Goal: Task Accomplishment & Management: Complete application form

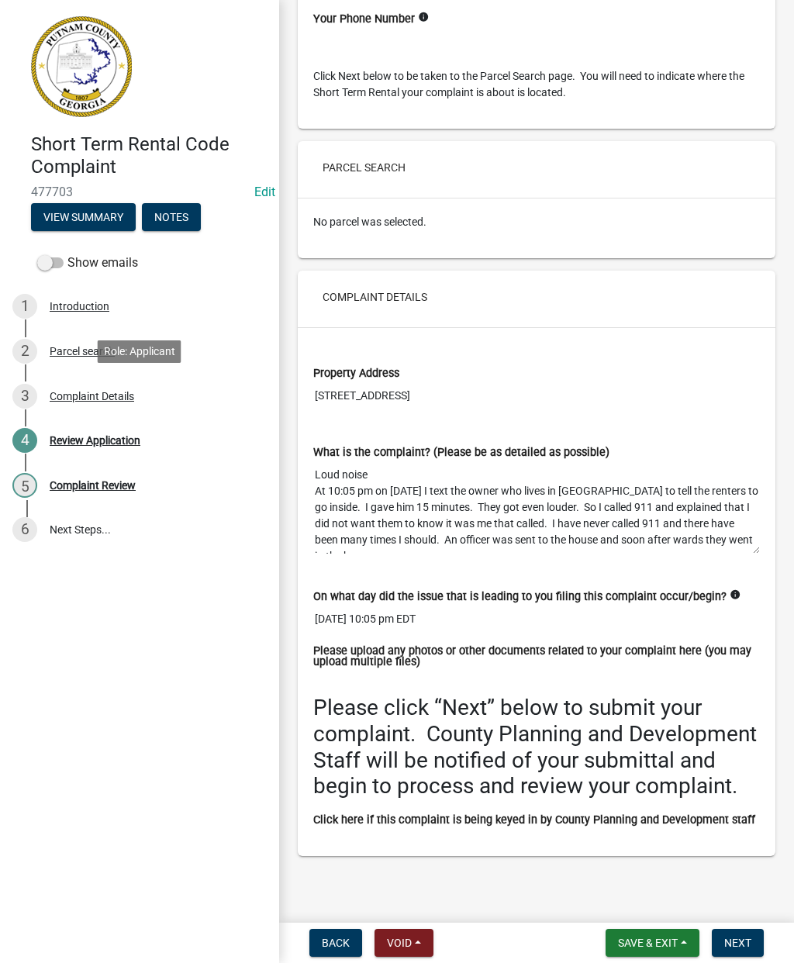
click at [98, 391] on div "Complaint Details" at bounding box center [92, 396] width 85 height 11
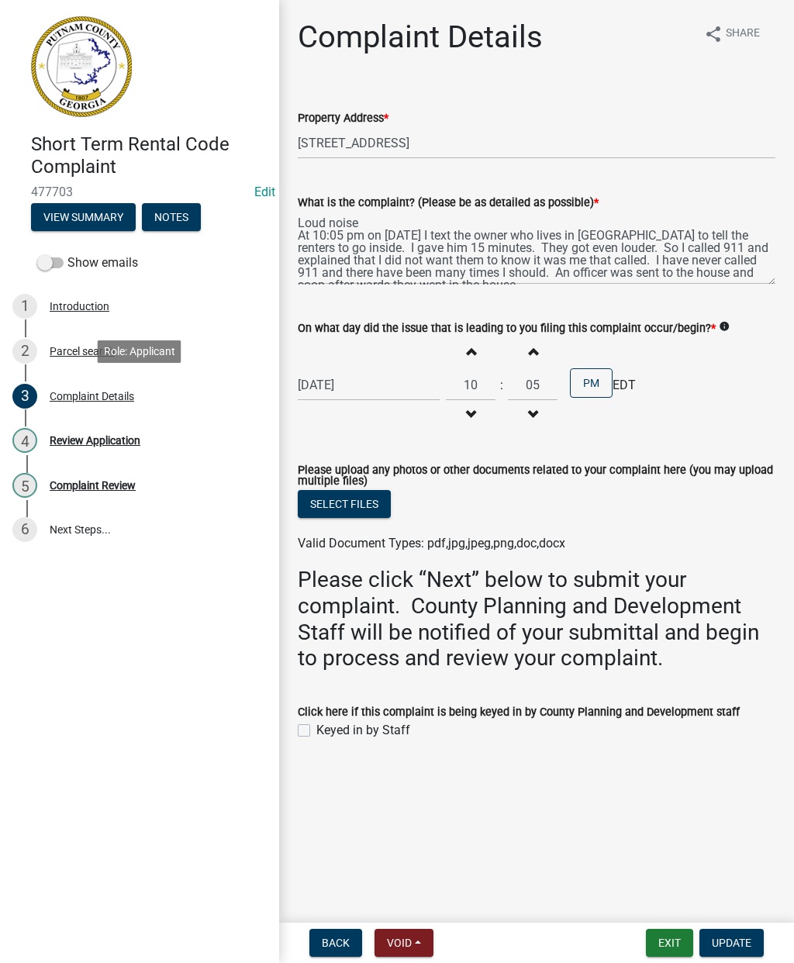
click at [105, 435] on div "Review Application" at bounding box center [95, 440] width 91 height 11
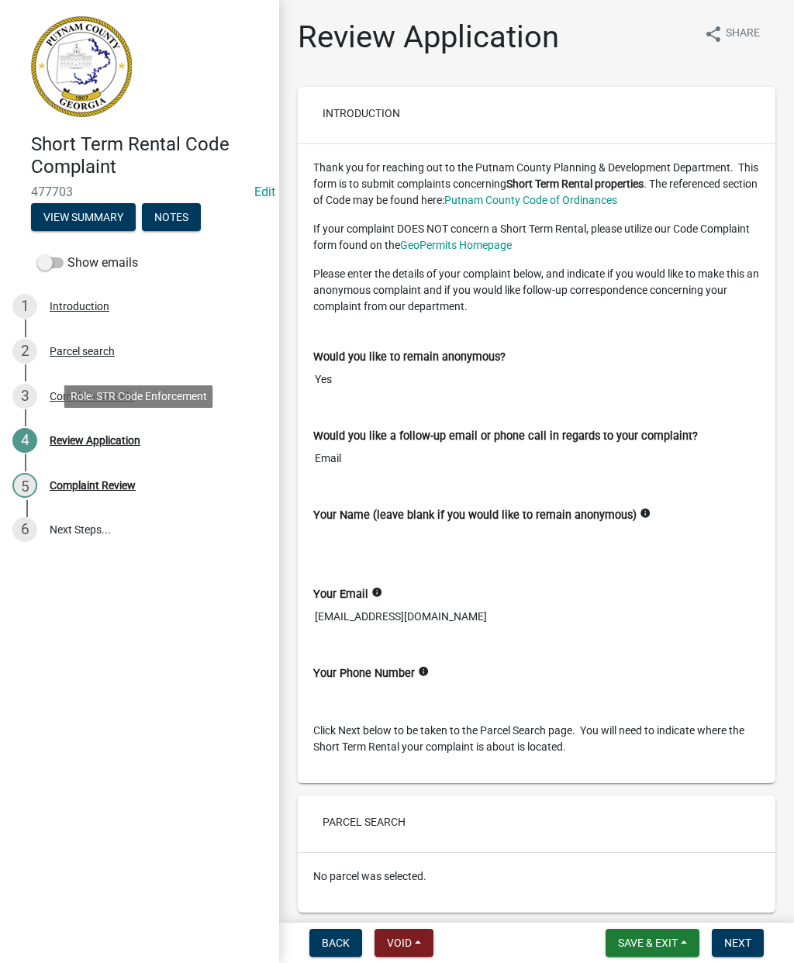
click at [105, 476] on div "5 Complaint Review" at bounding box center [133, 485] width 242 height 25
click at [102, 400] on div "Complaint Details" at bounding box center [92, 396] width 85 height 11
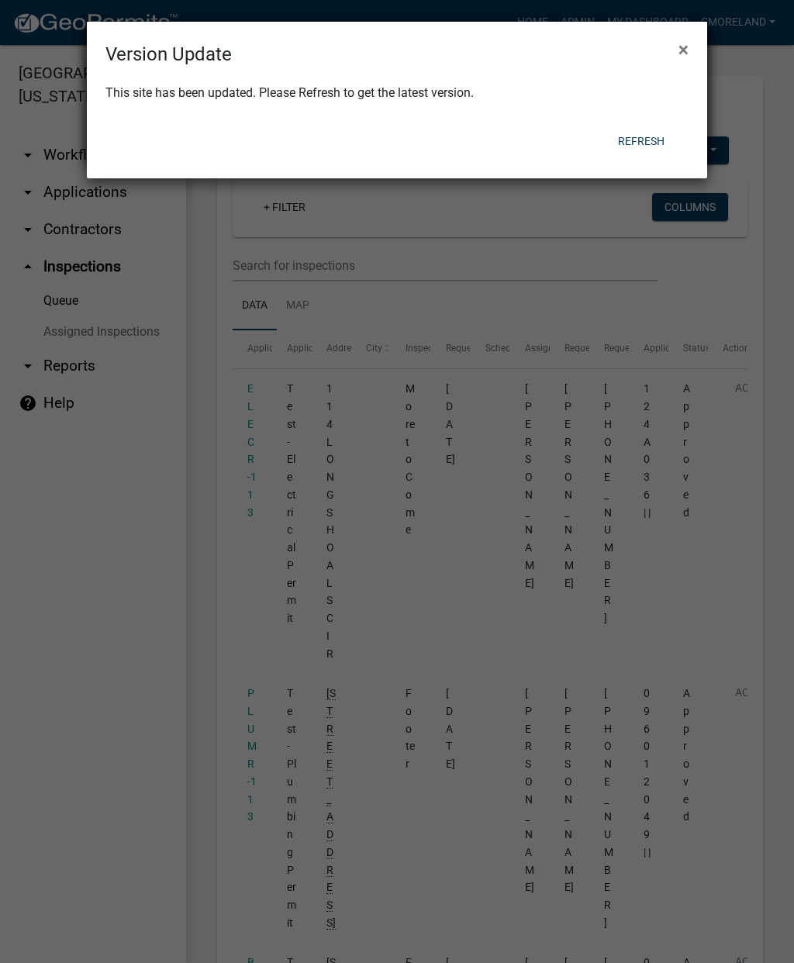
select select "2: 50"
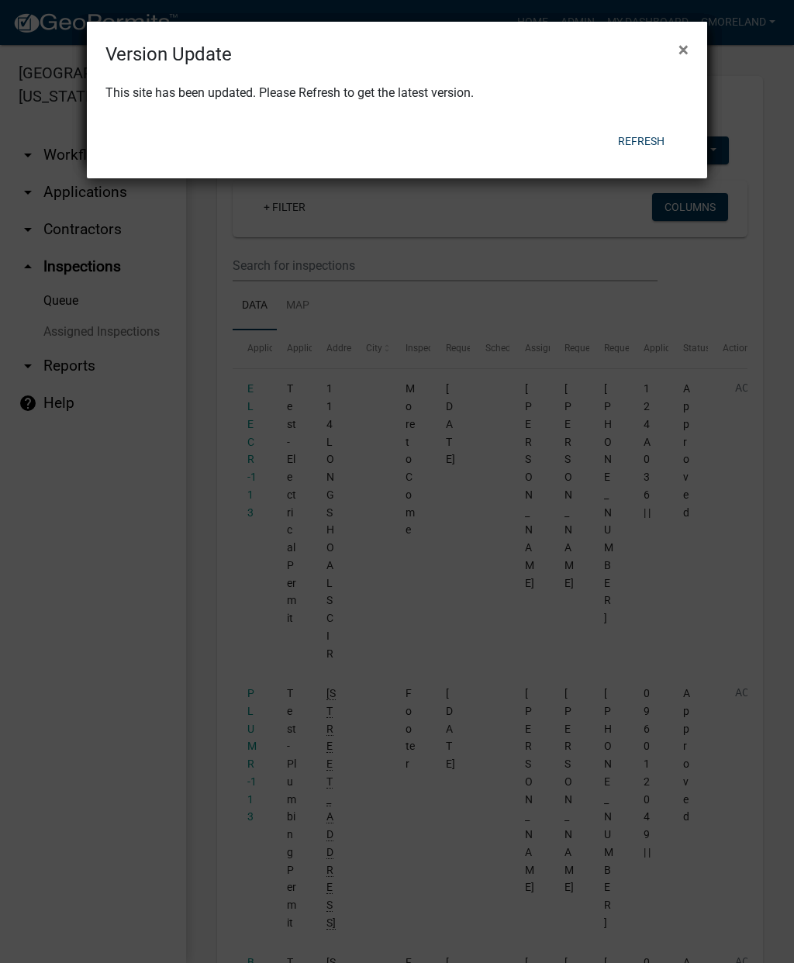
click at [639, 121] on div "Refresh" at bounding box center [498, 141] width 382 height 40
click at [656, 141] on button "Refresh" at bounding box center [641, 141] width 71 height 28
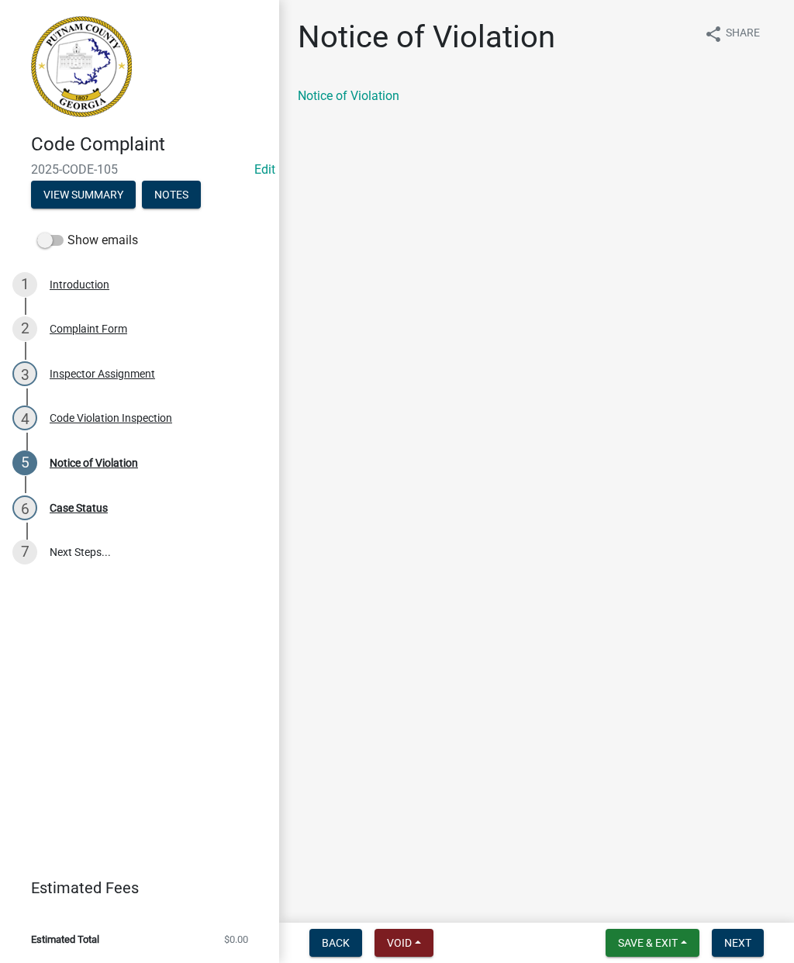
click at [365, 102] on link "Notice of Violation" at bounding box center [349, 95] width 102 height 15
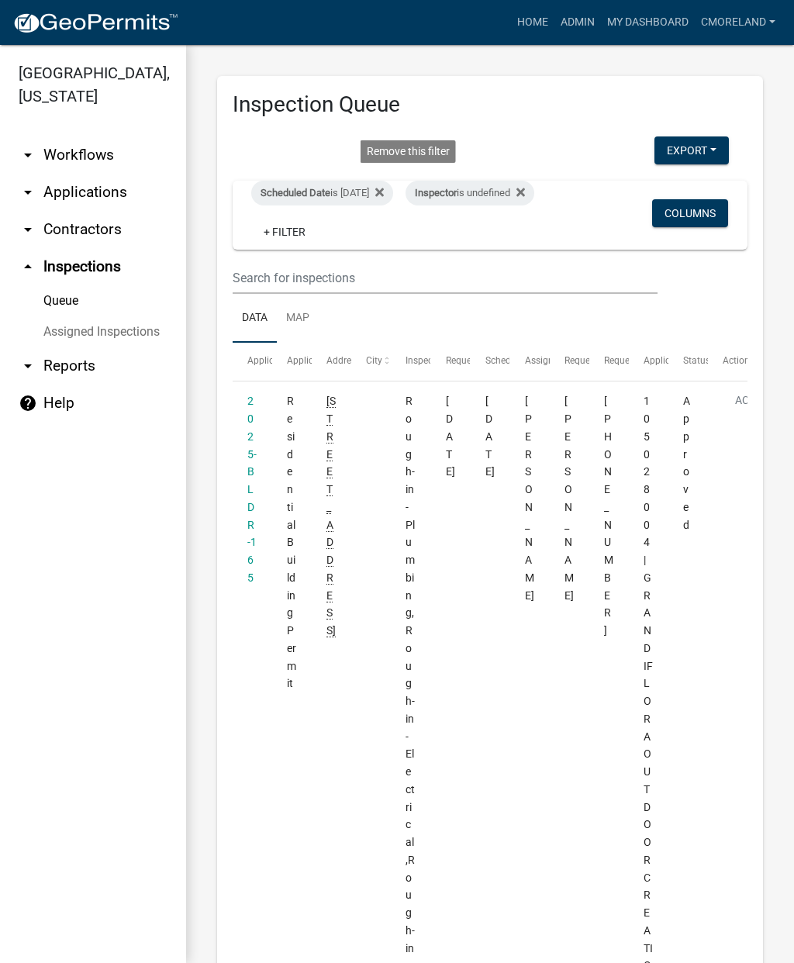
click at [384, 197] on icon at bounding box center [379, 192] width 9 height 12
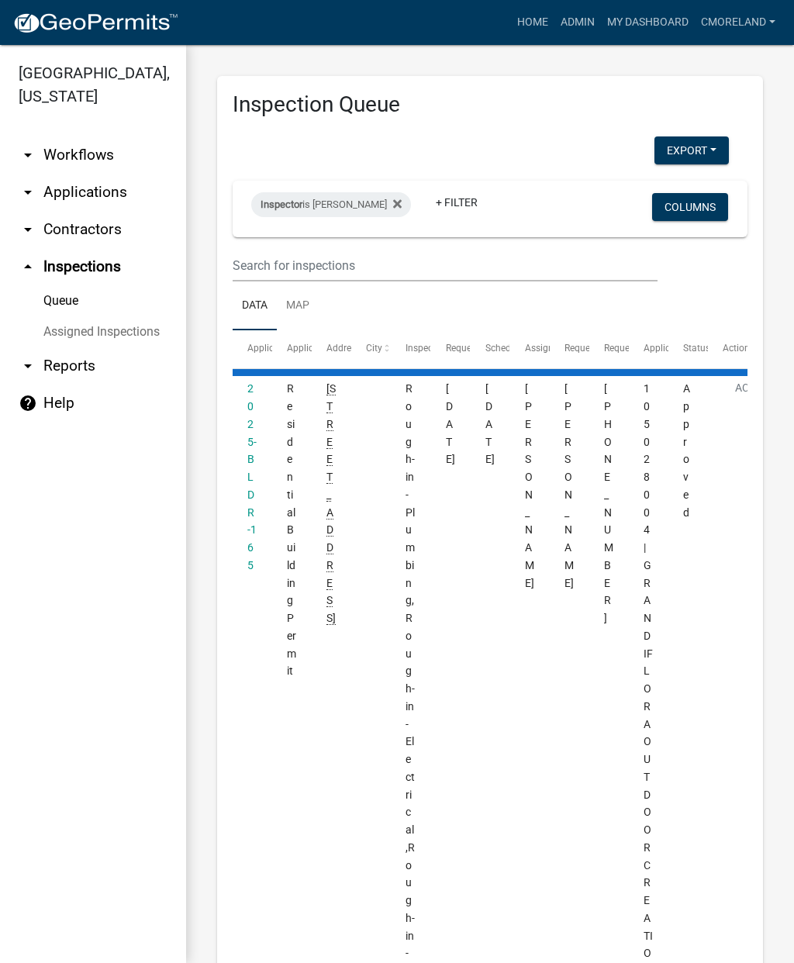
select select "2: 50"
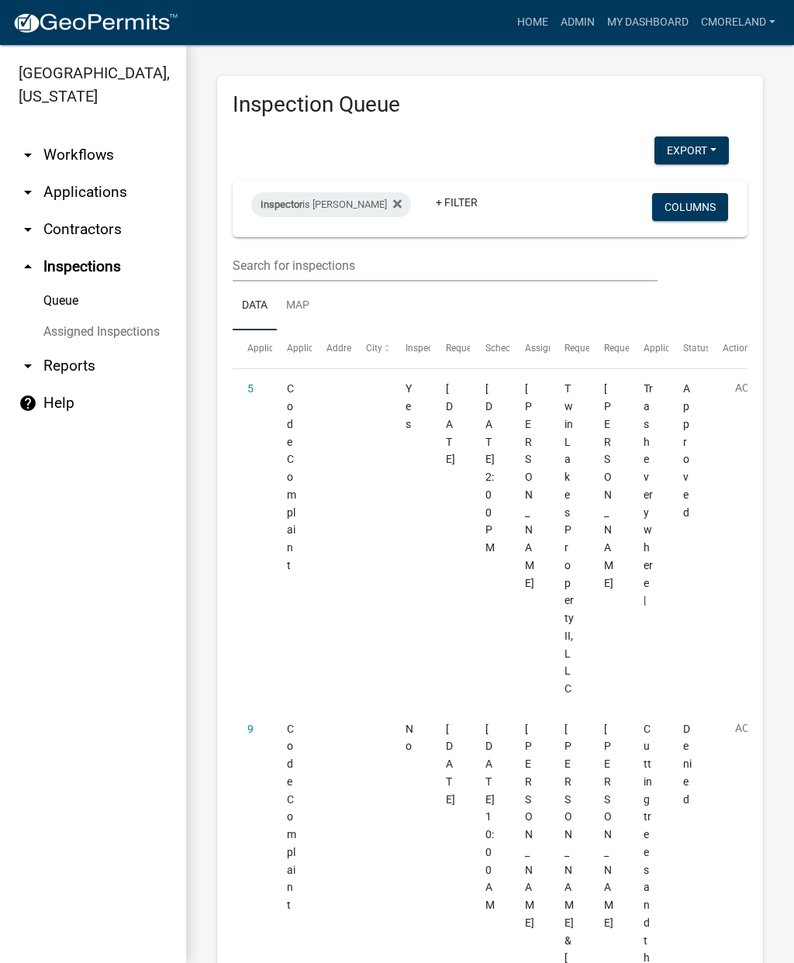
click at [367, 208] on div "Inspector is [PERSON_NAME]" at bounding box center [331, 204] width 160 height 25
select select "a0ea4169-8540-4a2c-b9f4-cf4c1ffdeb95"
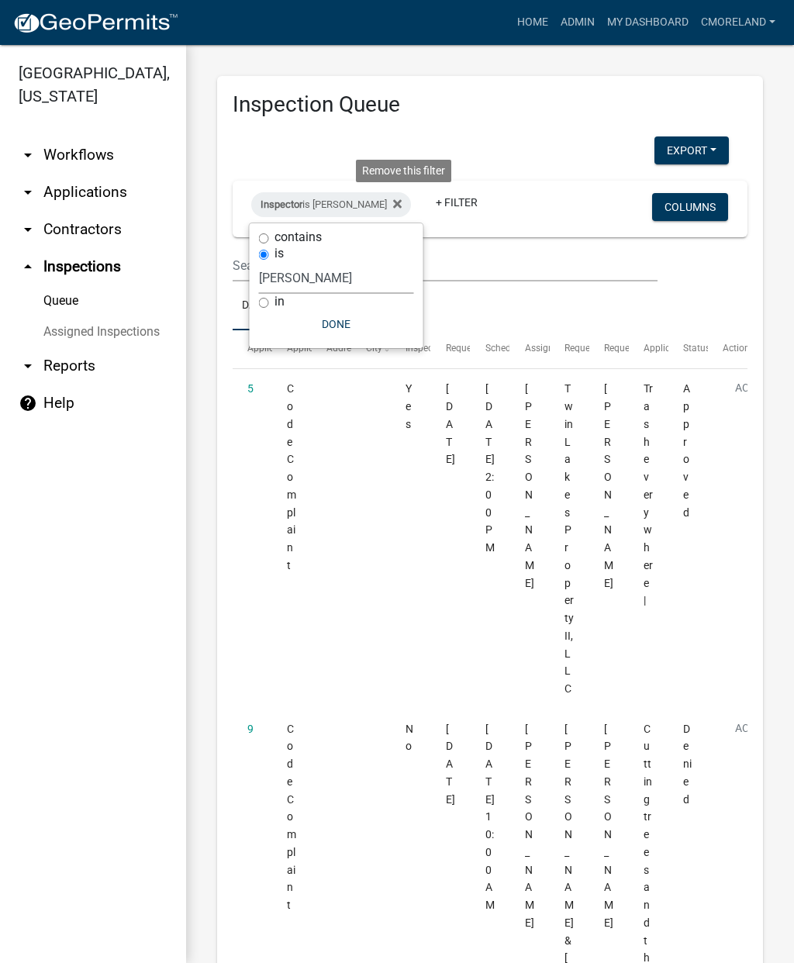
click at [402, 201] on icon at bounding box center [397, 204] width 9 height 12
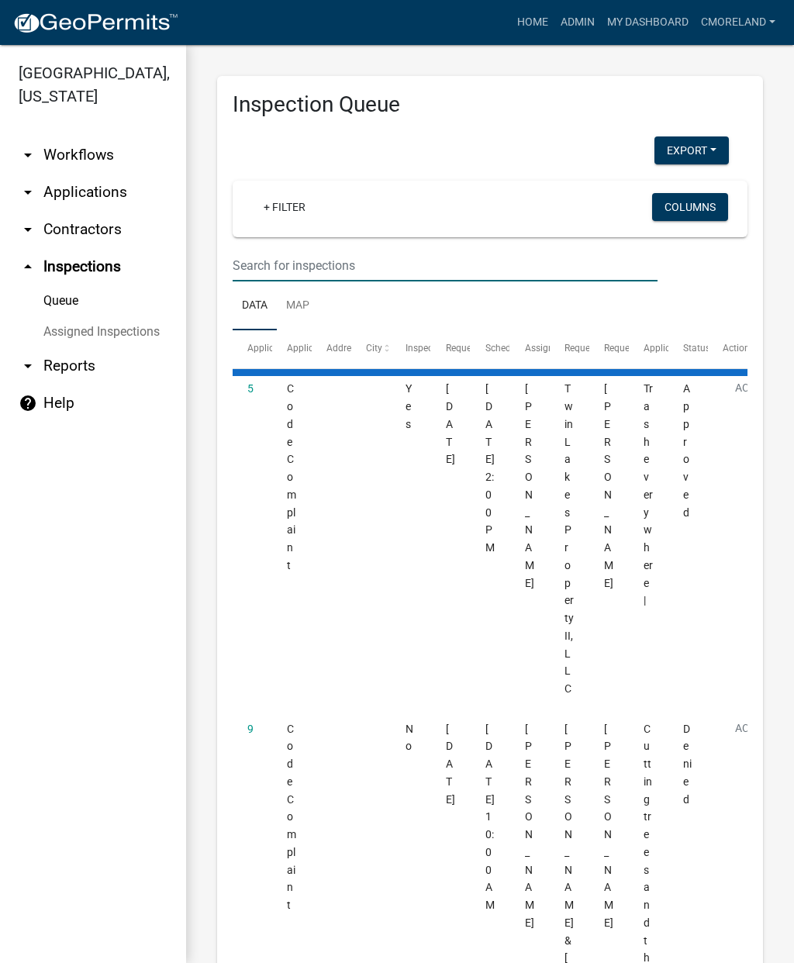
click at [269, 266] on input "text" at bounding box center [445, 266] width 425 height 32
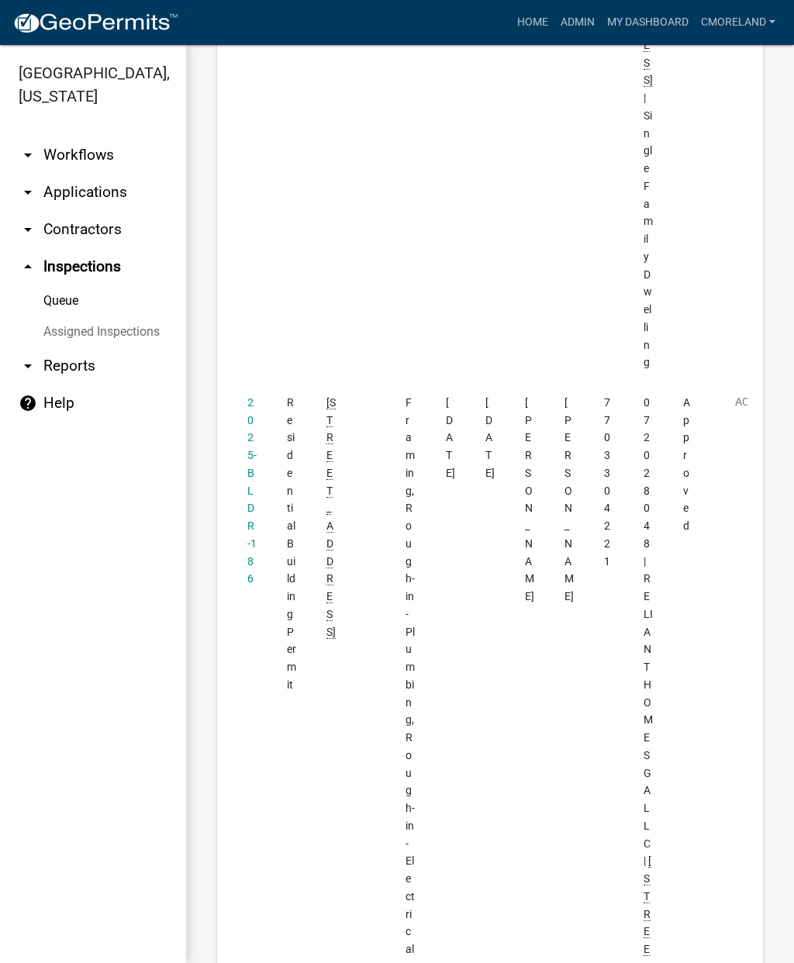
scroll to position [5141, 0]
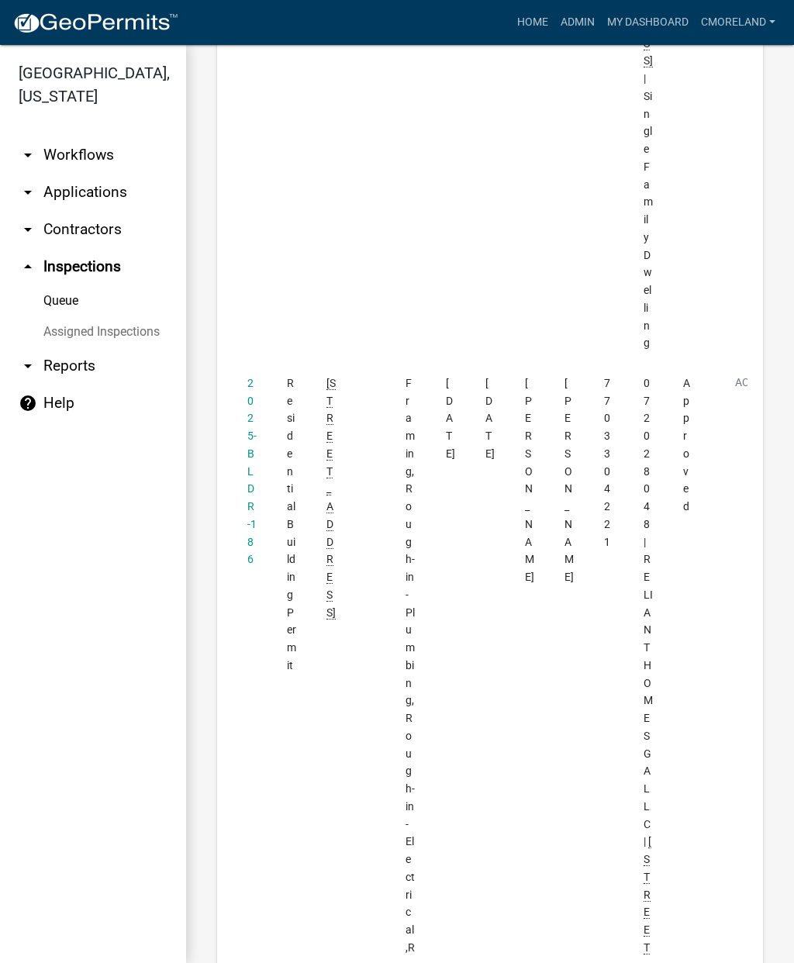
type input "[STREET_ADDRESS]"
click at [247, 377] on link "2025-BLDR-186" at bounding box center [251, 471] width 9 height 189
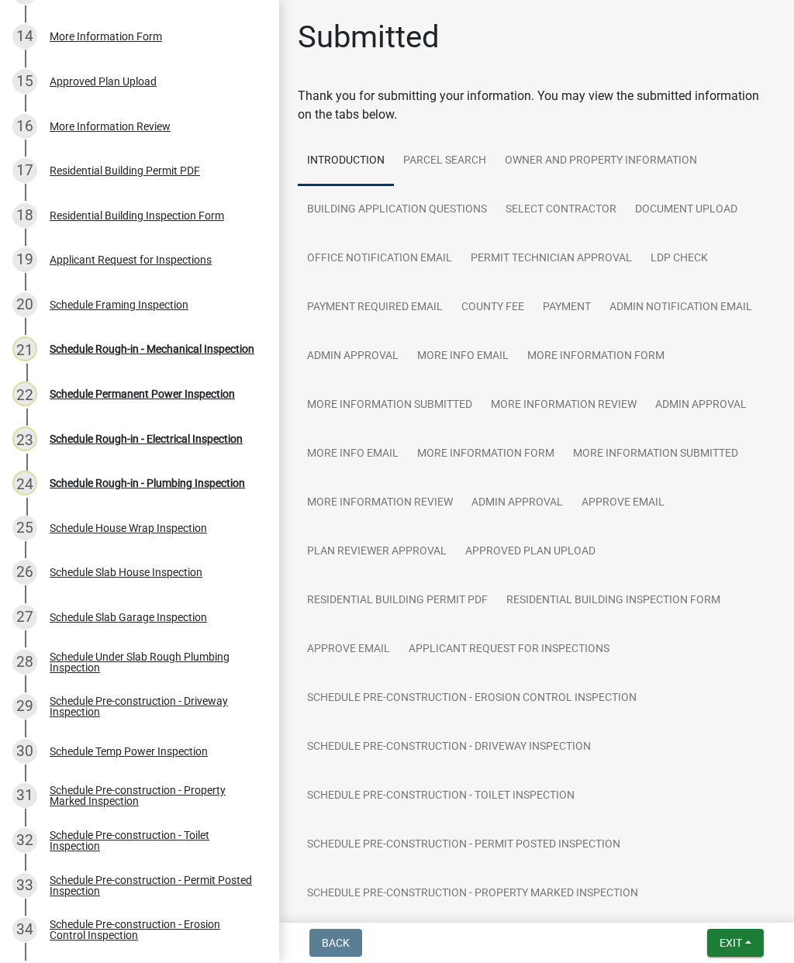
scroll to position [829, 0]
click at [95, 352] on div "Schedule Rough-in - Mechanical Inspection" at bounding box center [152, 348] width 205 height 11
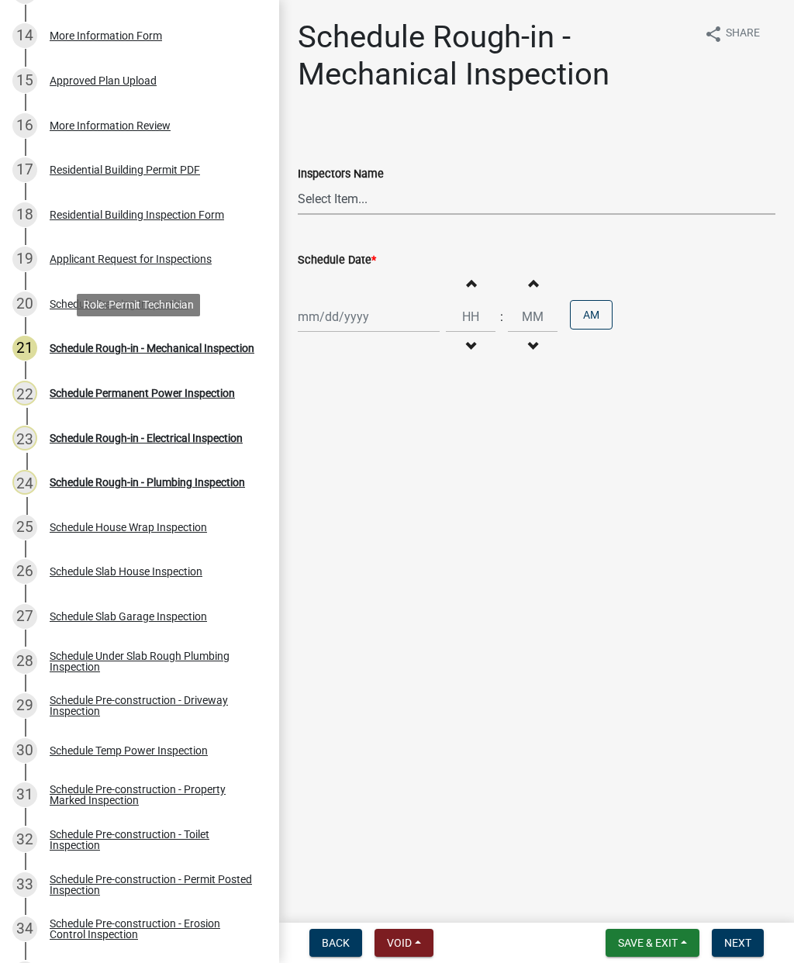
click at [396, 200] on select "Select Item... mrivera ([PERSON_NAME]) [PERSON_NAME] ([PERSON_NAME] ([PERSON_NA…" at bounding box center [537, 199] width 478 height 32
select select "07642ab0-564c-47bb-824b-0ccf2da83593"
click at [344, 323] on div at bounding box center [369, 317] width 142 height 32
select select "9"
select select "2025"
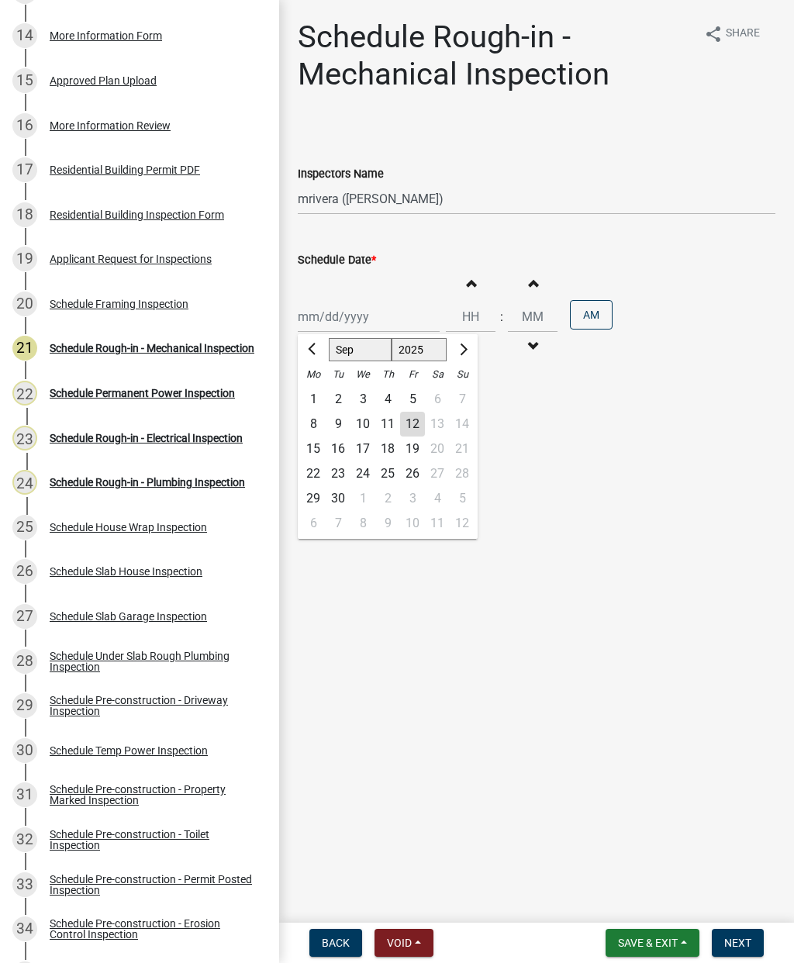
click at [365, 426] on div "10" at bounding box center [363, 424] width 25 height 25
type input "[DATE]"
click at [745, 944] on span "Next" at bounding box center [737, 943] width 27 height 12
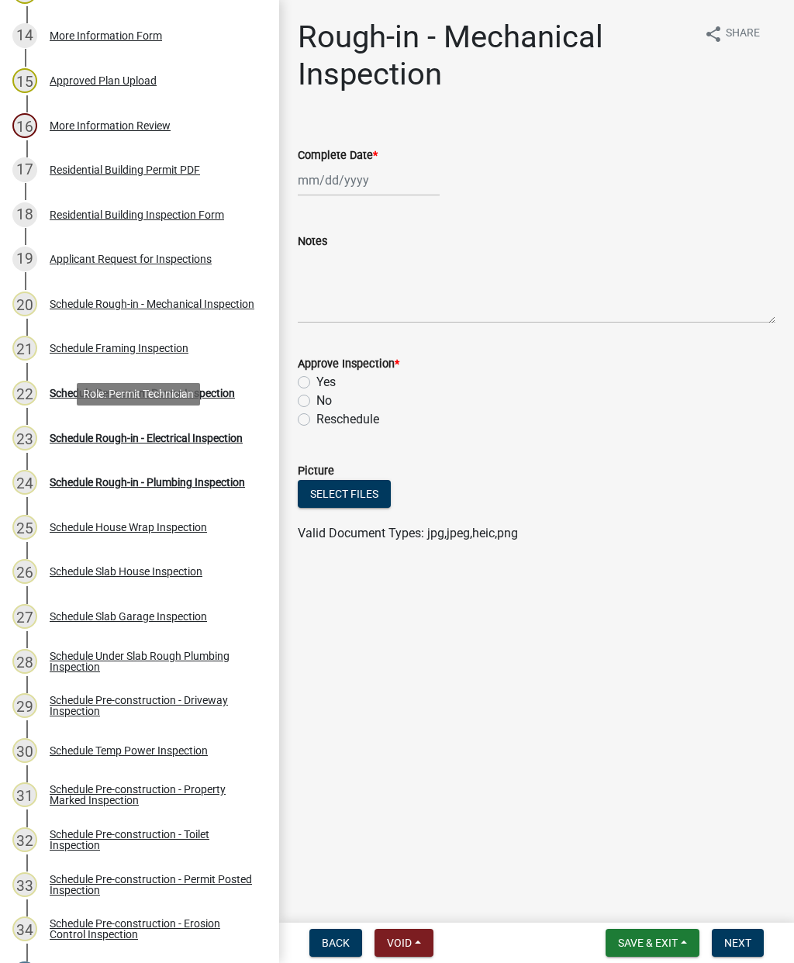
click at [103, 438] on div "Schedule Rough-in - Electrical Inspection" at bounding box center [146, 438] width 193 height 11
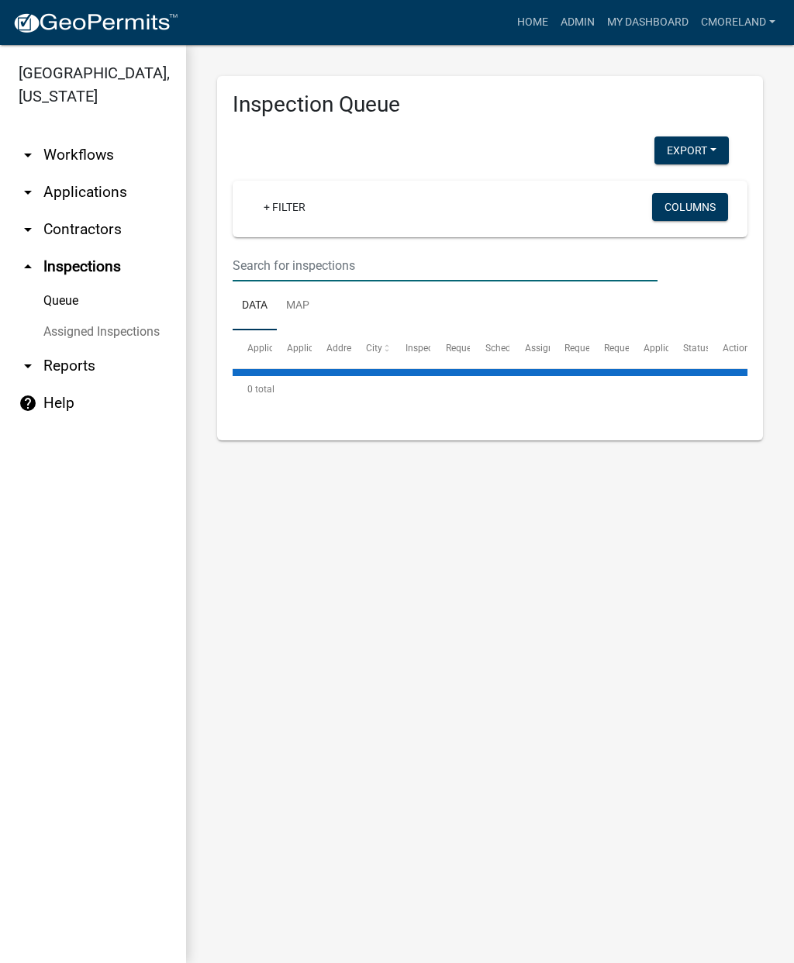
click at [278, 261] on input "text" at bounding box center [445, 266] width 425 height 32
select select "2: 50"
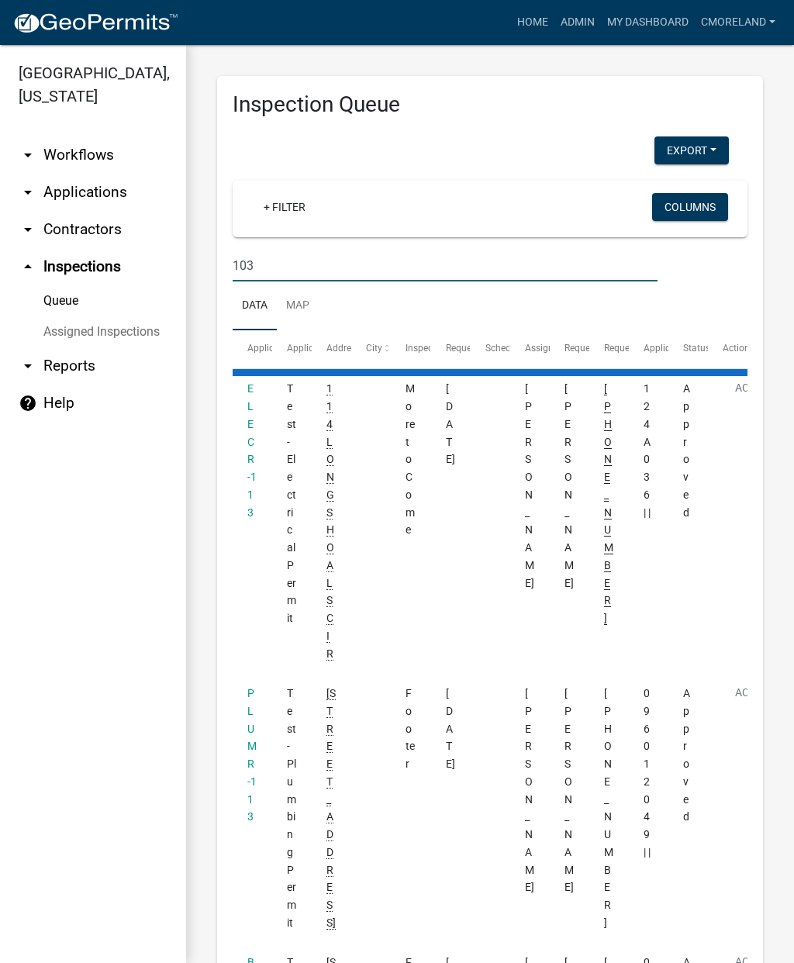
type input "[STREET_ADDRESS]"
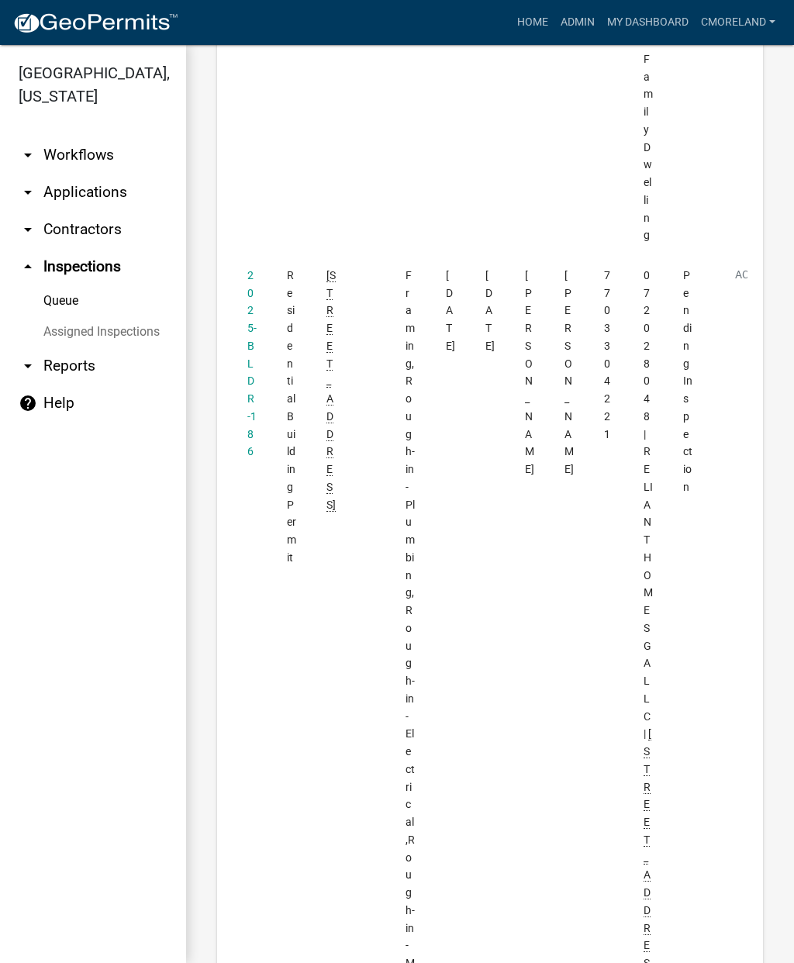
scroll to position [5246, 0]
click at [243, 258] on datatable-body-cell "2025-BLDR-186" at bounding box center [253, 789] width 40 height 1063
click at [250, 271] on link "2025-BLDR-186" at bounding box center [251, 365] width 9 height 189
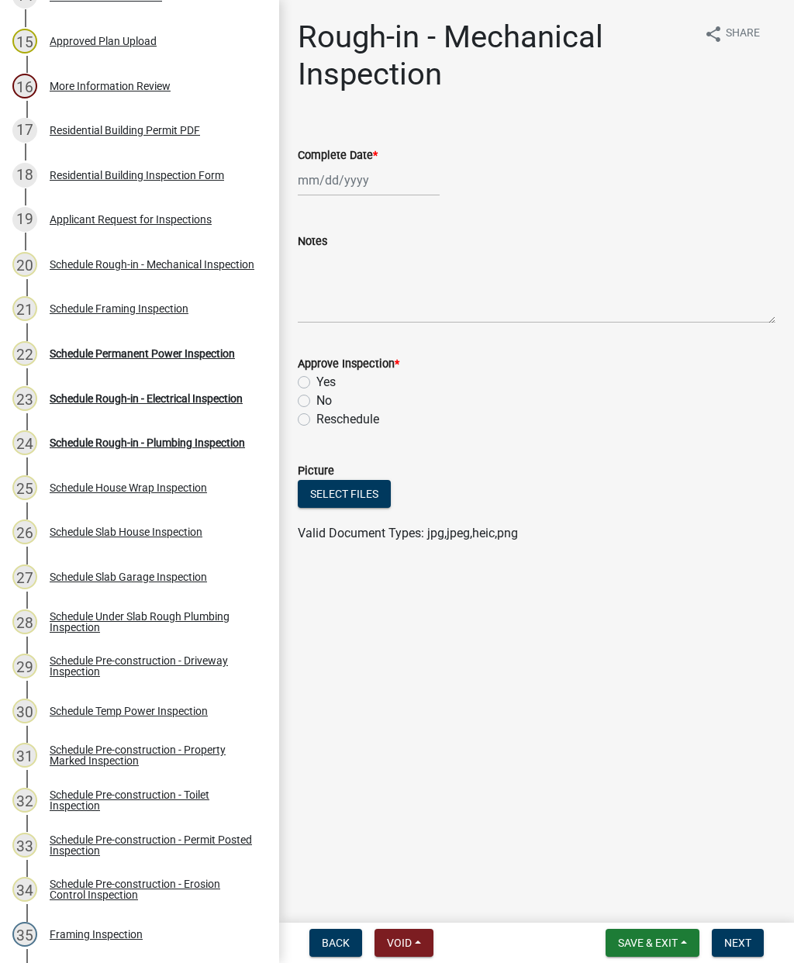
scroll to position [869, 0]
click at [110, 396] on div "Schedule Rough-in - Electrical Inspection" at bounding box center [146, 397] width 193 height 11
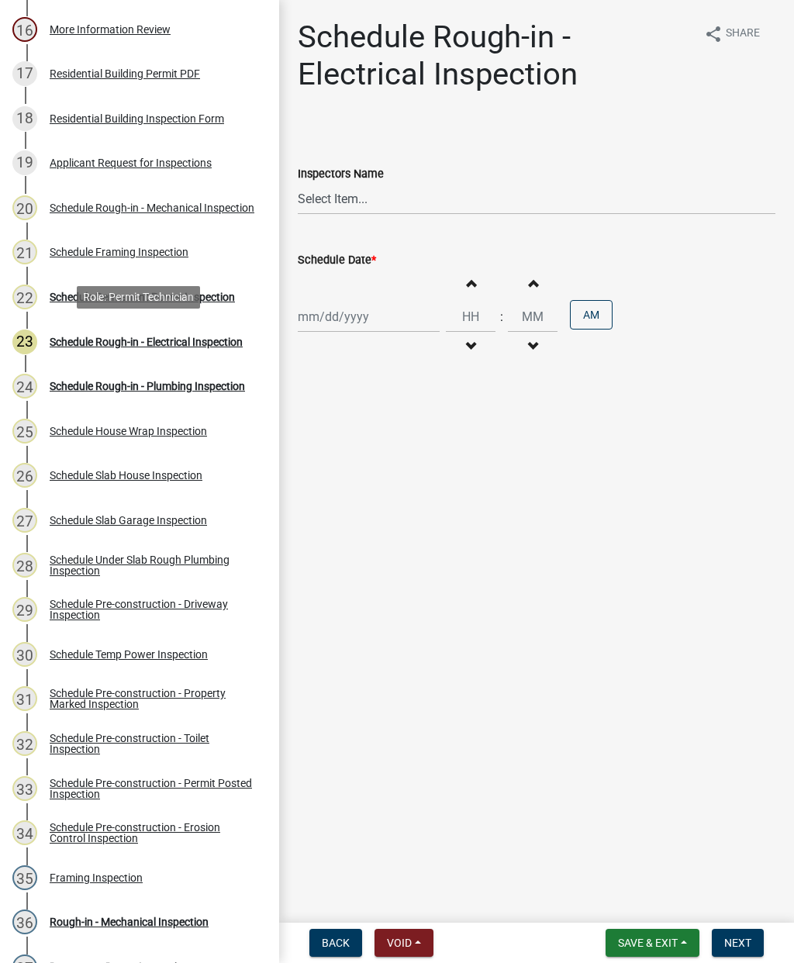
scroll to position [926, 0]
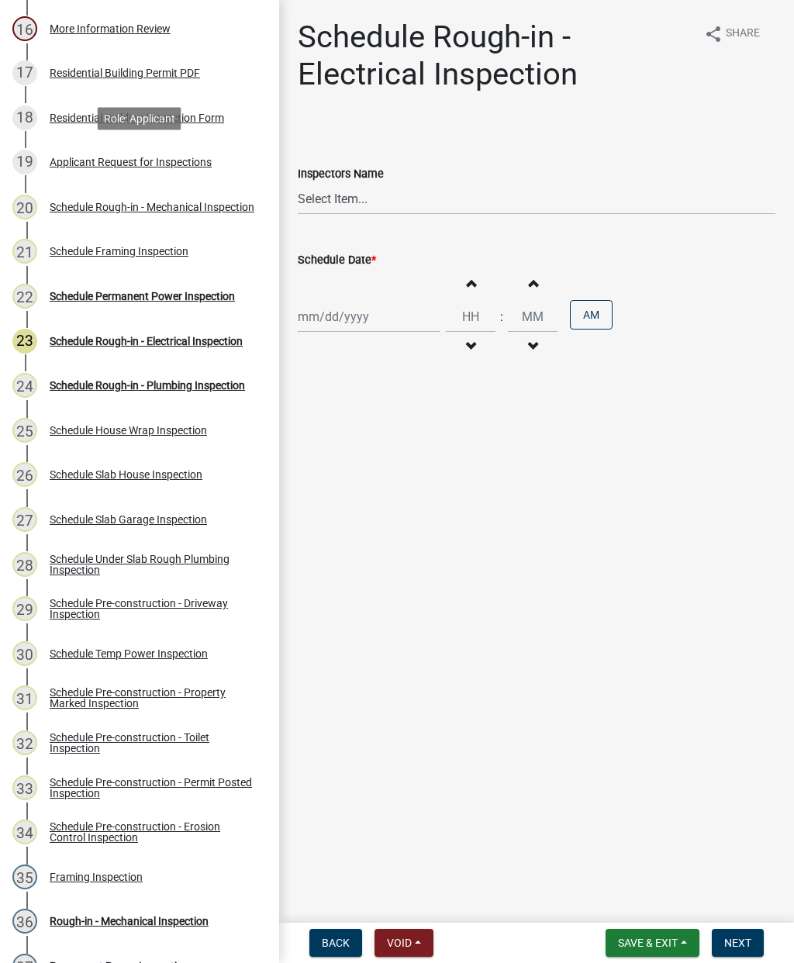
click at [126, 165] on div "Applicant Request for Inspections" at bounding box center [131, 162] width 162 height 11
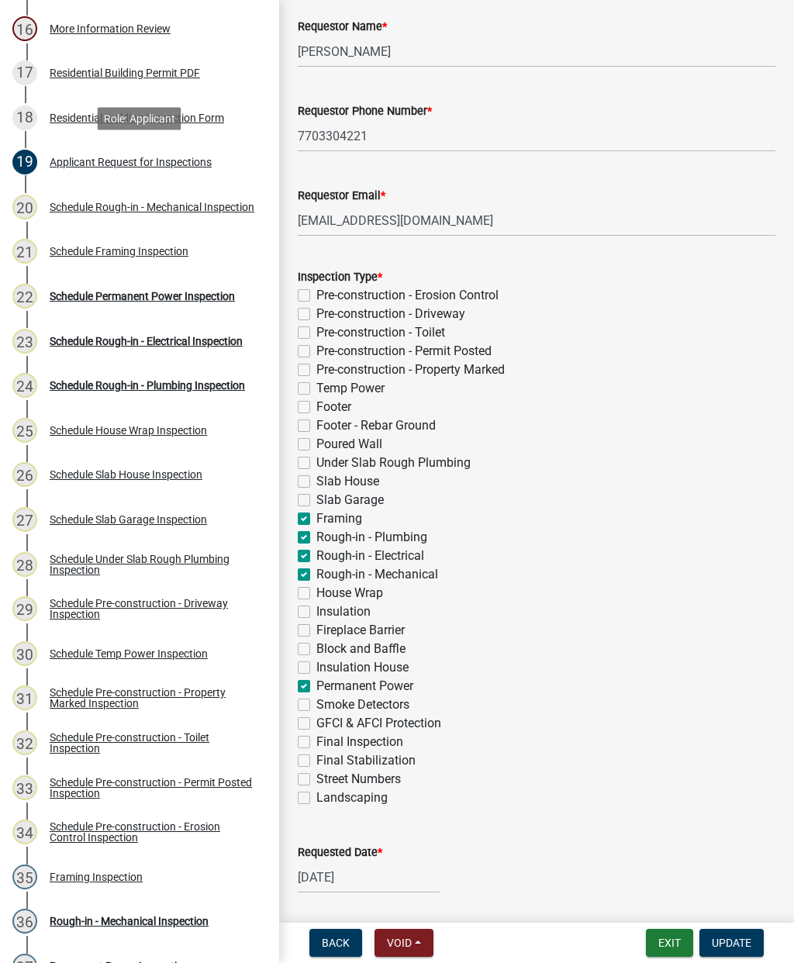
scroll to position [138, 0]
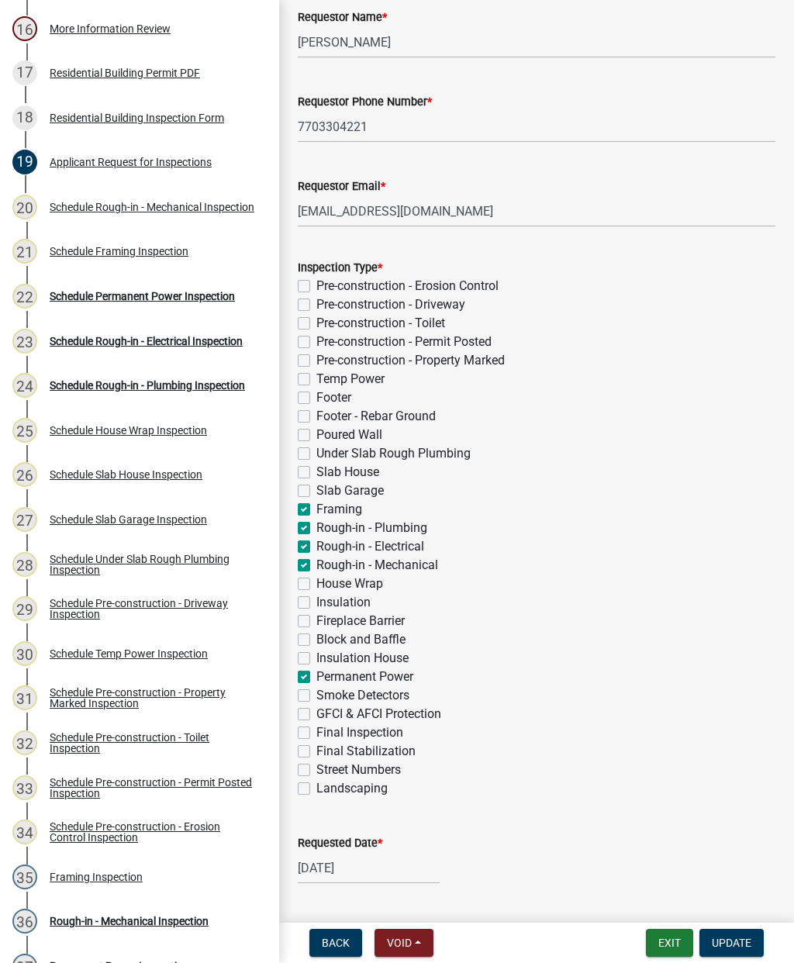
click at [317, 681] on label "Permanent Power" at bounding box center [364, 677] width 97 height 19
click at [317, 678] on input "Permanent Power" at bounding box center [321, 673] width 10 height 10
checkbox input "false"
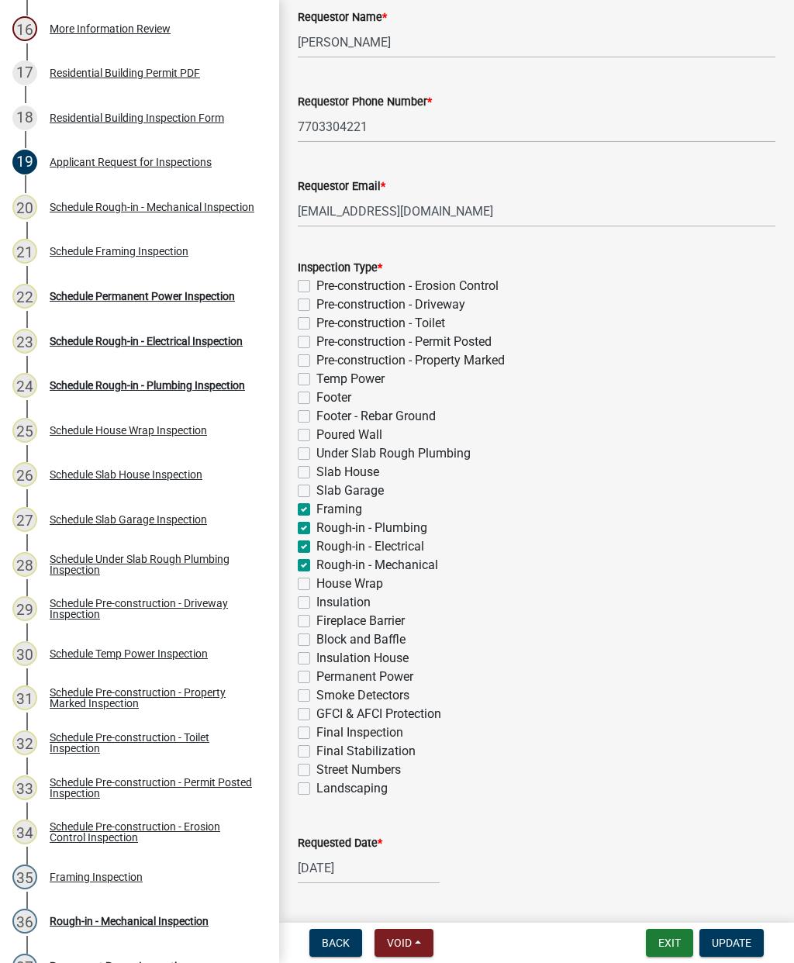
checkbox input "false"
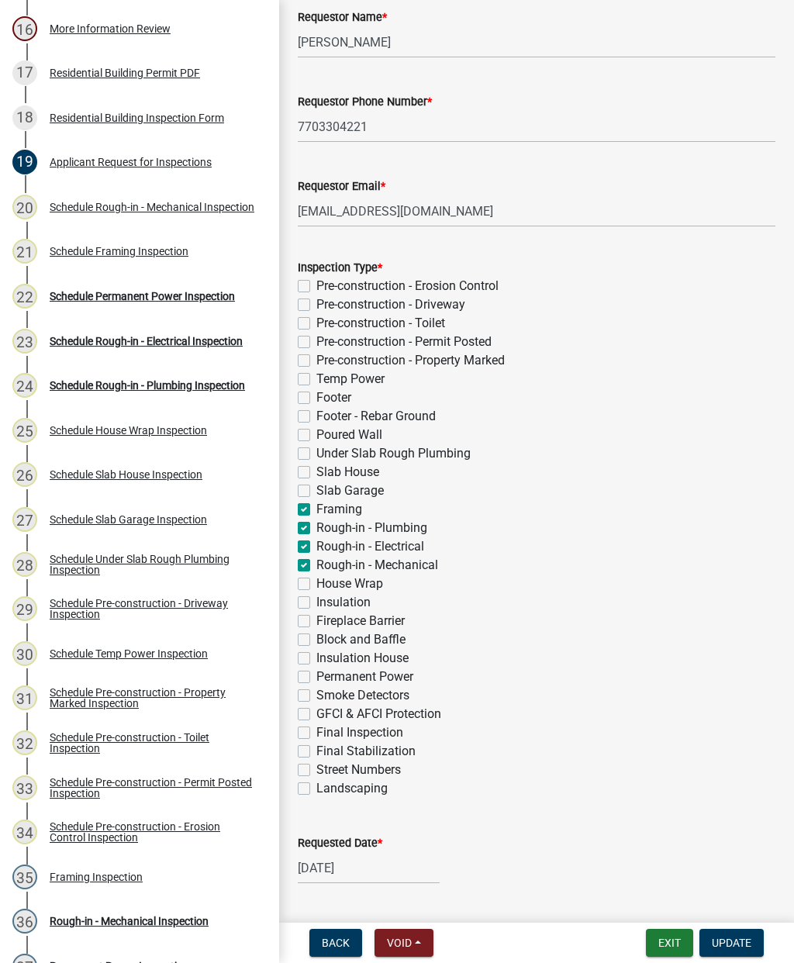
checkbox input "false"
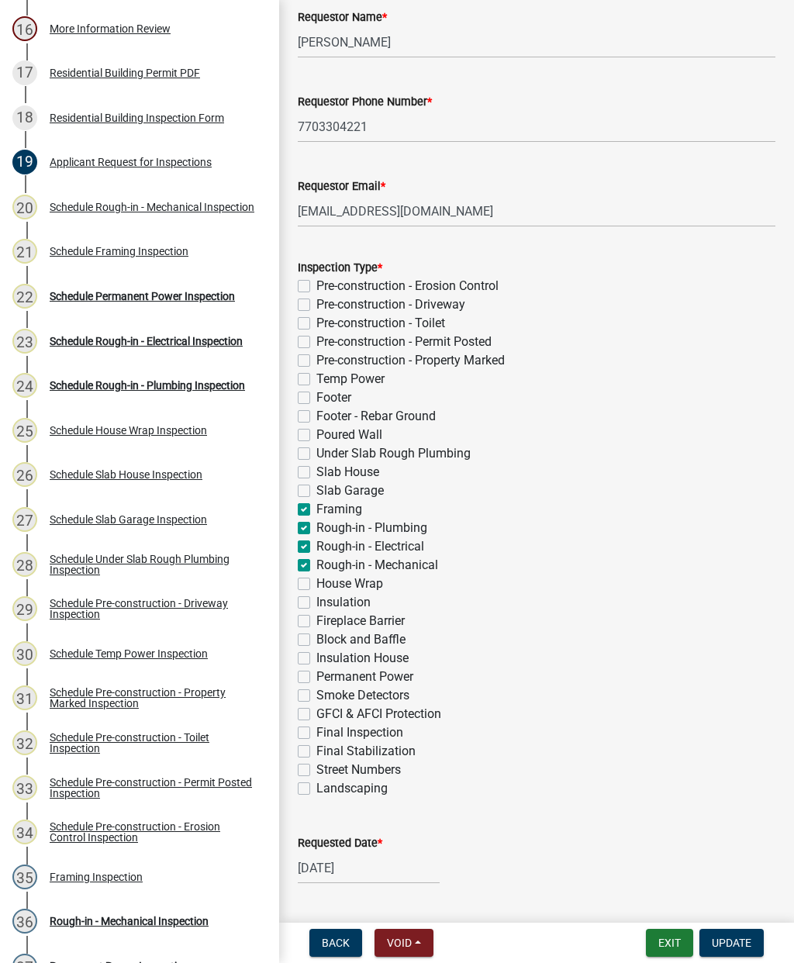
checkbox input "true"
checkbox input "false"
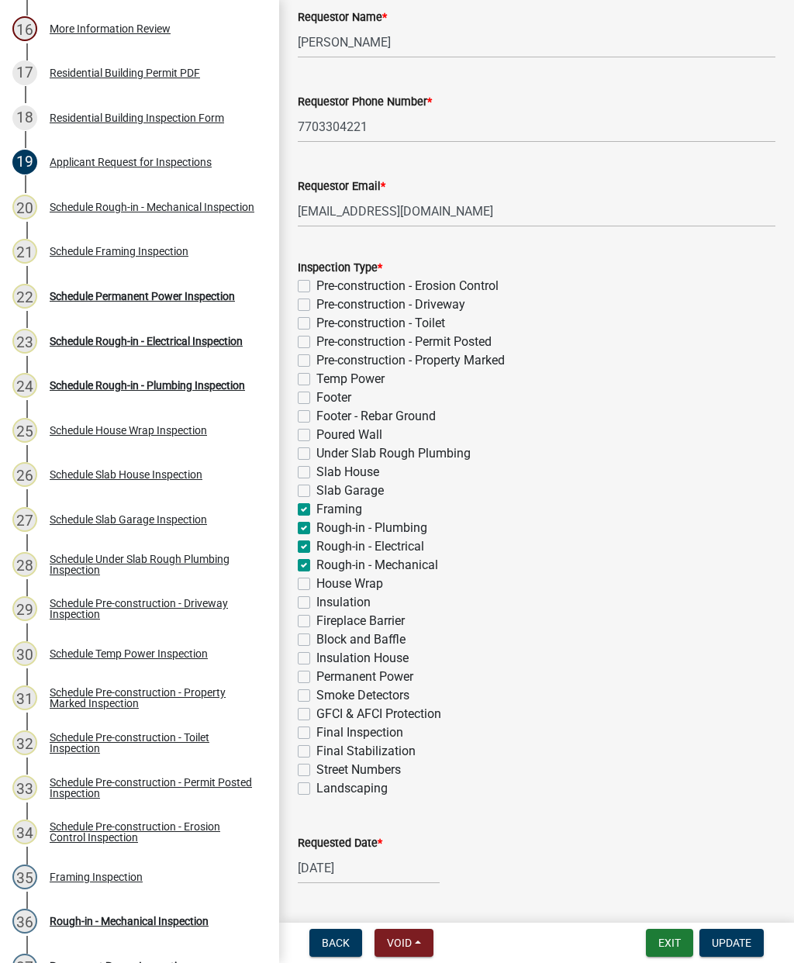
checkbox input "false"
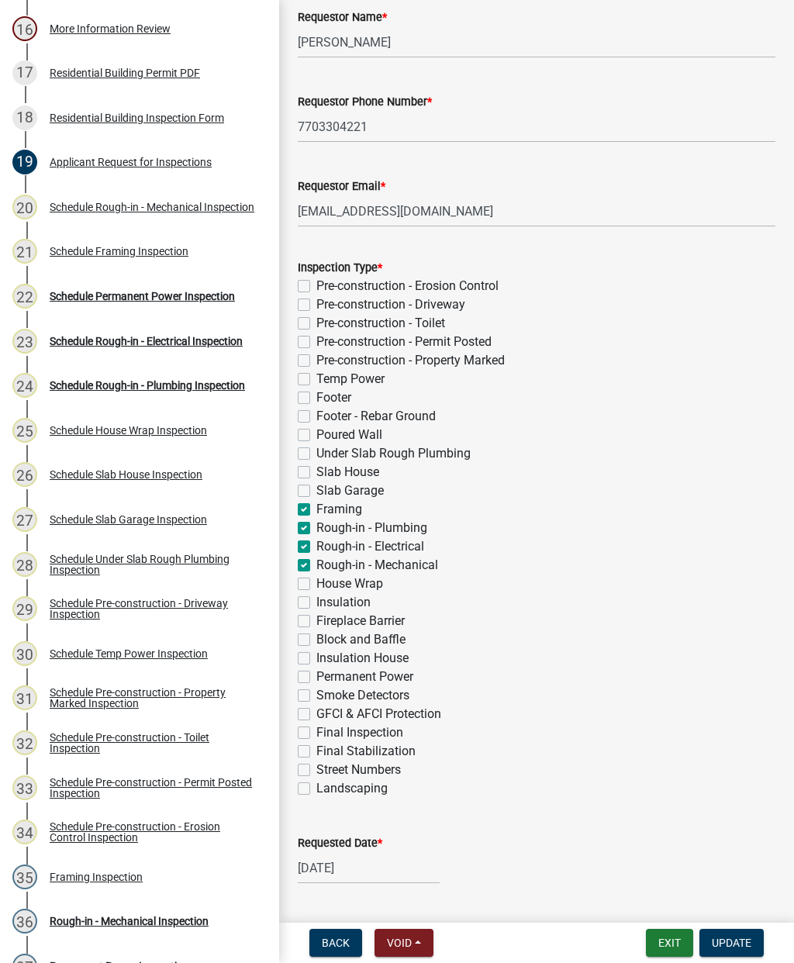
checkbox input "false"
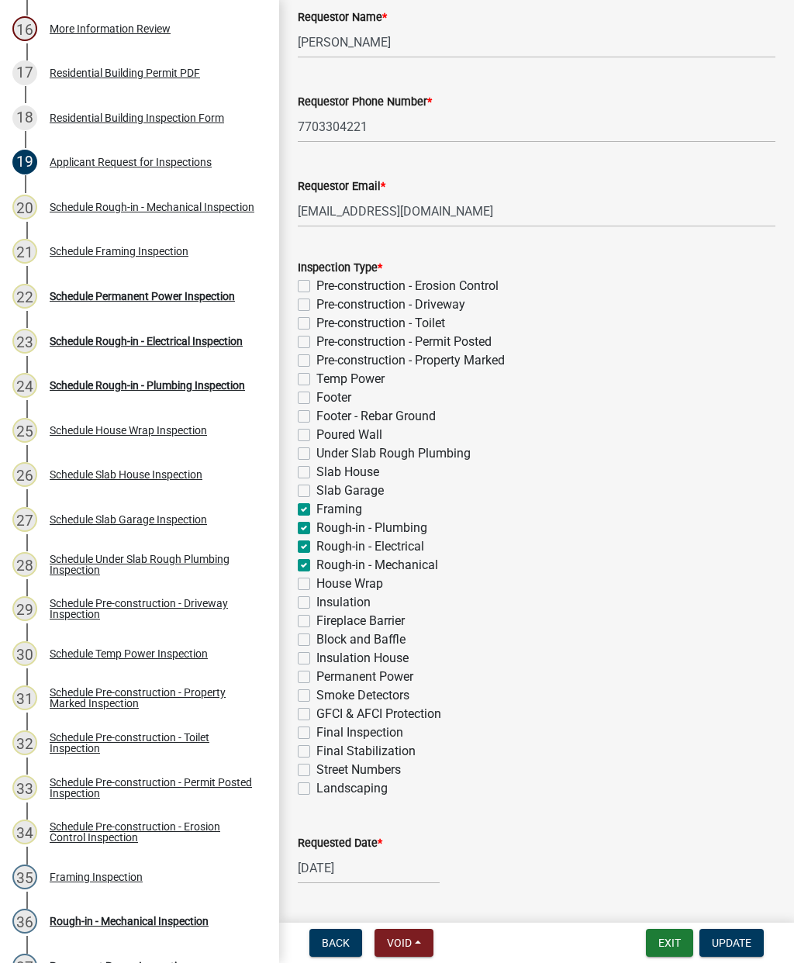
checkbox input "false"
click at [746, 937] on span "Update" at bounding box center [732, 943] width 40 height 12
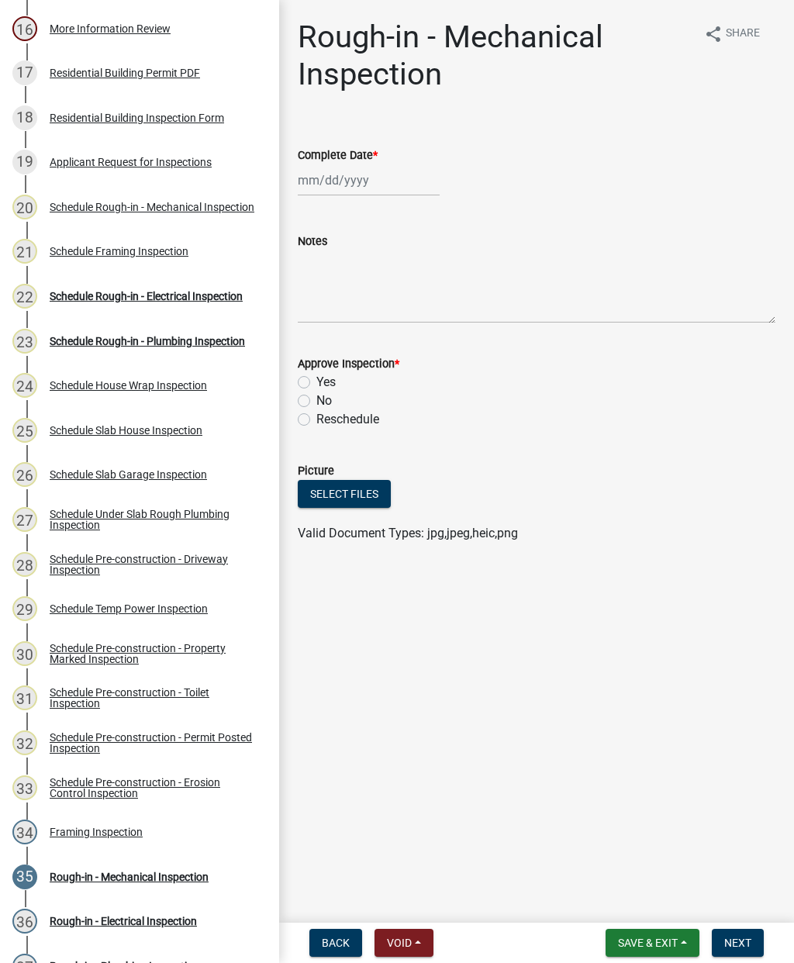
click at [112, 292] on div "Schedule Rough-in - Electrical Inspection" at bounding box center [146, 296] width 193 height 11
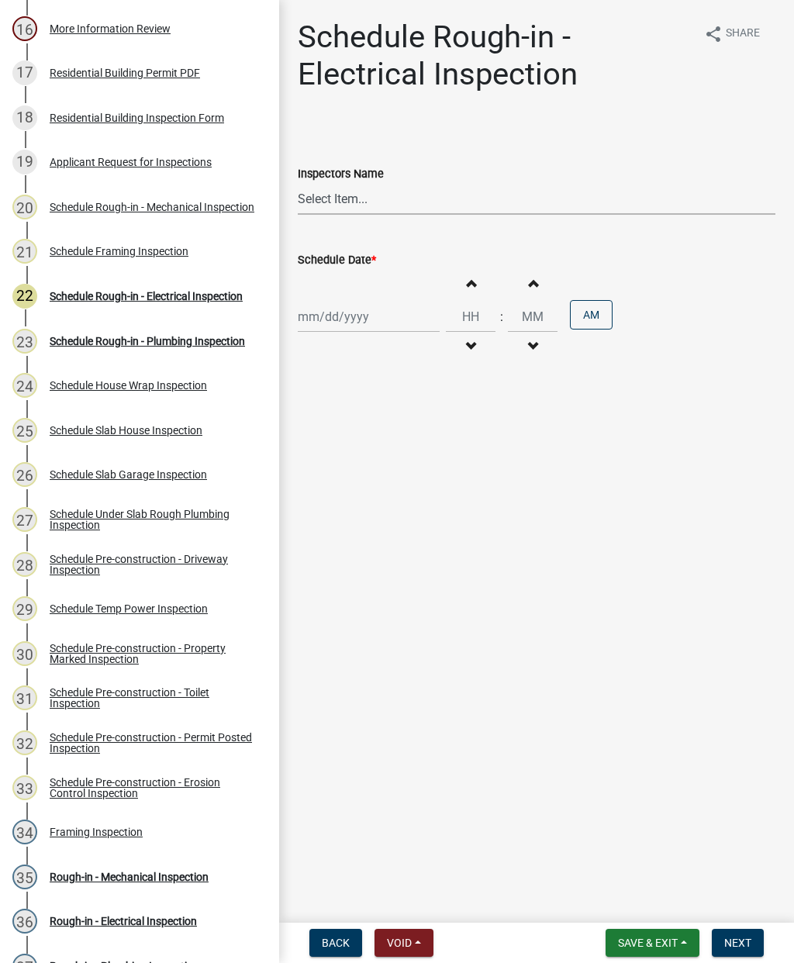
click at [346, 198] on select "Select Item... mrivera ([PERSON_NAME]) [PERSON_NAME] ([PERSON_NAME] ([PERSON_NA…" at bounding box center [537, 199] width 478 height 32
select select "07642ab0-564c-47bb-824b-0ccf2da83593"
click at [330, 323] on div at bounding box center [369, 317] width 142 height 32
select select "9"
select select "2025"
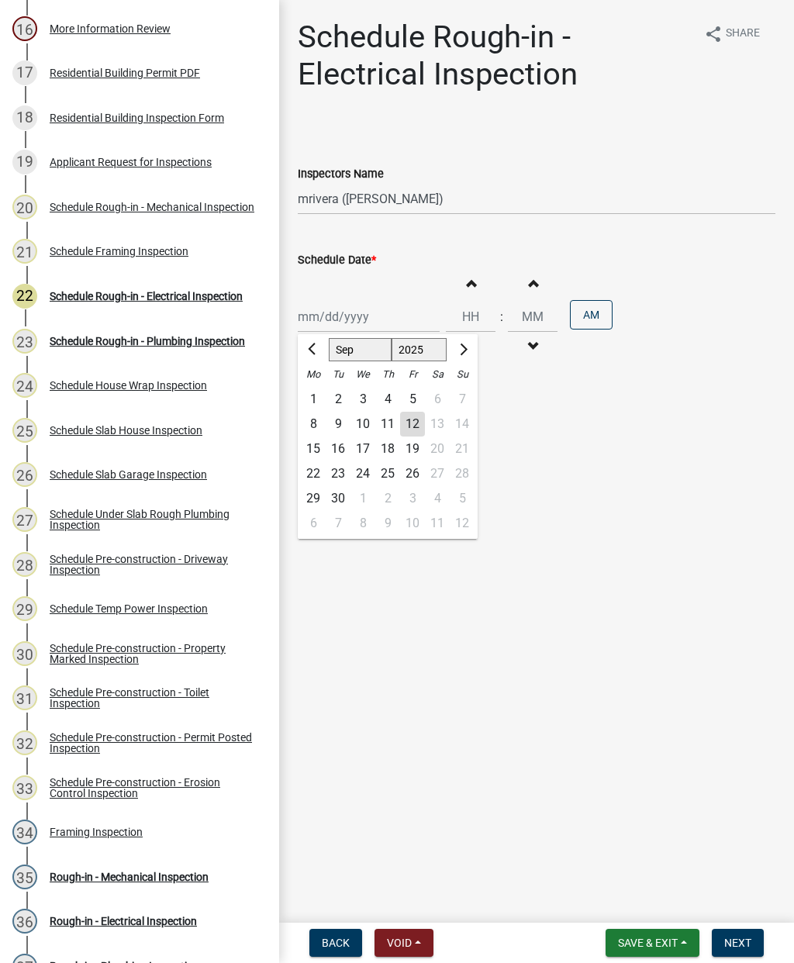
click at [359, 421] on div "10" at bounding box center [363, 424] width 25 height 25
type input "[DATE]"
click at [733, 944] on span "Next" at bounding box center [737, 943] width 27 height 12
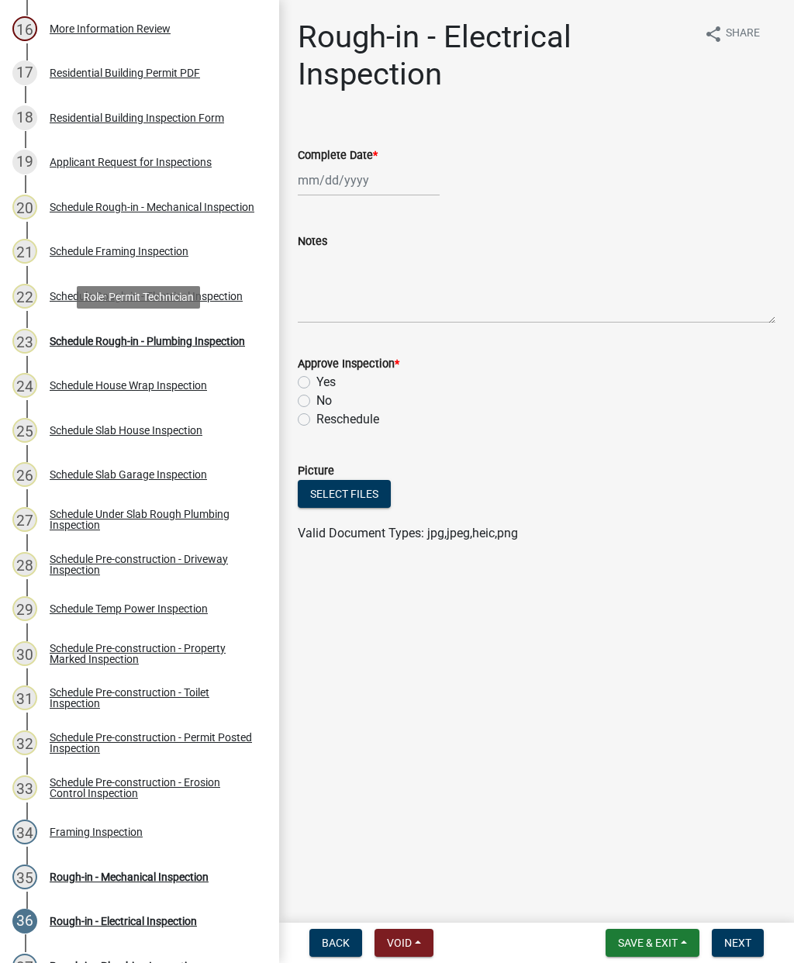
click at [98, 341] on div "Schedule Rough-in - Plumbing Inspection" at bounding box center [147, 341] width 195 height 11
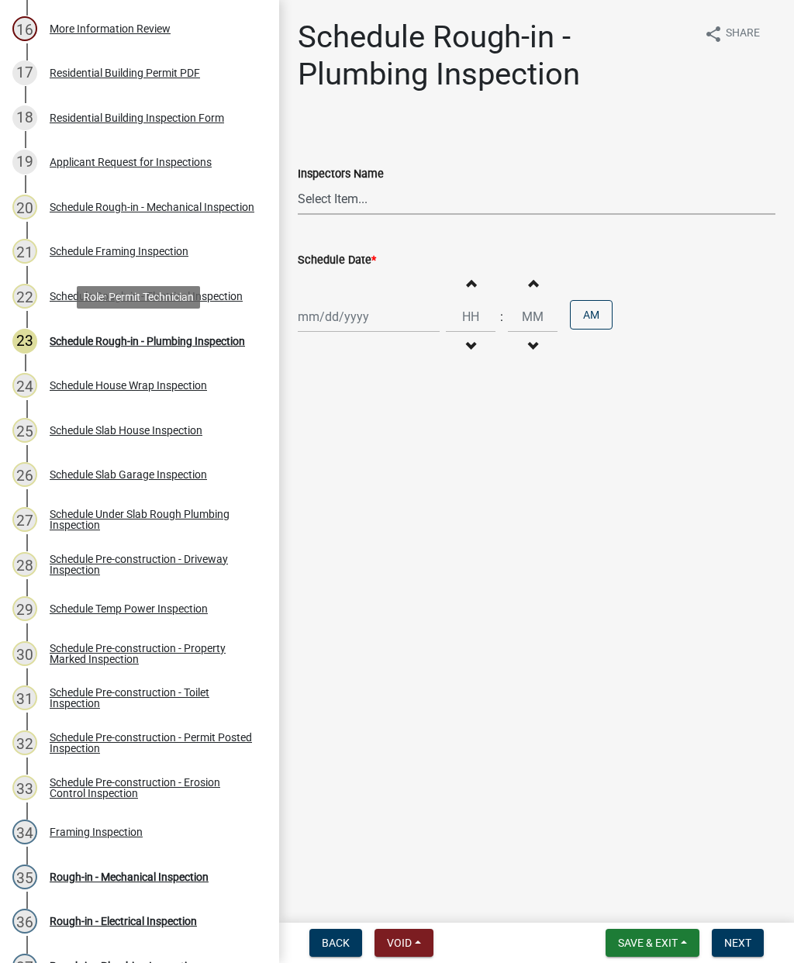
click at [346, 195] on select "Select Item... mrivera ([PERSON_NAME]) [PERSON_NAME] ([PERSON_NAME] ([PERSON_NA…" at bounding box center [537, 199] width 478 height 32
select select "07642ab0-564c-47bb-824b-0ccf2da83593"
click at [316, 309] on div at bounding box center [369, 317] width 142 height 32
select select "9"
select select "2025"
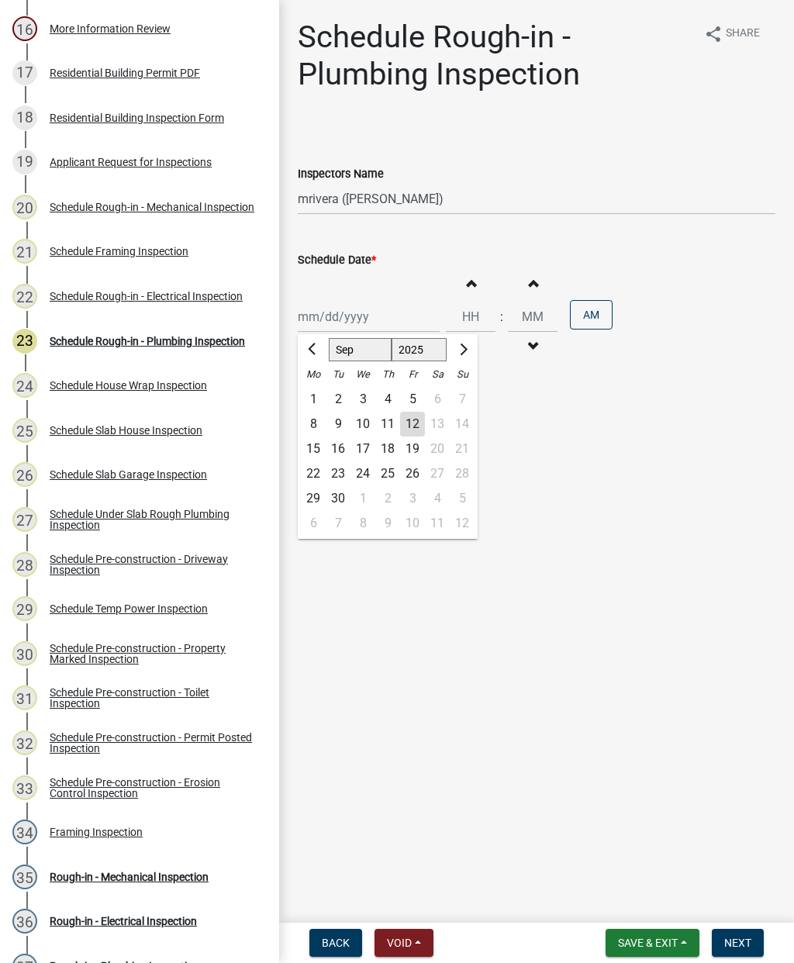
click at [358, 424] on div "10" at bounding box center [363, 424] width 25 height 25
type input "[DATE]"
click at [733, 934] on button "Next" at bounding box center [738, 943] width 52 height 28
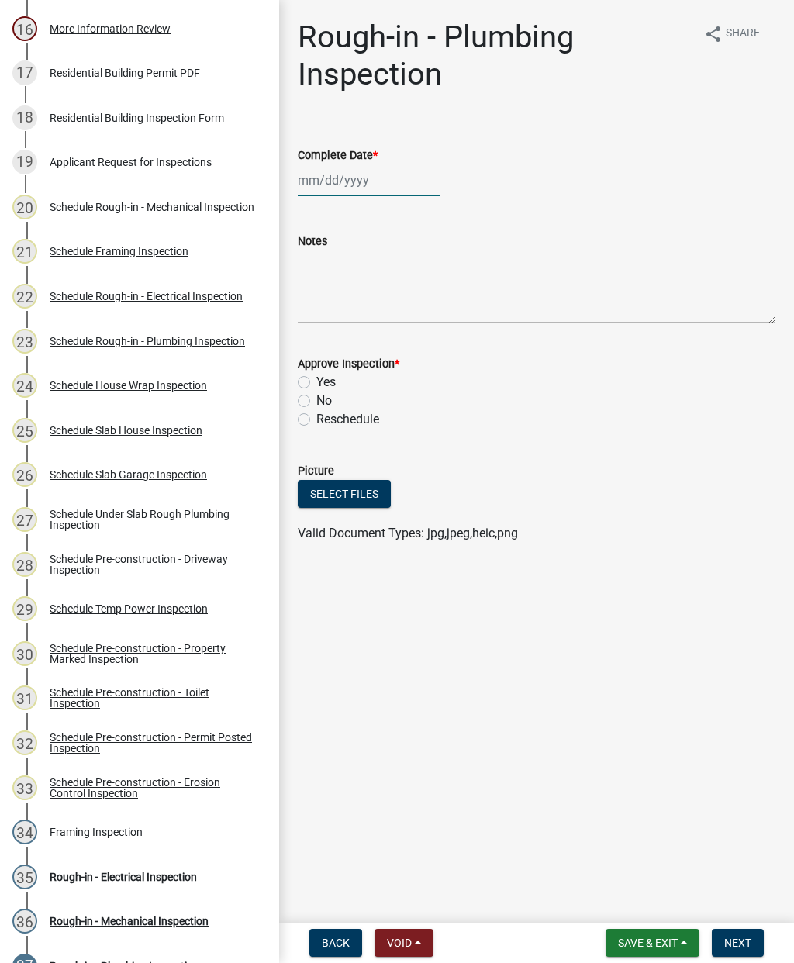
click at [346, 178] on div at bounding box center [369, 180] width 142 height 32
select select "9"
select select "2025"
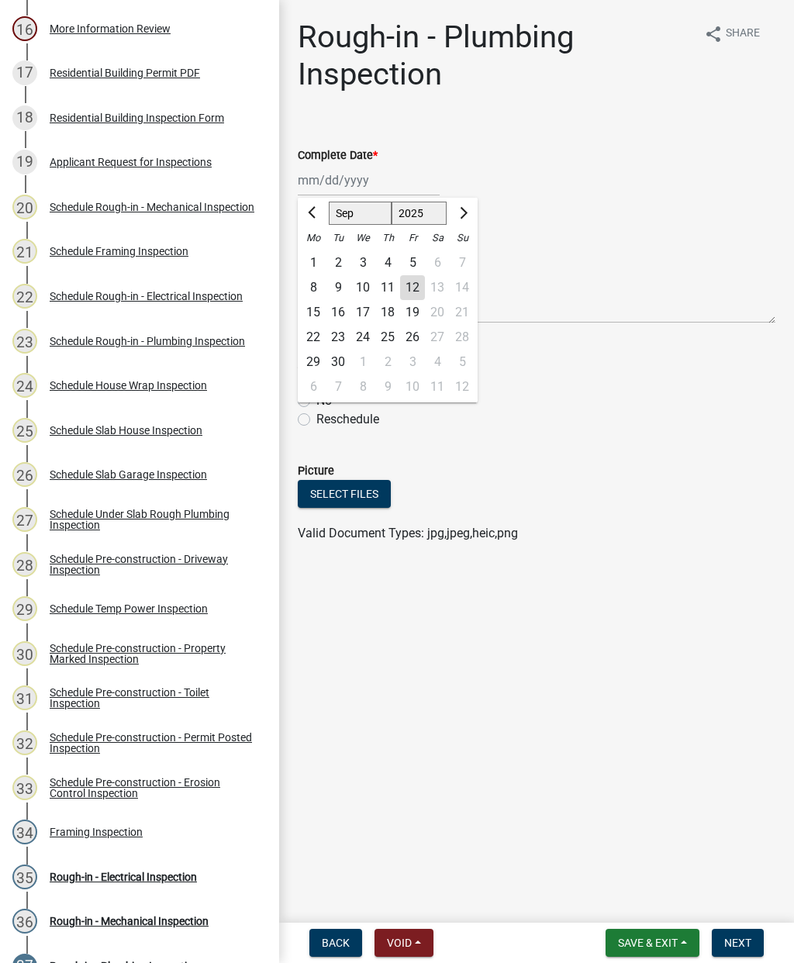
click at [356, 291] on div "10" at bounding box center [363, 287] width 25 height 25
type input "[DATE]"
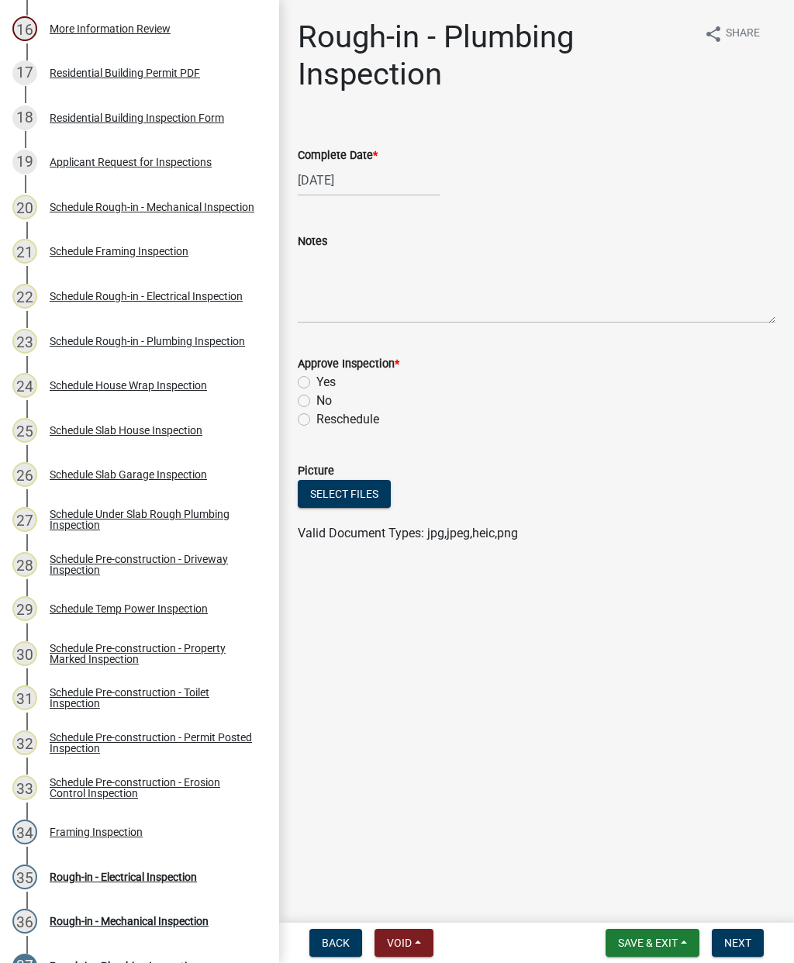
click at [301, 373] on div "Yes" at bounding box center [537, 382] width 478 height 19
click at [316, 381] on label "Yes" at bounding box center [325, 382] width 19 height 19
click at [316, 381] on input "Yes" at bounding box center [321, 378] width 10 height 10
radio input "true"
click at [741, 948] on span "Next" at bounding box center [737, 943] width 27 height 12
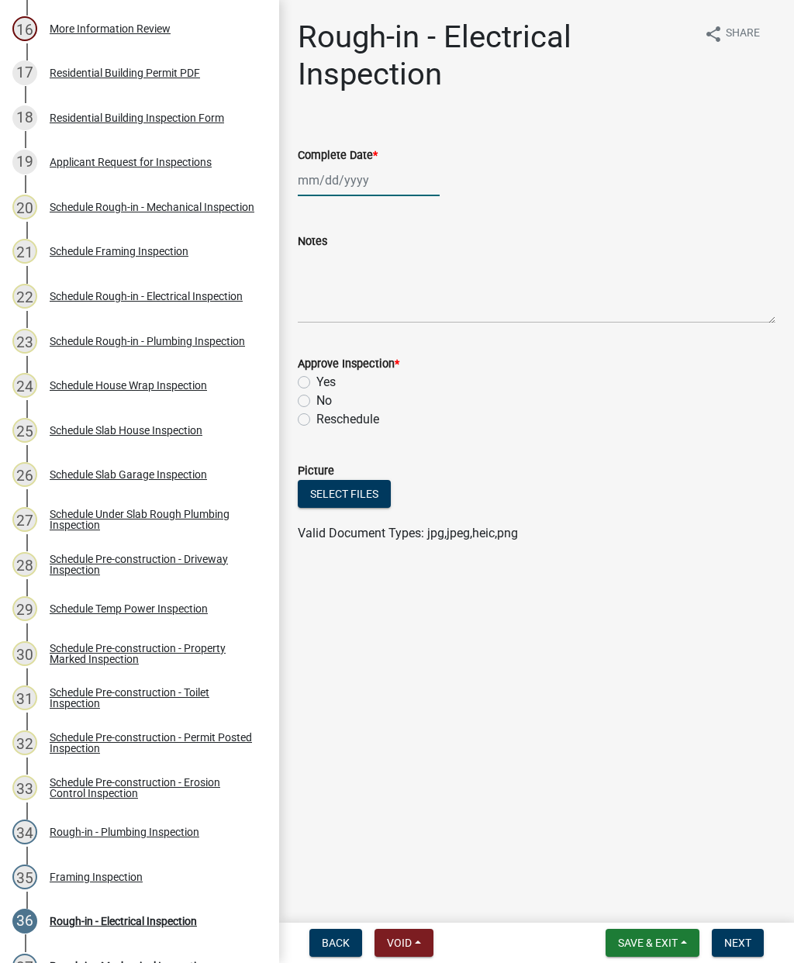
click at [335, 185] on div at bounding box center [369, 180] width 142 height 32
select select "9"
select select "2025"
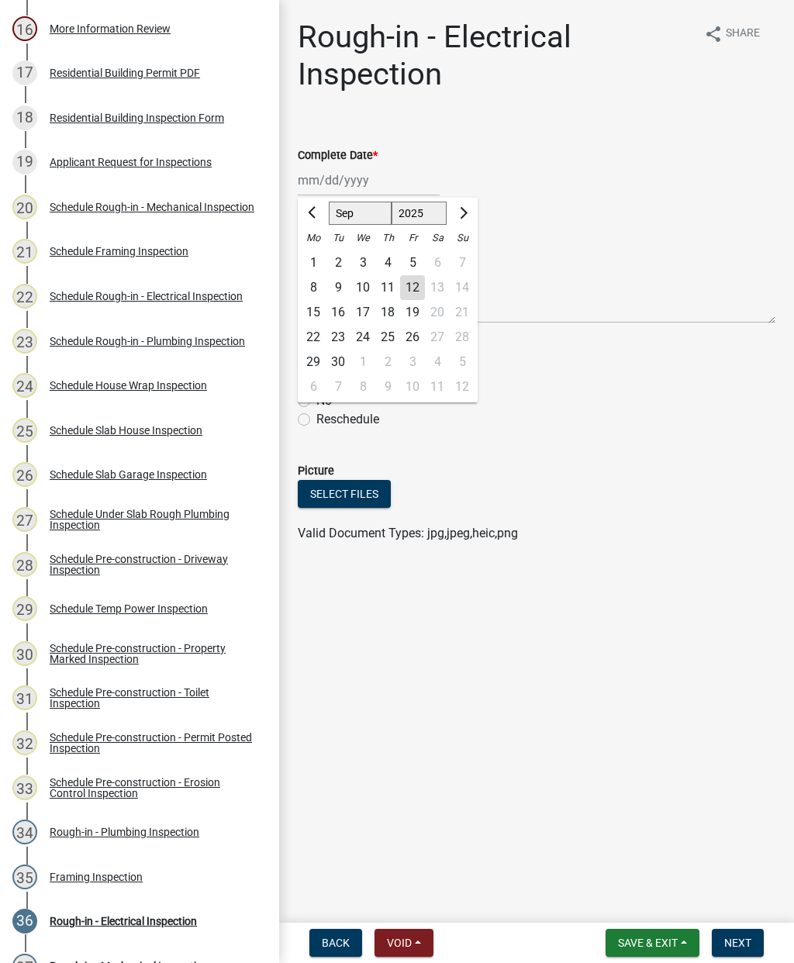
click at [360, 279] on div "10" at bounding box center [363, 287] width 25 height 25
type input "[DATE]"
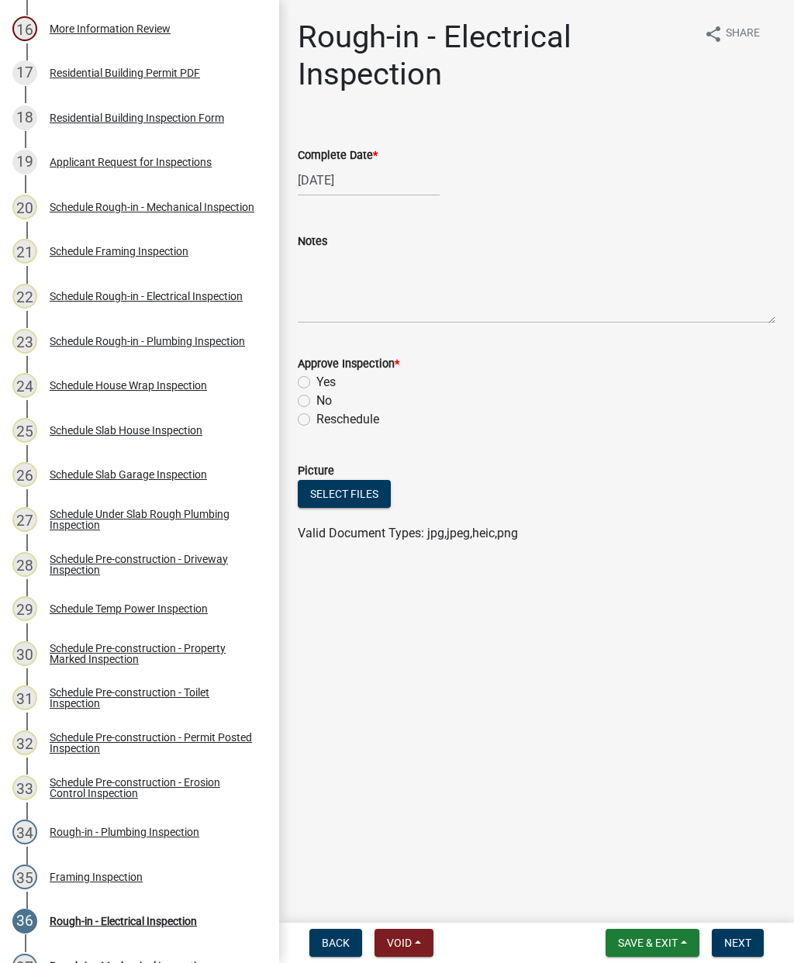
click at [316, 385] on label "Yes" at bounding box center [325, 382] width 19 height 19
click at [316, 383] on input "Yes" at bounding box center [321, 378] width 10 height 10
radio input "true"
click at [743, 948] on span "Next" at bounding box center [737, 943] width 27 height 12
click at [346, 181] on div at bounding box center [369, 180] width 142 height 32
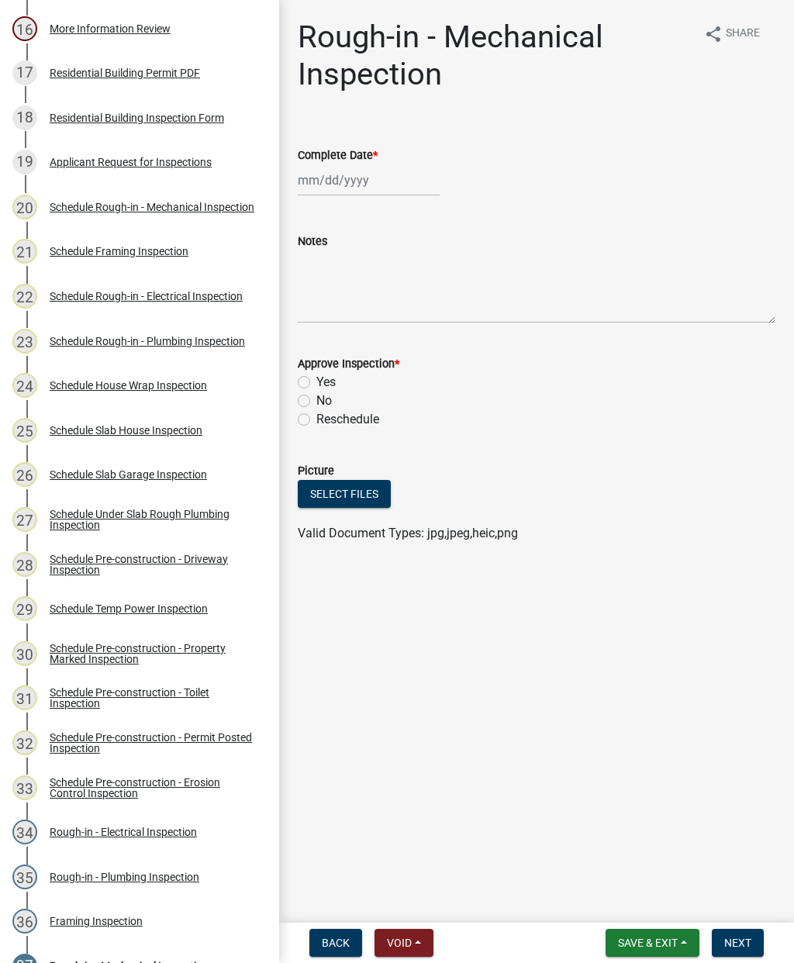
select select "9"
select select "2025"
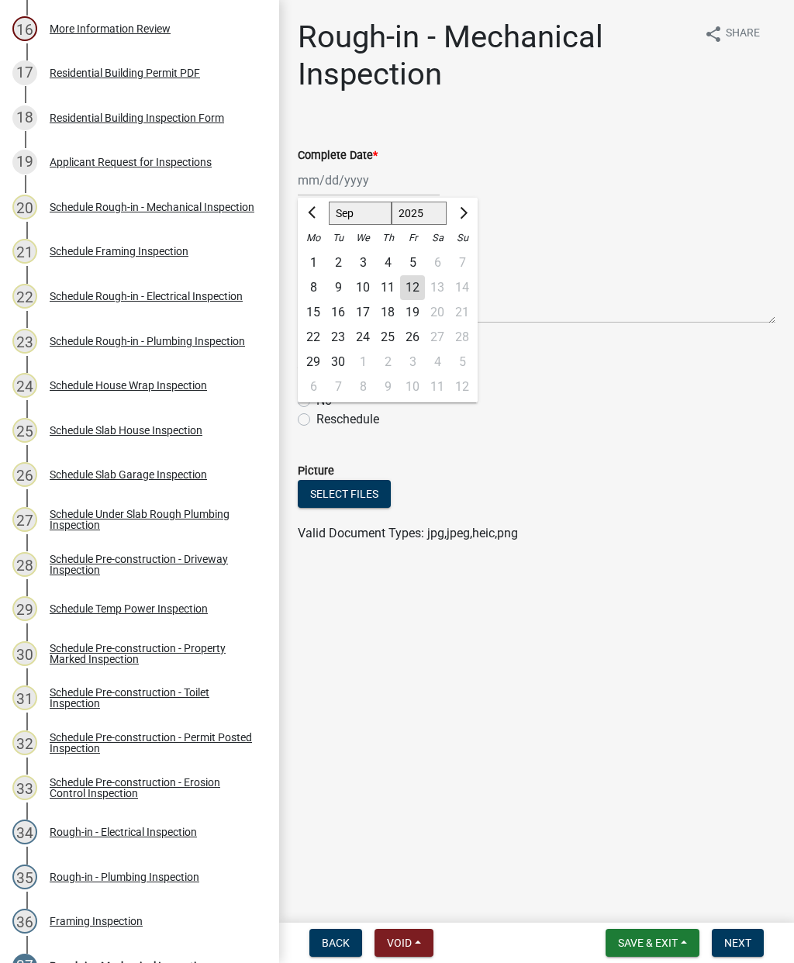
click at [355, 279] on div "10" at bounding box center [363, 287] width 25 height 25
type input "[DATE]"
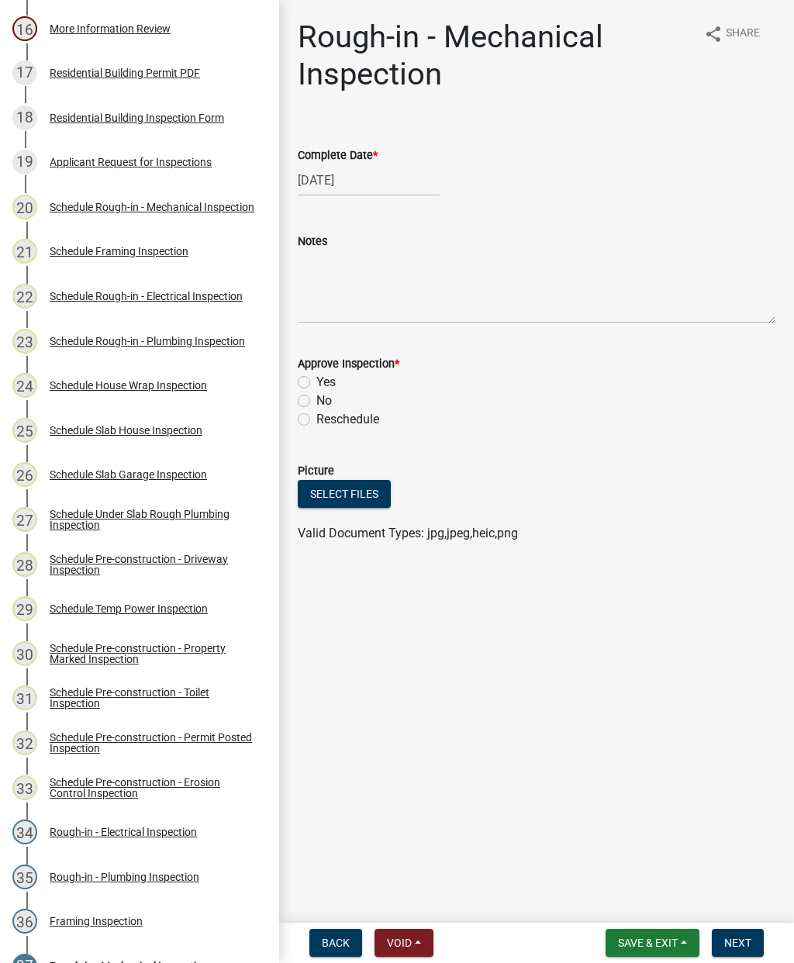
click at [316, 380] on label "Yes" at bounding box center [325, 382] width 19 height 19
click at [316, 380] on input "Yes" at bounding box center [321, 378] width 10 height 10
radio input "true"
click at [737, 950] on button "Next" at bounding box center [738, 943] width 52 height 28
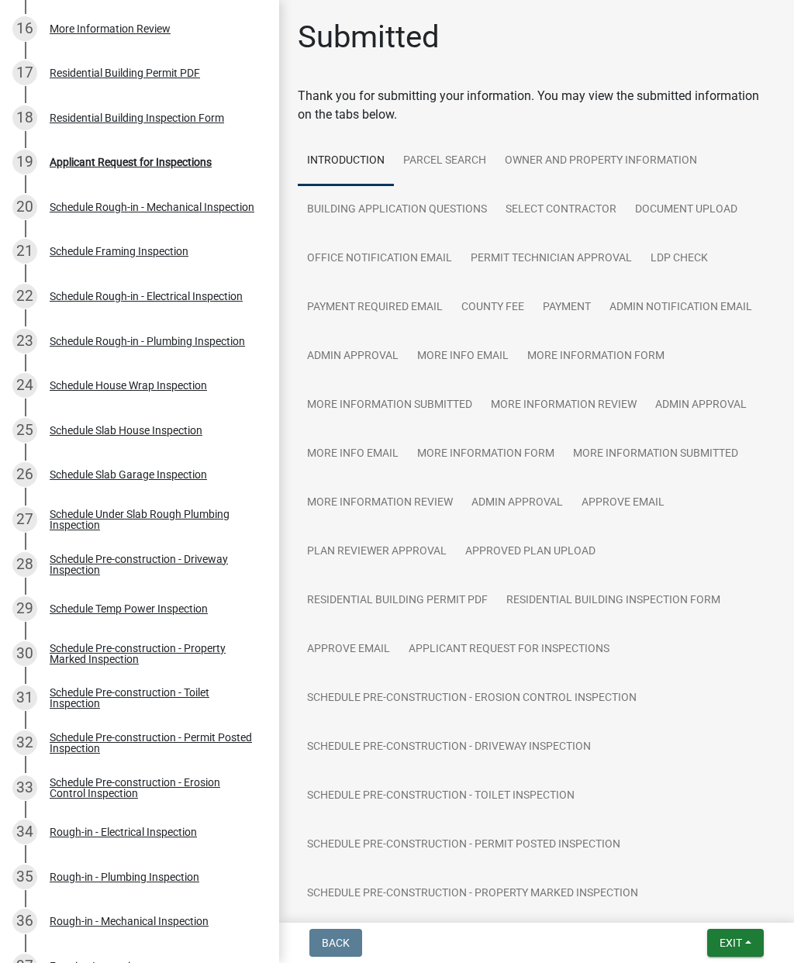
click at [730, 945] on span "Exit" at bounding box center [731, 943] width 22 height 12
click at [684, 900] on button "Save & Exit" at bounding box center [703, 902] width 124 height 37
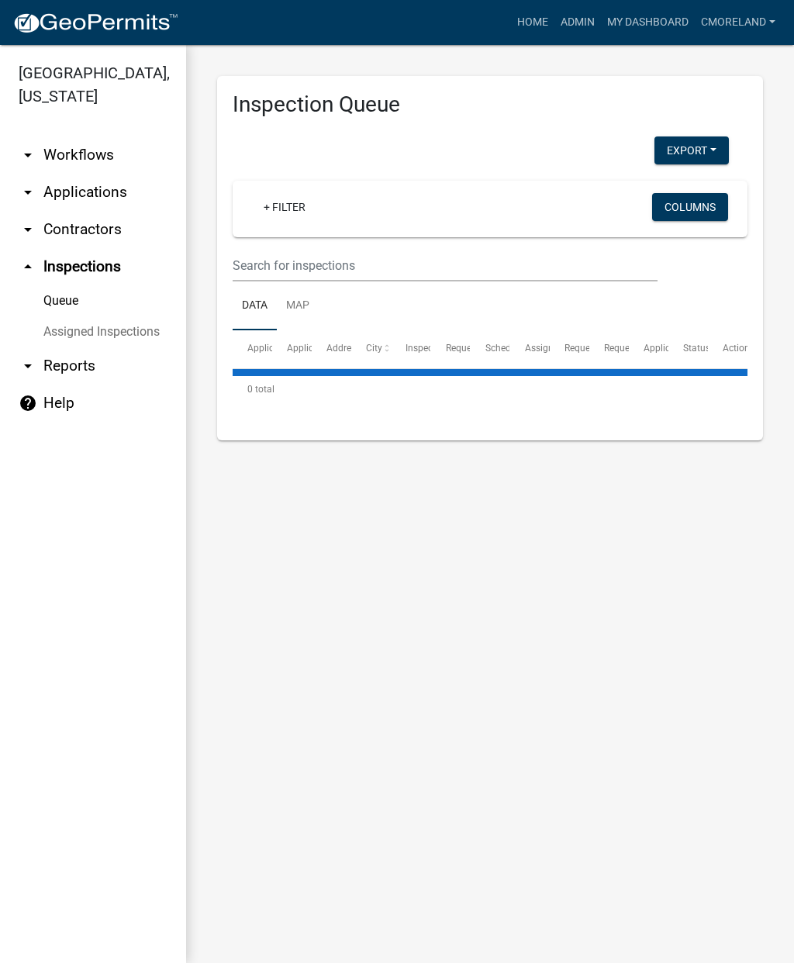
select select "2: 50"
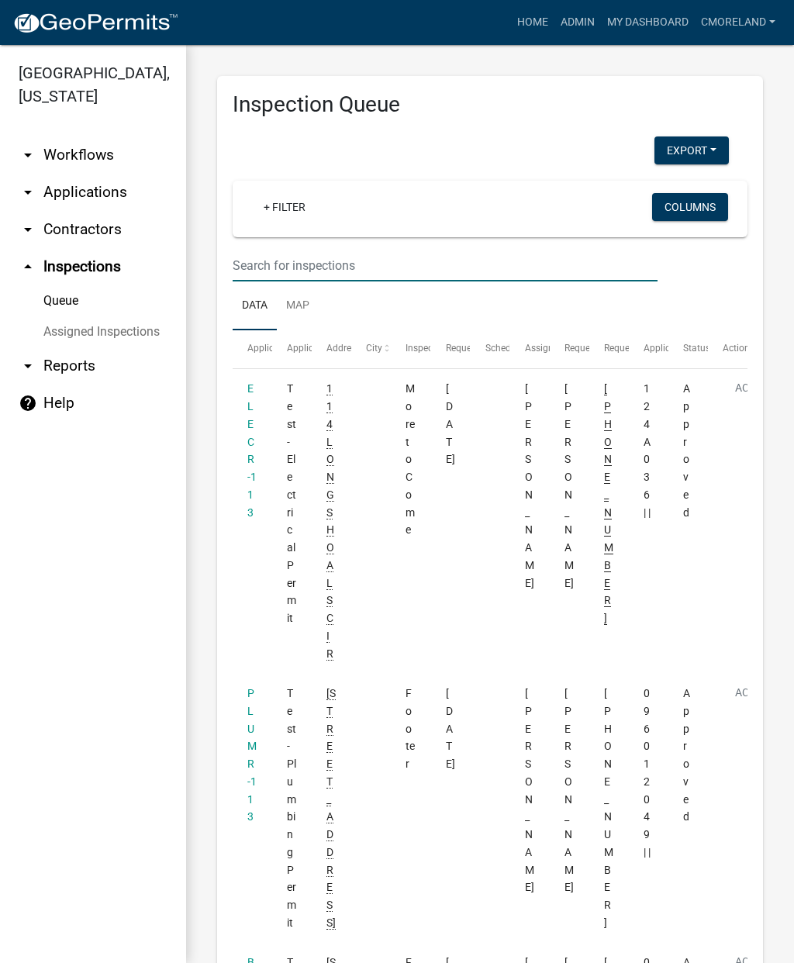
click at [286, 264] on input "text" at bounding box center [445, 266] width 425 height 32
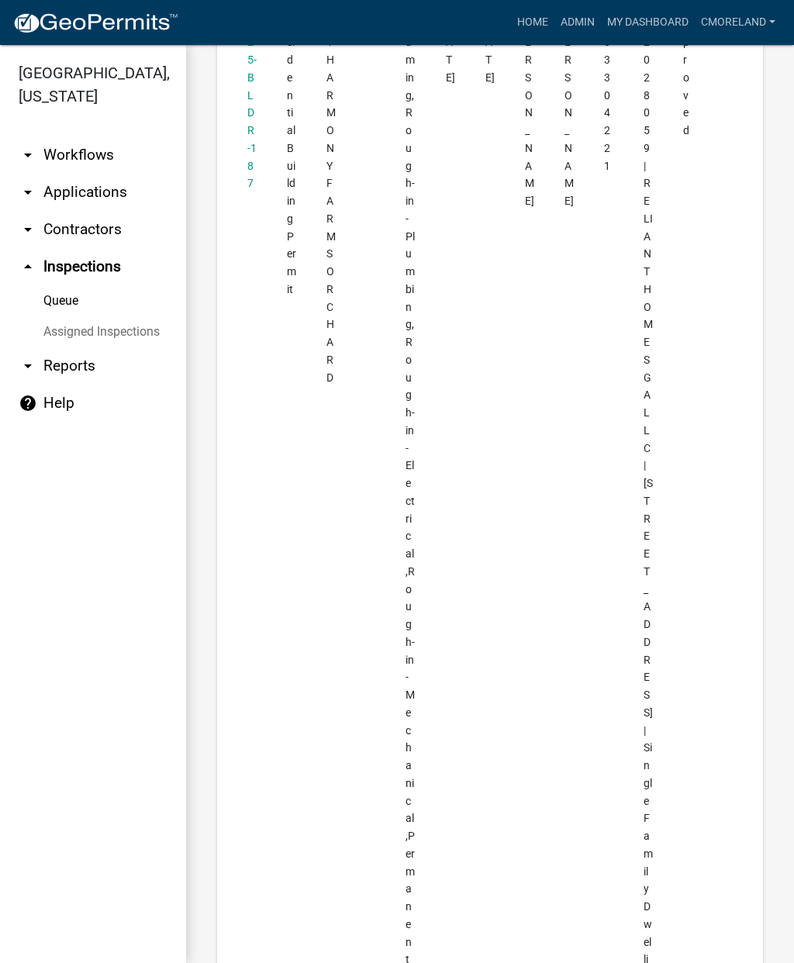
scroll to position [5511, 0]
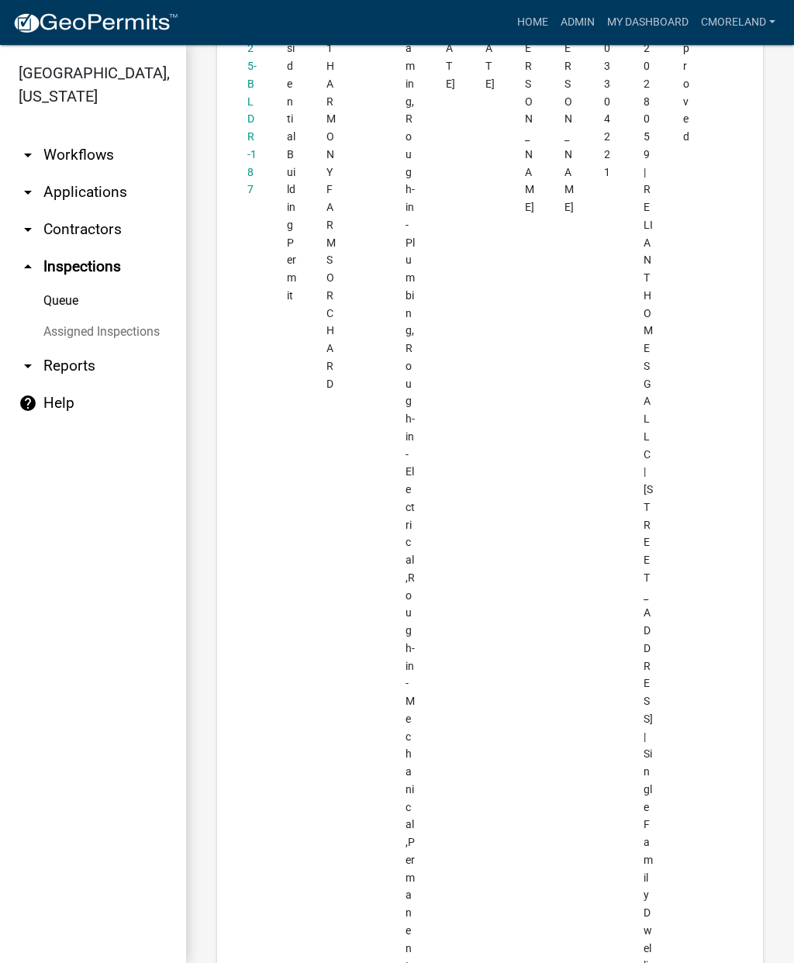
type input "121 Harmony farms orchard"
click at [249, 195] on div "2025-BLDR-187" at bounding box center [252, 102] width 10 height 194
click at [247, 192] on datatable-body-cell "2025-BLDR-187" at bounding box center [253, 525] width 40 height 1063
click at [250, 174] on link "2025-BLDR-187" at bounding box center [251, 101] width 9 height 189
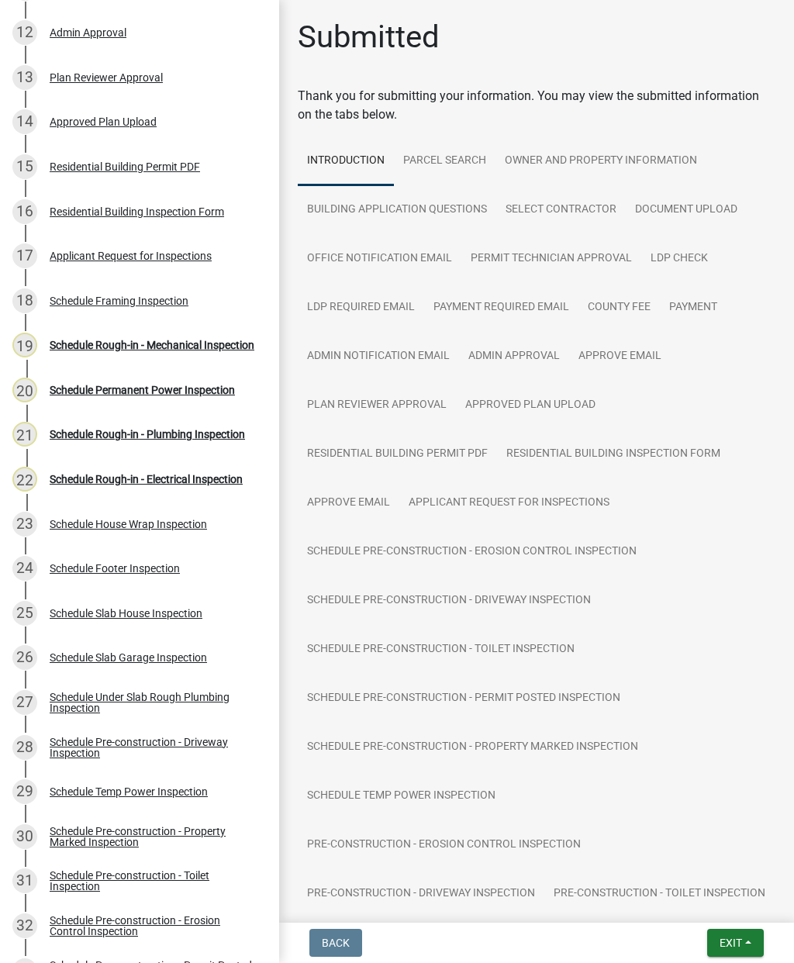
scroll to position [746, 0]
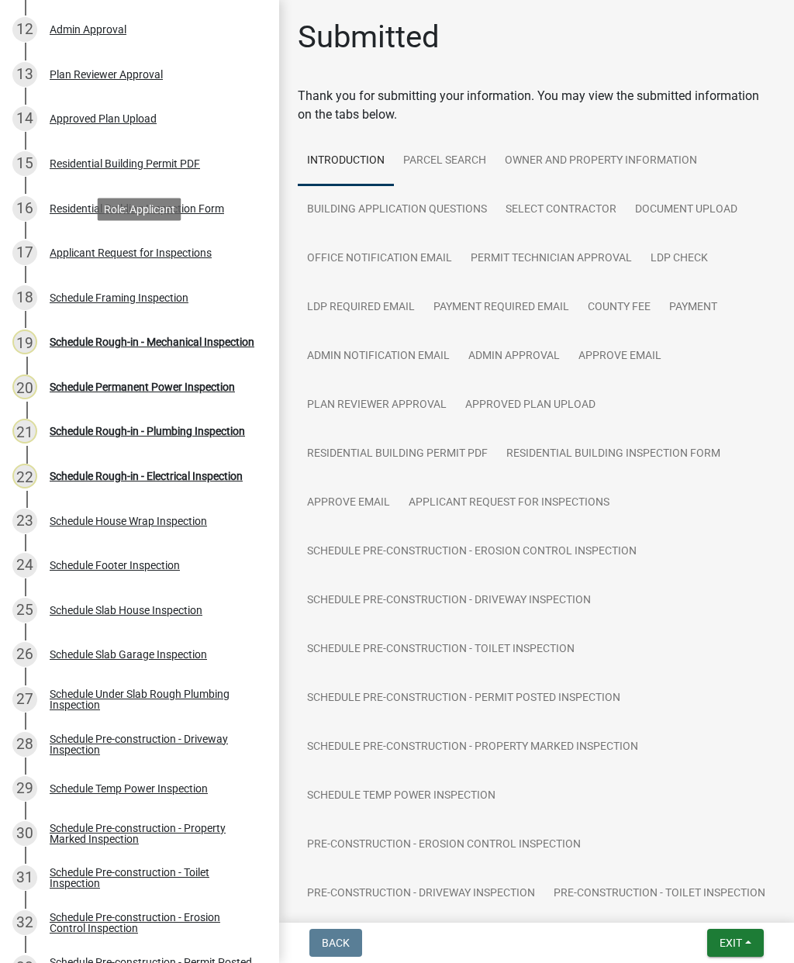
click at [120, 260] on div "17 Applicant Request for Inspections" at bounding box center [133, 252] width 242 height 25
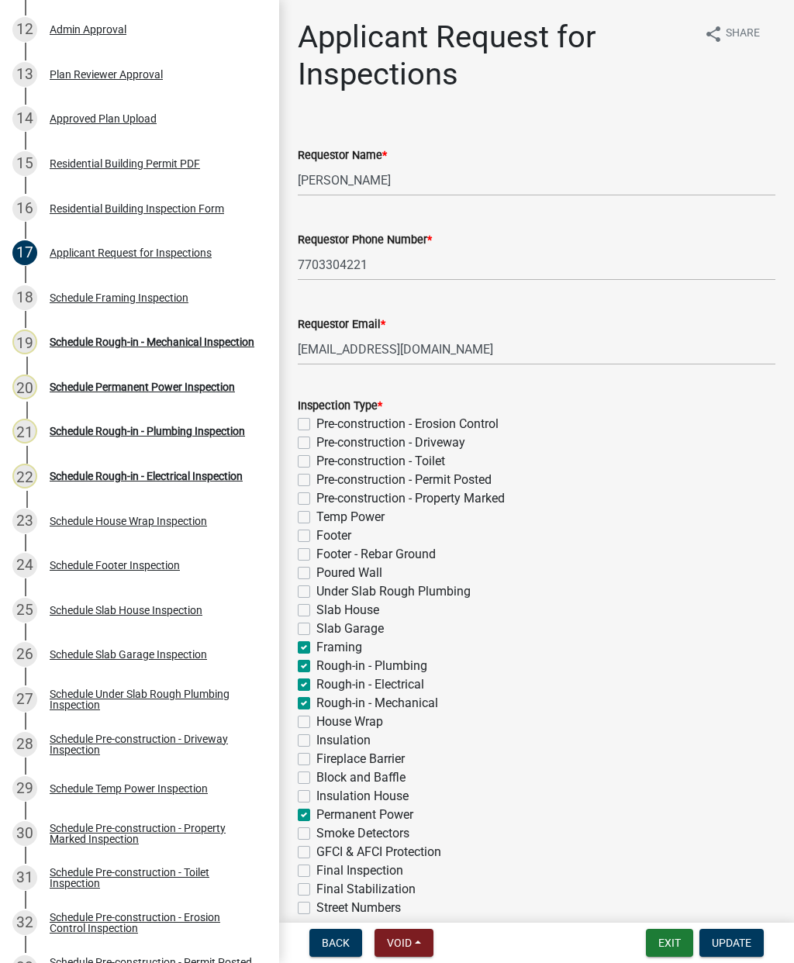
click at [316, 815] on label "Permanent Power" at bounding box center [364, 815] width 97 height 19
click at [316, 815] on input "Permanent Power" at bounding box center [321, 811] width 10 height 10
checkbox input "false"
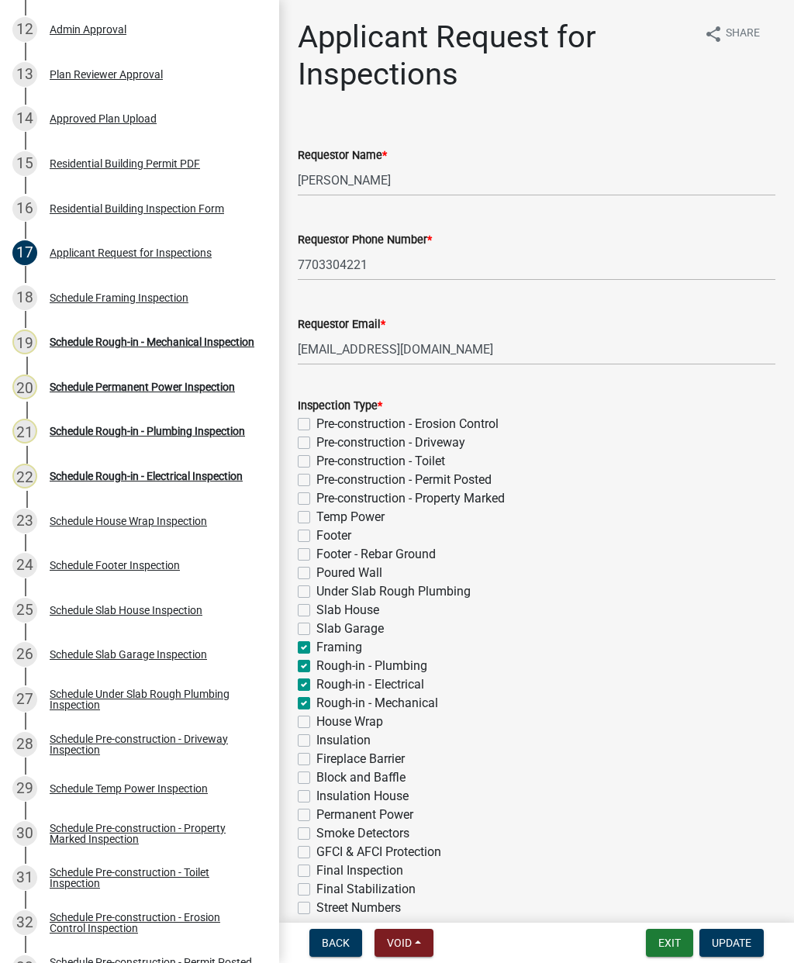
checkbox input "false"
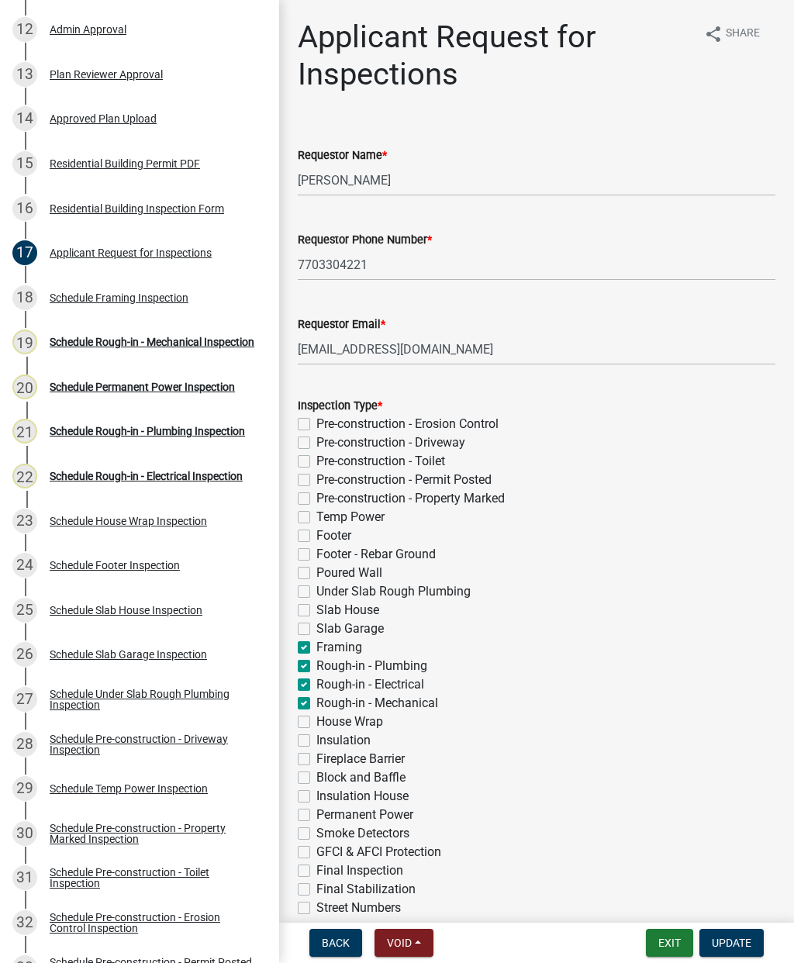
checkbox input "false"
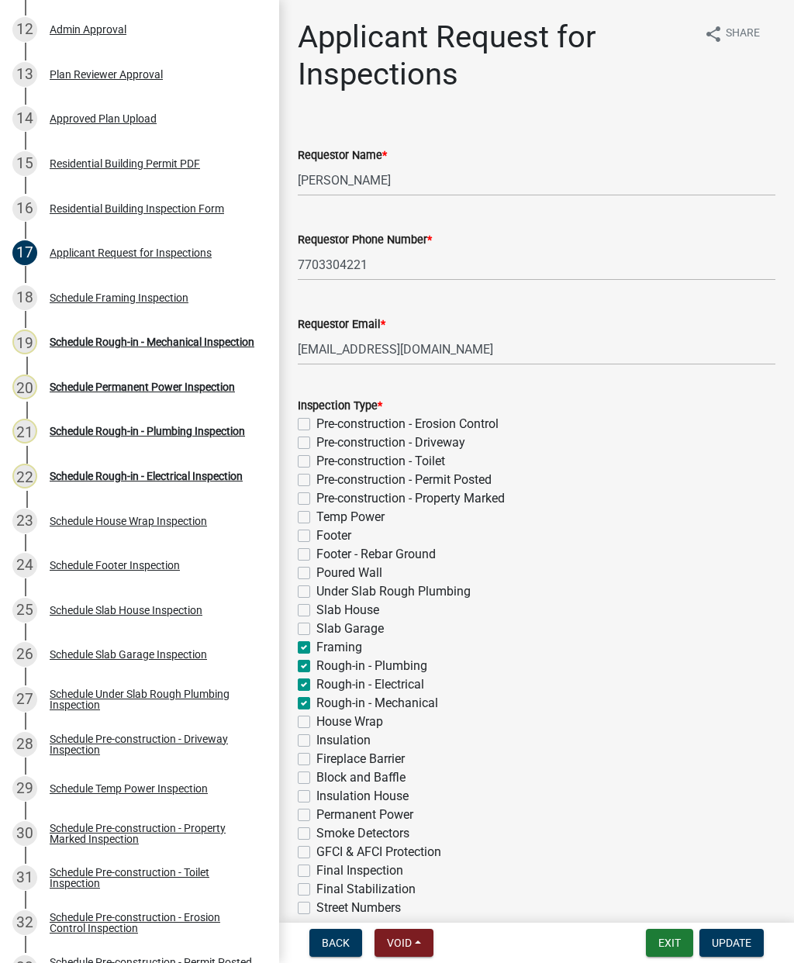
checkbox input "true"
checkbox input "false"
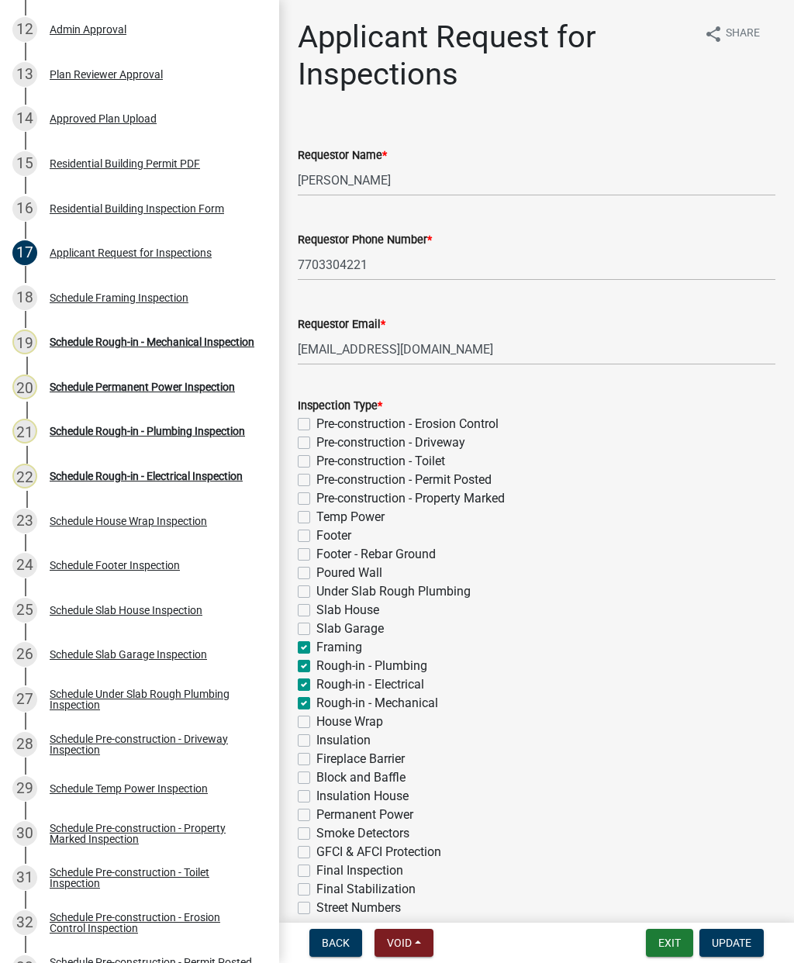
checkbox input "false"
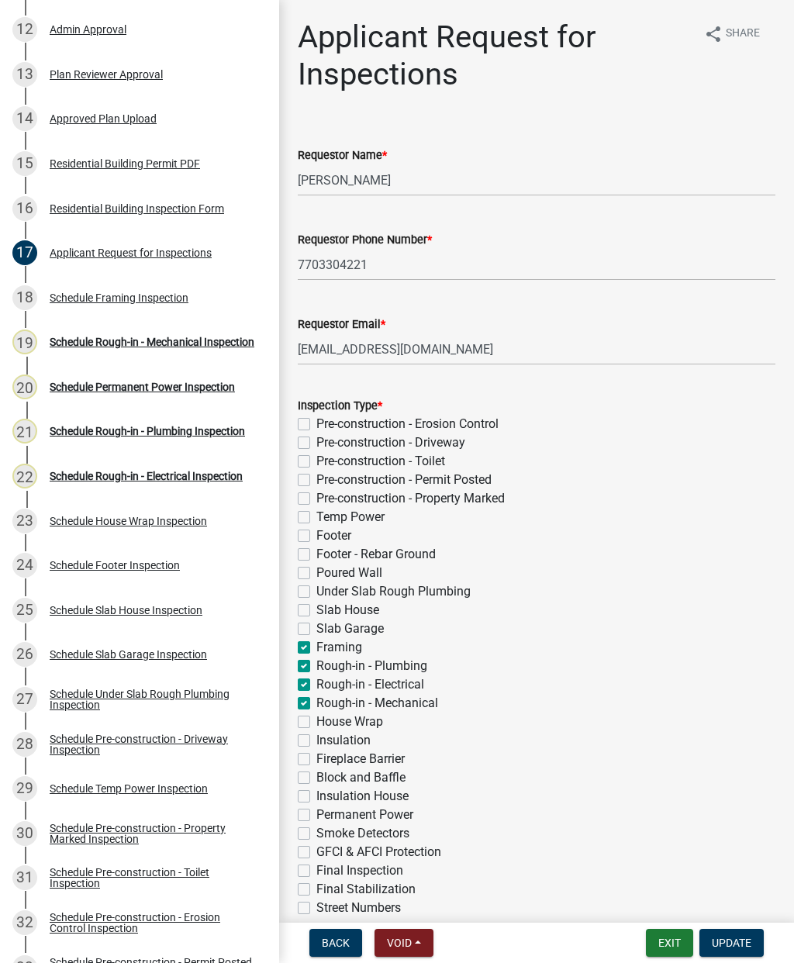
checkbox input "false"
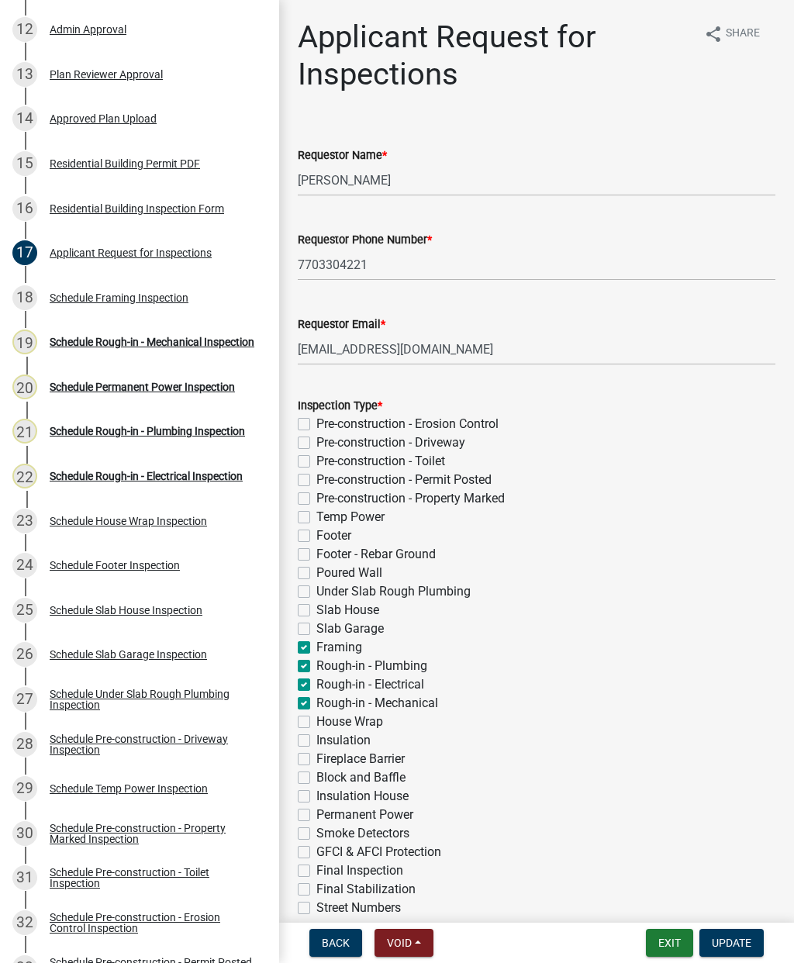
checkbox input "false"
click at [723, 940] on span "Update" at bounding box center [732, 943] width 40 height 12
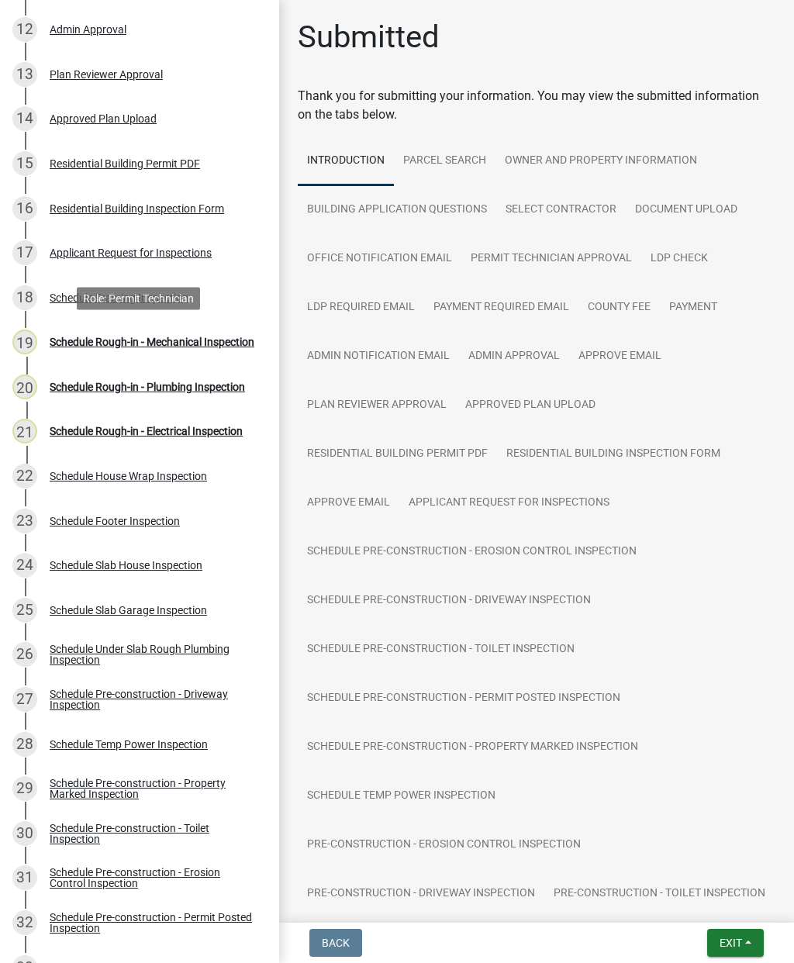
click at [123, 337] on div "Schedule Rough-in - Mechanical Inspection" at bounding box center [152, 342] width 205 height 11
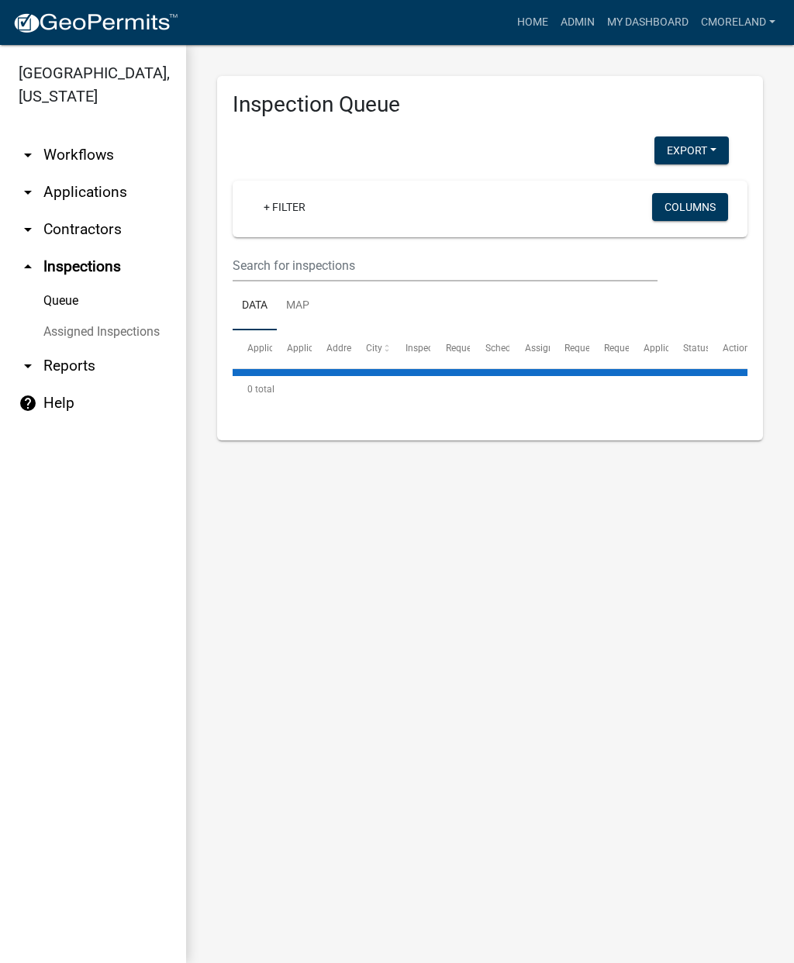
select select "2: 50"
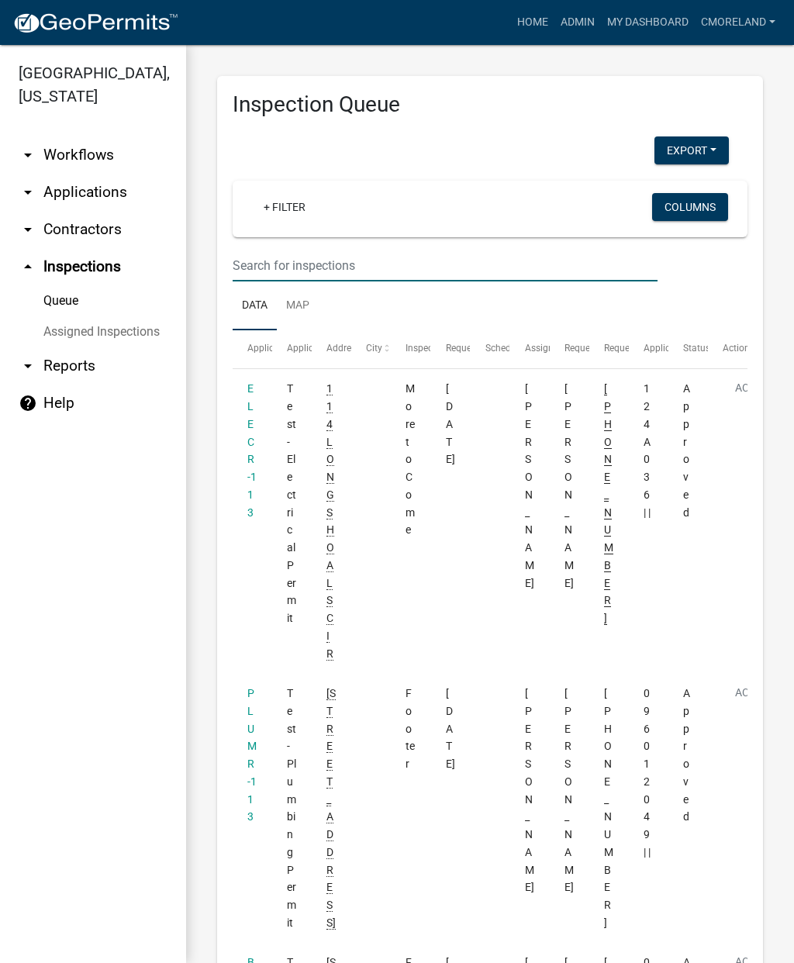
click at [282, 254] on input "text" at bounding box center [445, 266] width 425 height 32
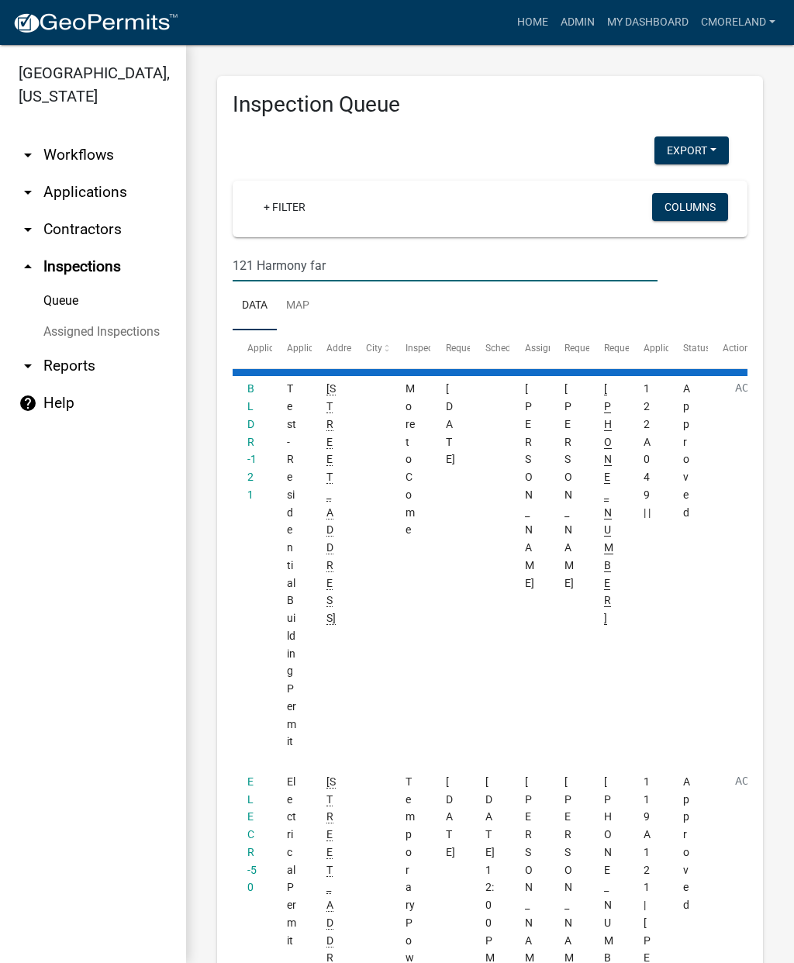
type input "121 Harmony farms orchard"
select select "2: 50"
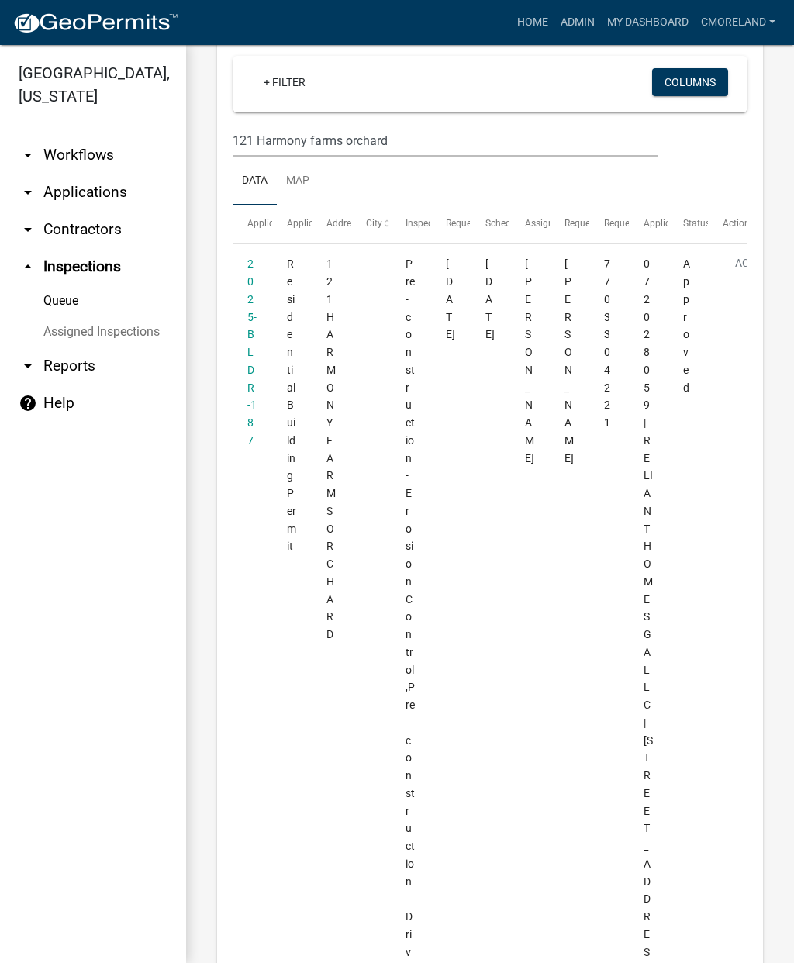
select select "2: 50"
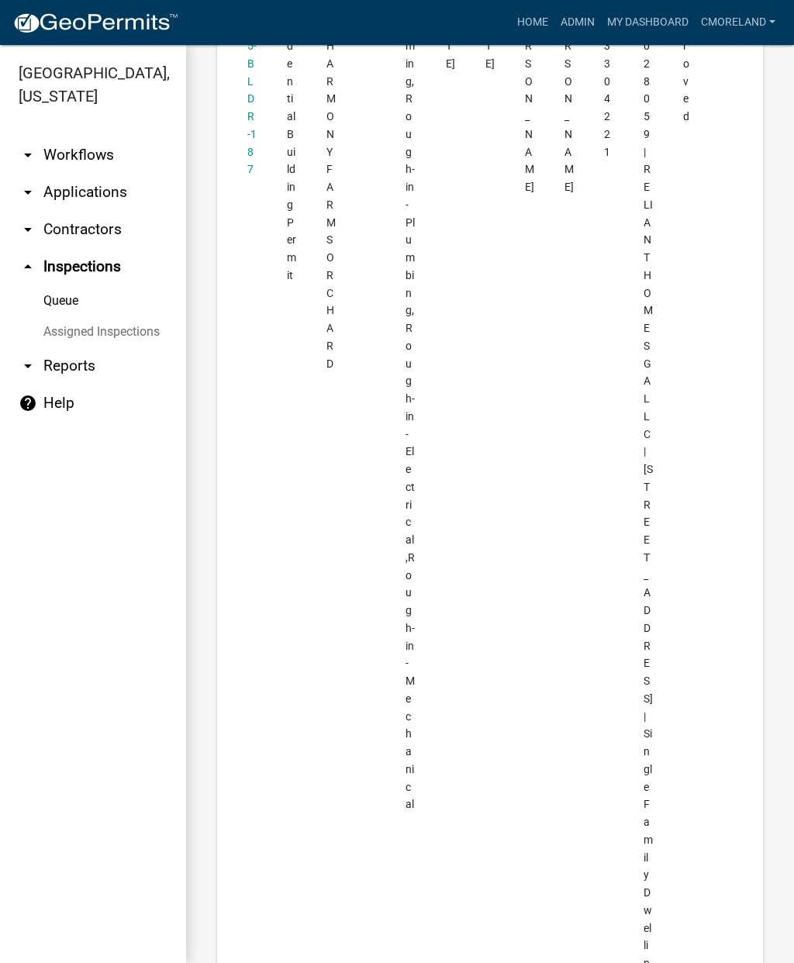
scroll to position [5536, 0]
click at [247, 148] on link "2025-BLDR-187" at bounding box center [251, 75] width 9 height 189
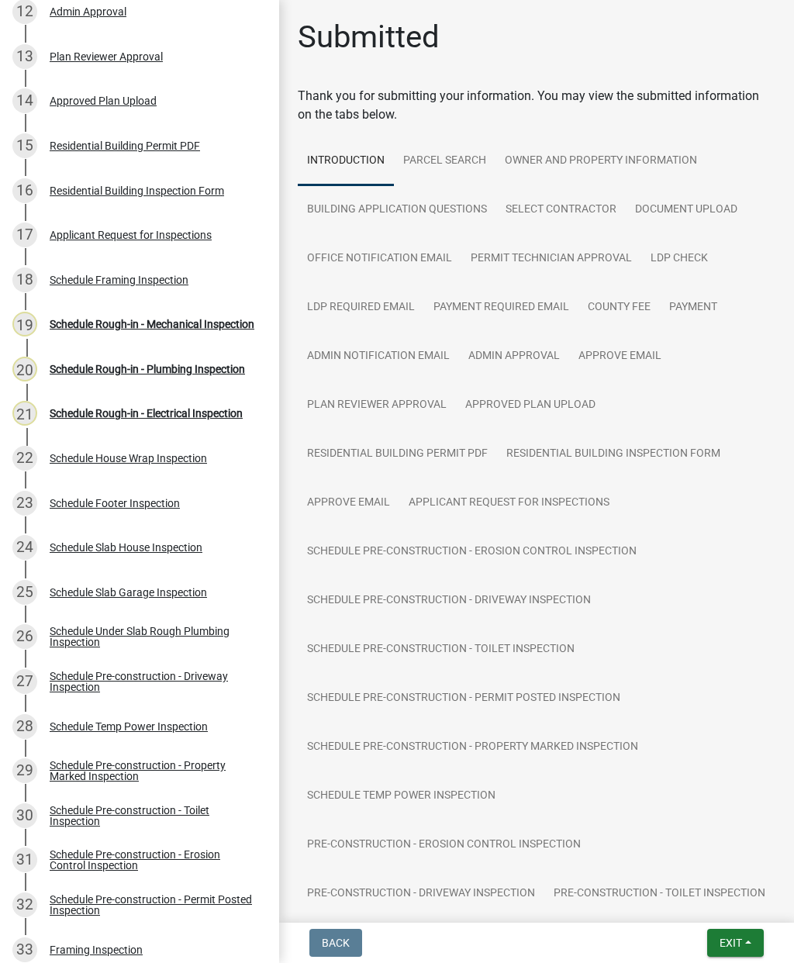
scroll to position [765, 0]
click at [130, 318] on div "Schedule Rough-in - Mechanical Inspection" at bounding box center [152, 323] width 205 height 11
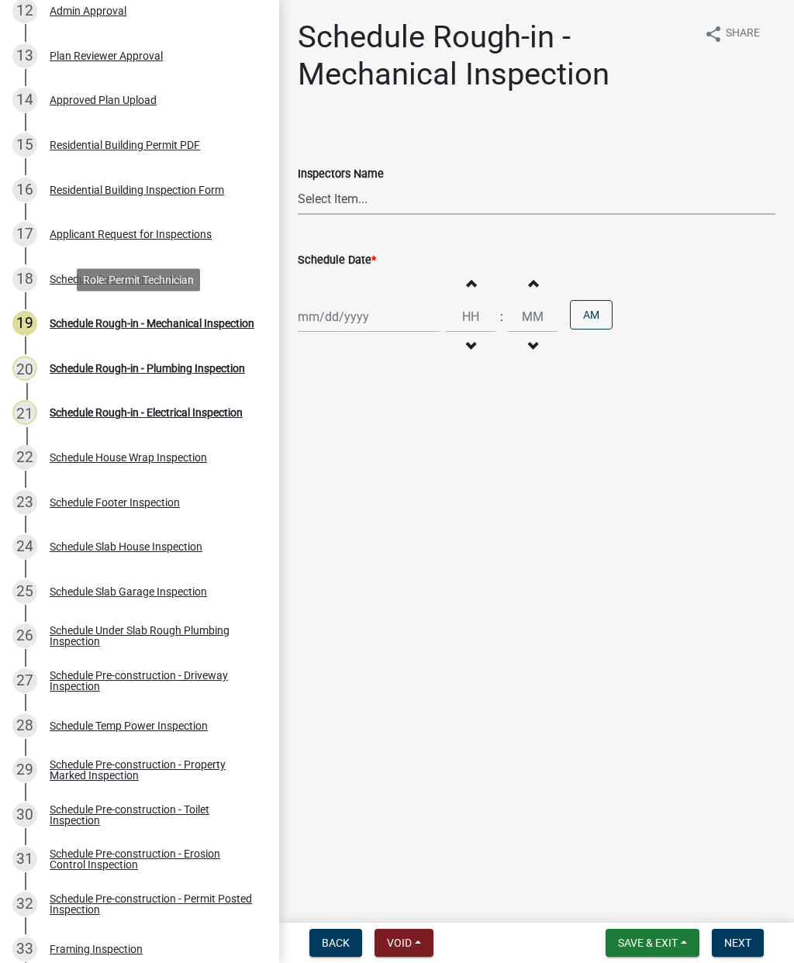
click at [336, 195] on select "Select Item... mrivera ([PERSON_NAME]) [PERSON_NAME] ([PERSON_NAME] ([PERSON_NA…" at bounding box center [537, 199] width 478 height 32
select select "07642ab0-564c-47bb-824b-0ccf2da83593"
click at [320, 315] on div at bounding box center [369, 317] width 142 height 32
select select "9"
select select "2025"
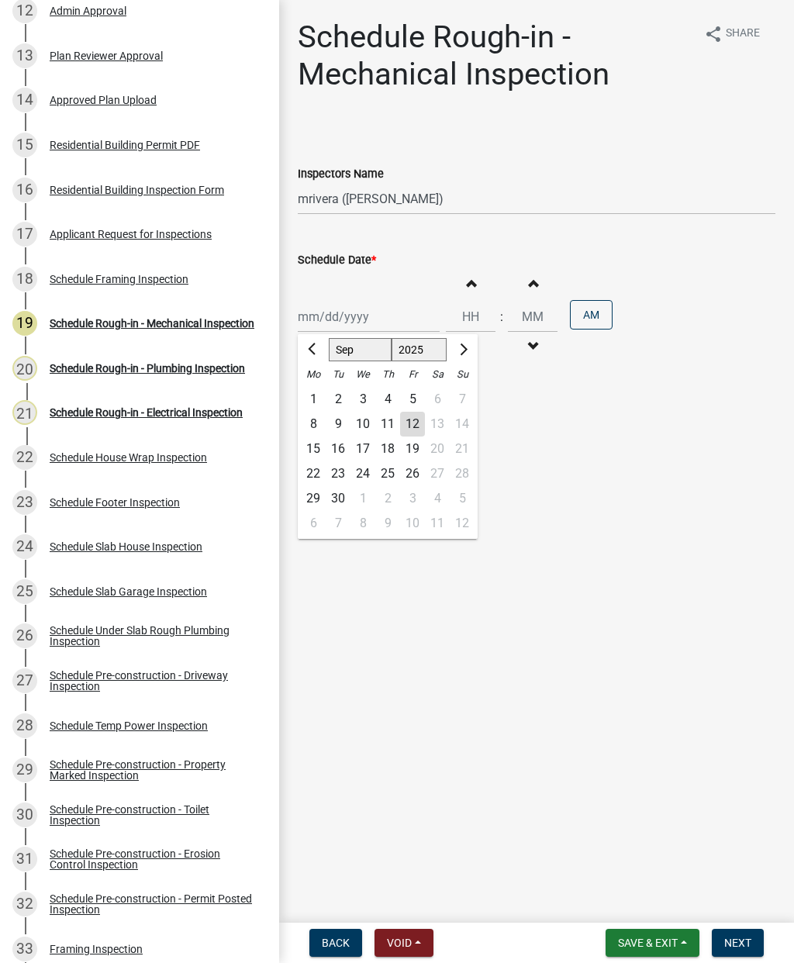
click at [411, 428] on div "12" at bounding box center [412, 424] width 25 height 25
type input "[DATE]"
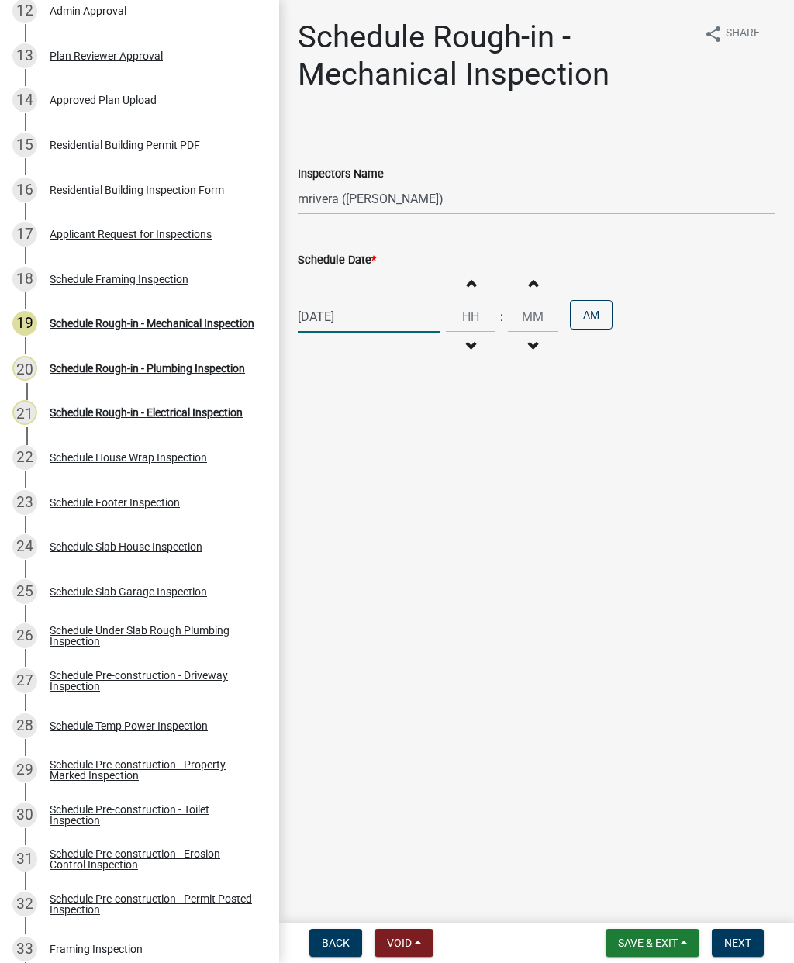
click at [346, 316] on div "[DATE]" at bounding box center [369, 317] width 142 height 32
select select "9"
select select "2025"
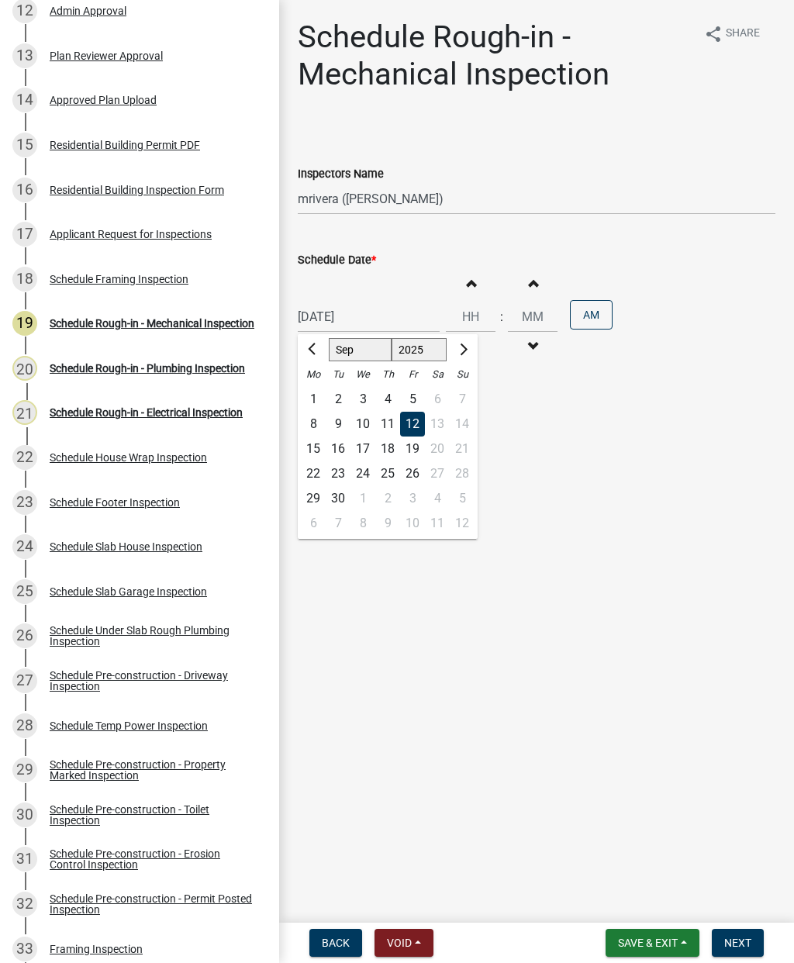
click at [380, 422] on div "11" at bounding box center [387, 424] width 25 height 25
type input "[DATE]"
click at [738, 941] on span "Next" at bounding box center [737, 943] width 27 height 12
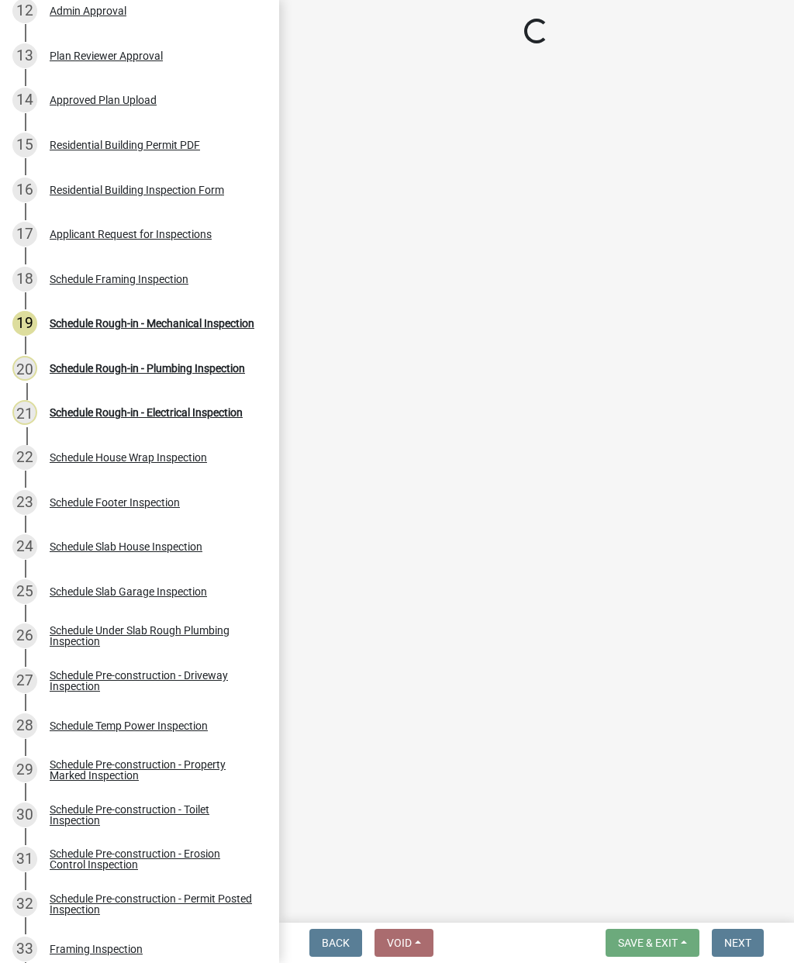
click at [121, 363] on div "Schedule Rough-in - Plumbing Inspection" at bounding box center [147, 368] width 195 height 11
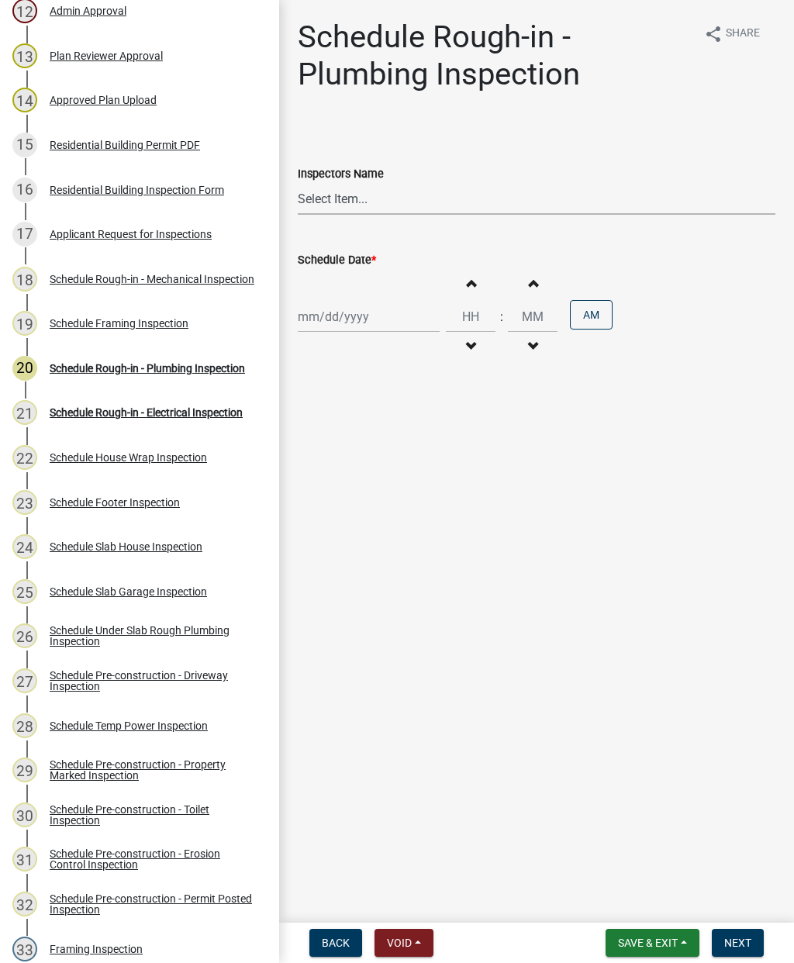
click at [327, 190] on select "Select Item... mrivera ([PERSON_NAME]) [PERSON_NAME] ([PERSON_NAME] ([PERSON_NA…" at bounding box center [537, 199] width 478 height 32
select select "07642ab0-564c-47bb-824b-0ccf2da83593"
click at [340, 320] on div at bounding box center [369, 317] width 142 height 32
select select "9"
select select "2025"
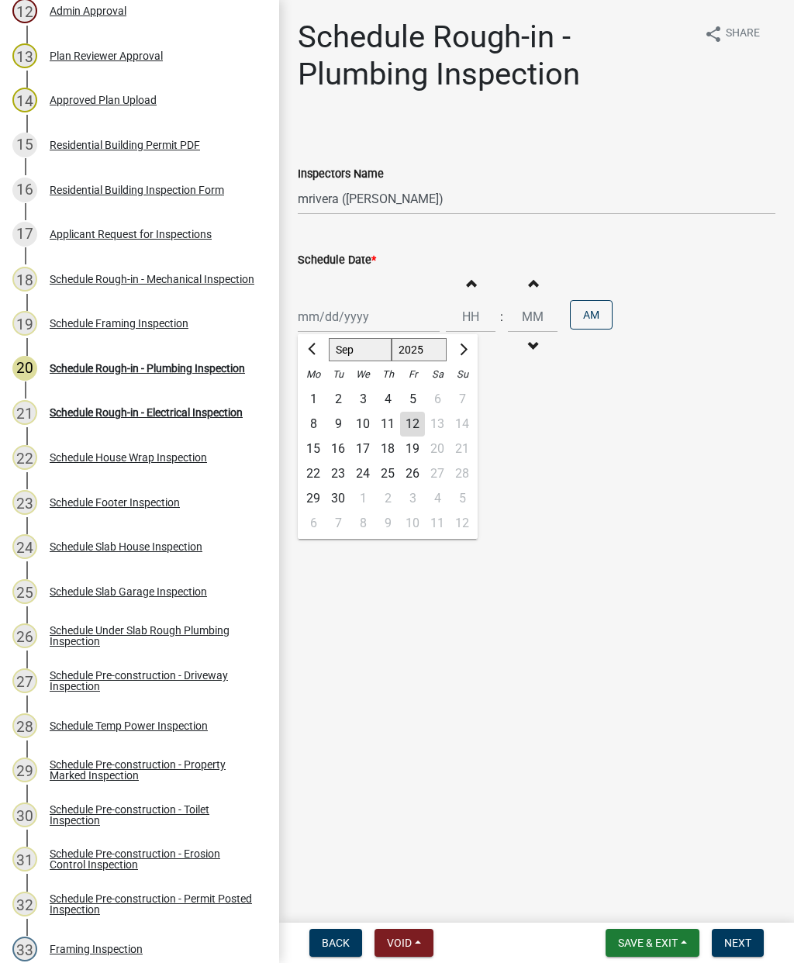
click at [386, 424] on div "11" at bounding box center [387, 424] width 25 height 25
type input "[DATE]"
click at [738, 950] on button "Next" at bounding box center [738, 943] width 52 height 28
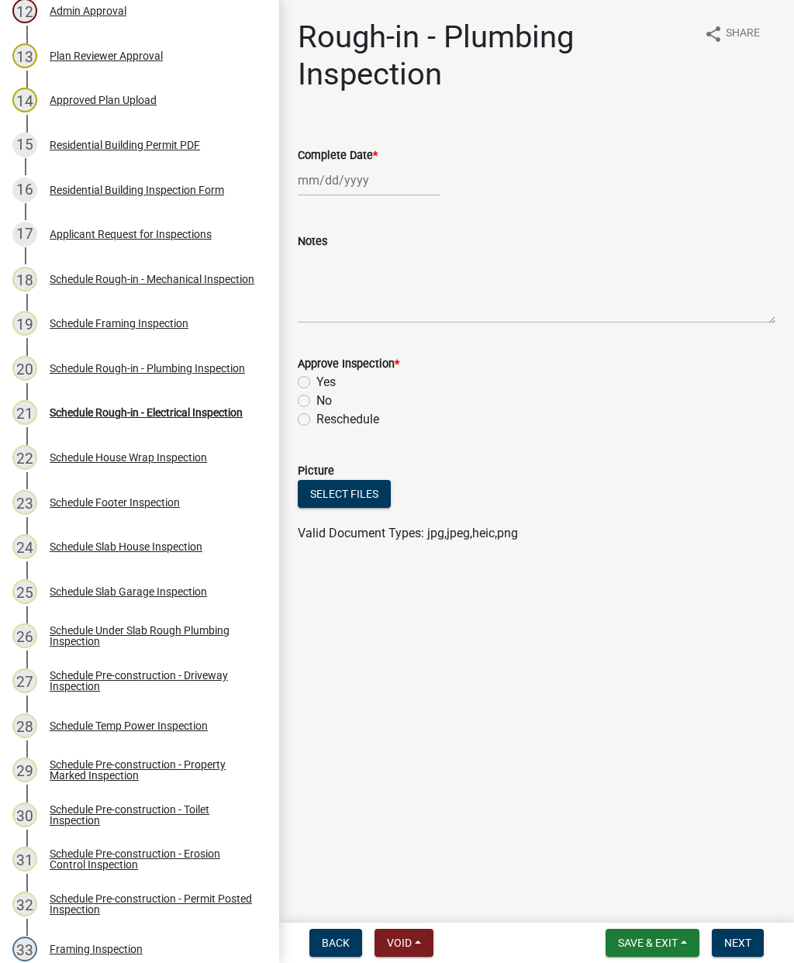
click at [129, 416] on div "Schedule Rough-in - Electrical Inspection" at bounding box center [146, 412] width 193 height 11
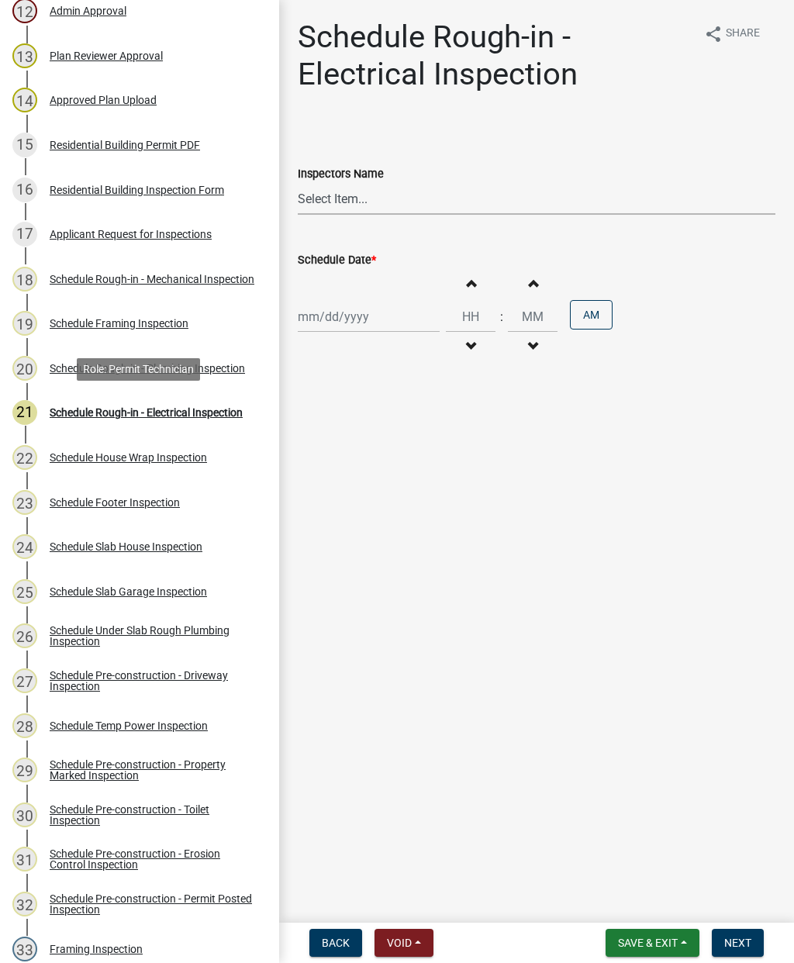
click at [336, 192] on select "Select Item... mrivera ([PERSON_NAME]) [PERSON_NAME] ([PERSON_NAME] ([PERSON_NA…" at bounding box center [537, 199] width 478 height 32
select select "07642ab0-564c-47bb-824b-0ccf2da83593"
click at [331, 316] on div at bounding box center [369, 317] width 142 height 32
select select "9"
select select "2025"
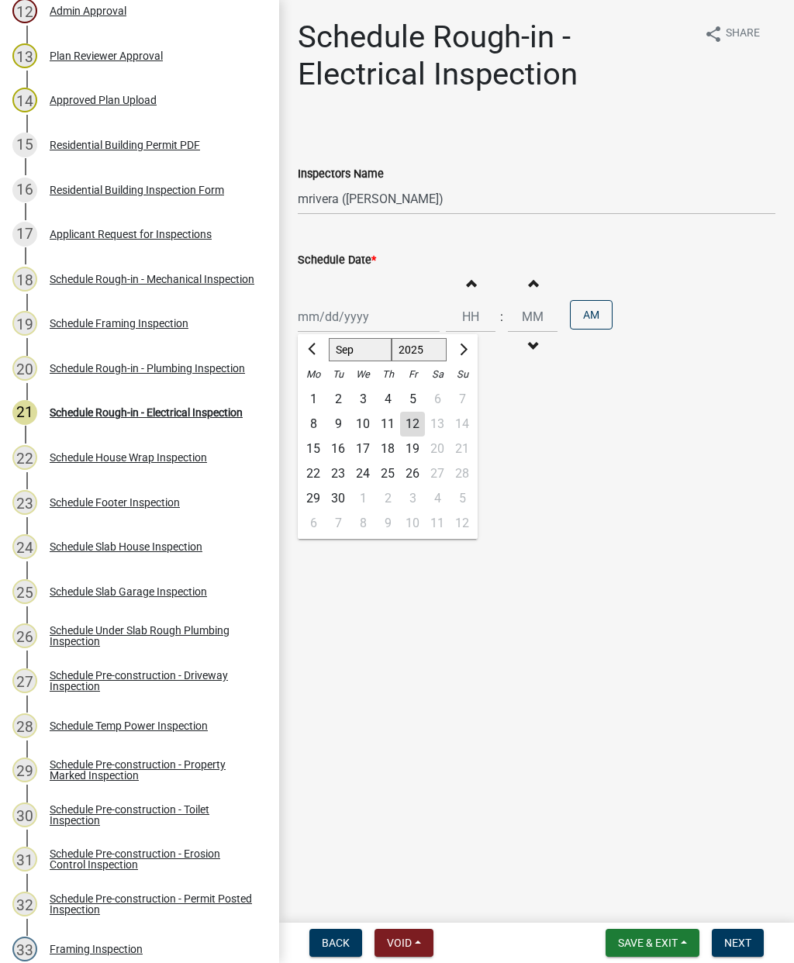
click at [385, 430] on div "11" at bounding box center [387, 424] width 25 height 25
type input "[DATE]"
click at [741, 935] on button "Next" at bounding box center [738, 943] width 52 height 28
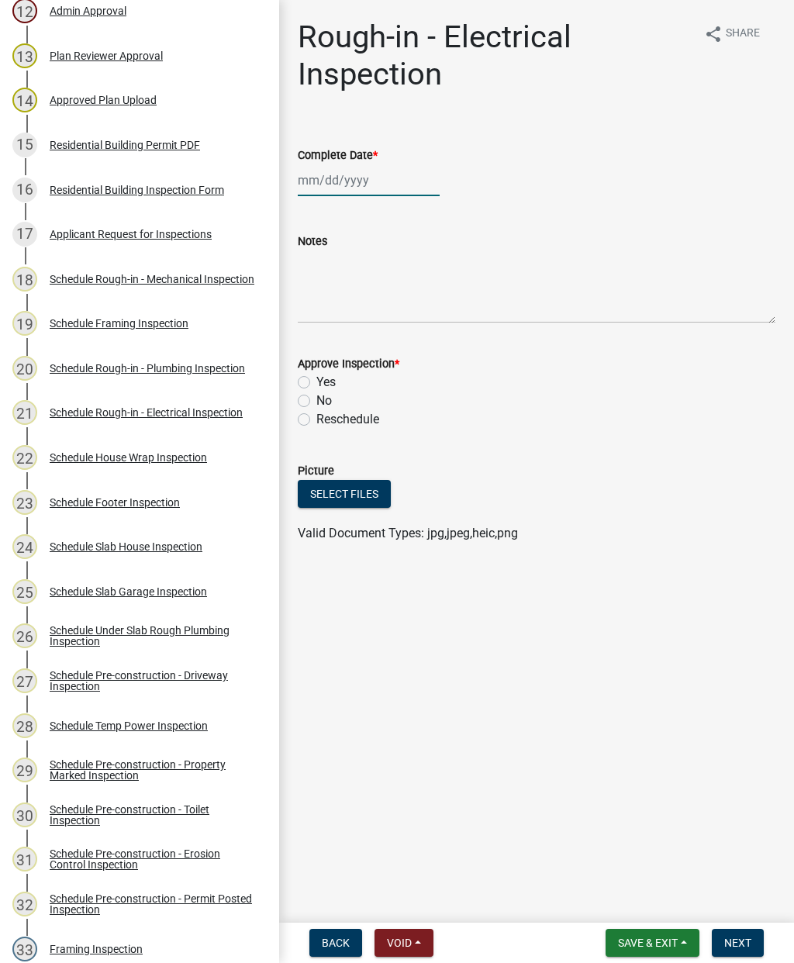
click at [334, 192] on div at bounding box center [369, 180] width 142 height 32
select select "9"
select select "2025"
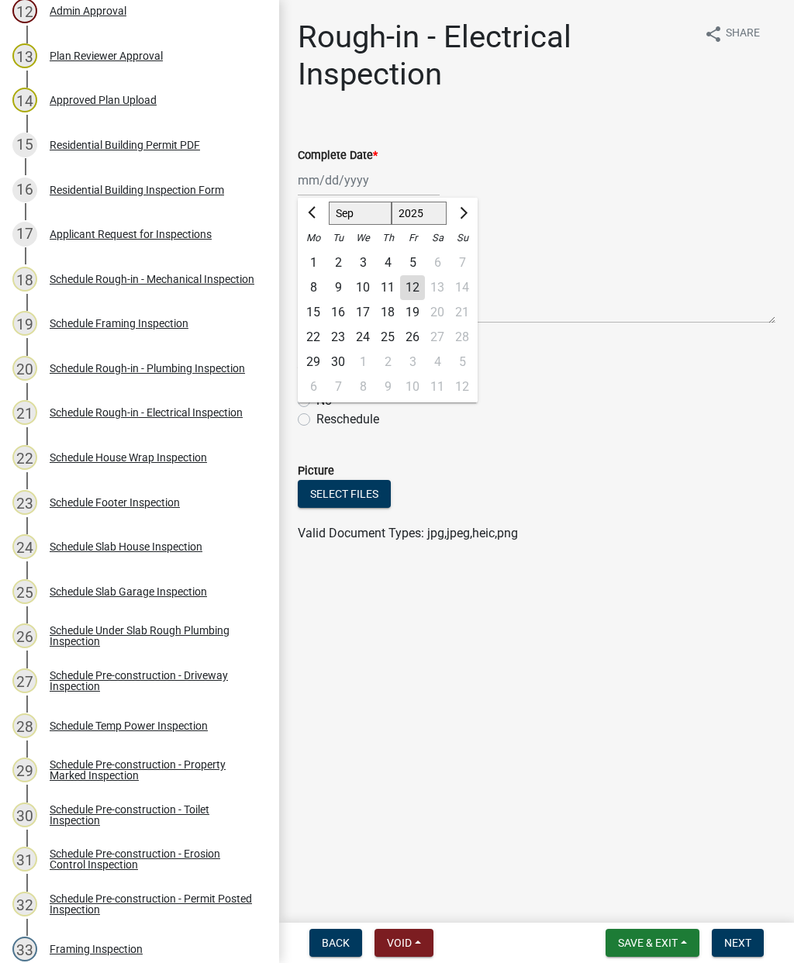
click at [389, 287] on div "11" at bounding box center [387, 287] width 25 height 25
type input "[DATE]"
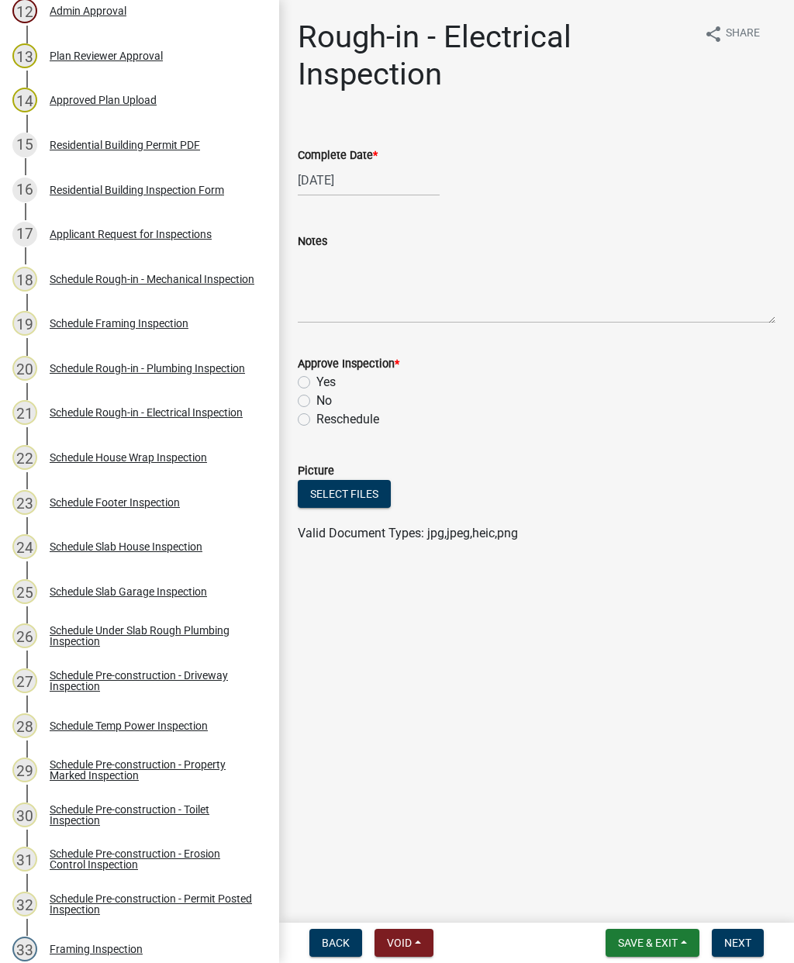
click at [316, 387] on label "Yes" at bounding box center [325, 382] width 19 height 19
click at [316, 383] on input "Yes" at bounding box center [321, 378] width 10 height 10
radio input "true"
click at [733, 941] on span "Next" at bounding box center [737, 943] width 27 height 12
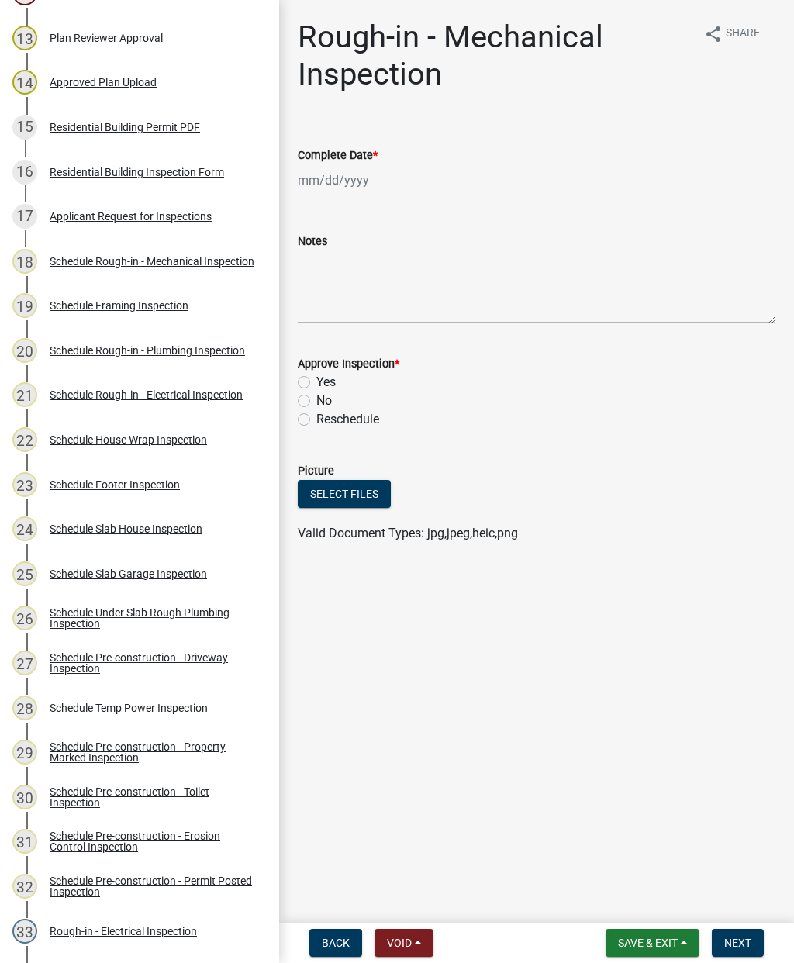
scroll to position [780, 0]
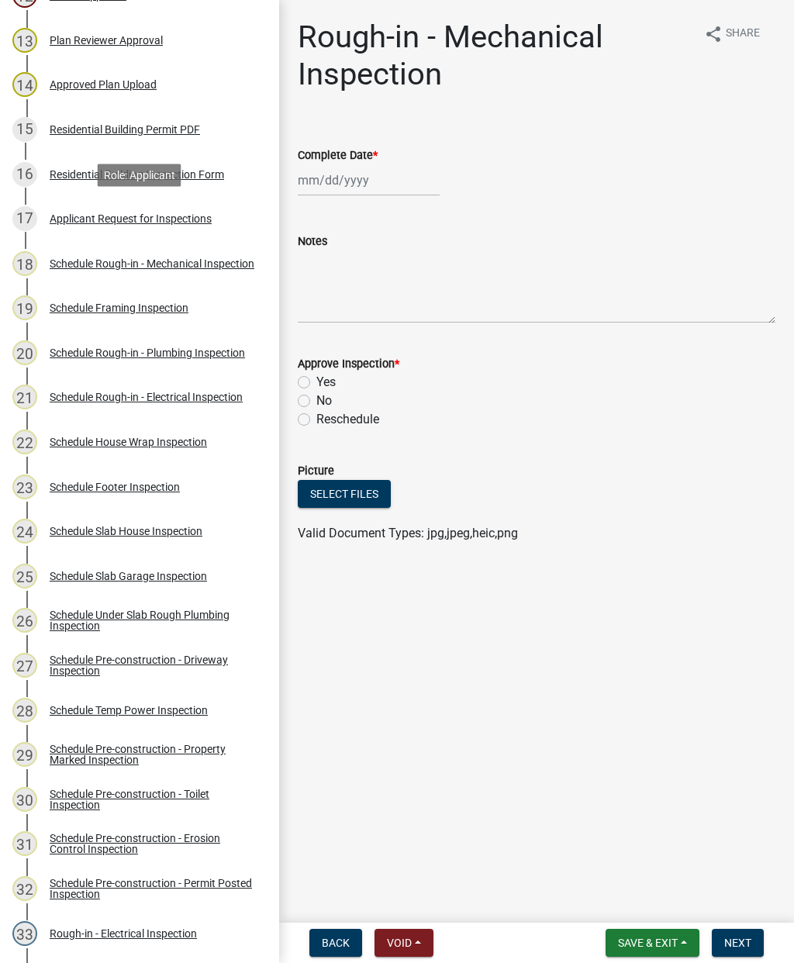
click at [112, 224] on div "Applicant Request for Inspections" at bounding box center [131, 218] width 162 height 11
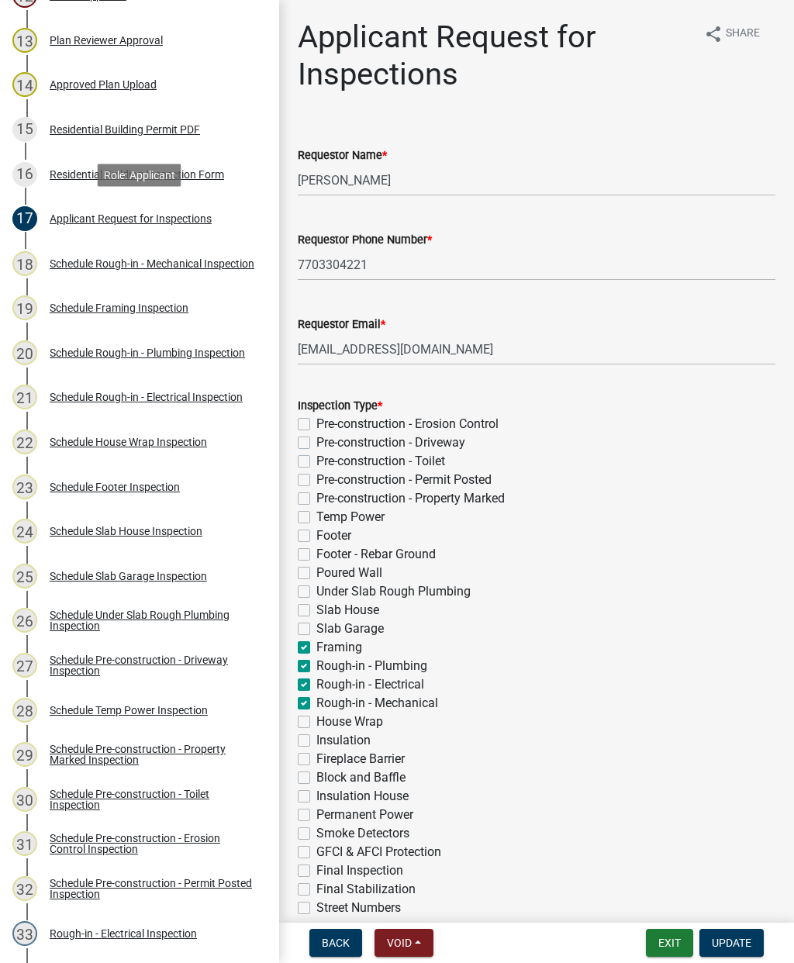
click at [729, 948] on span "Update" at bounding box center [732, 943] width 40 height 12
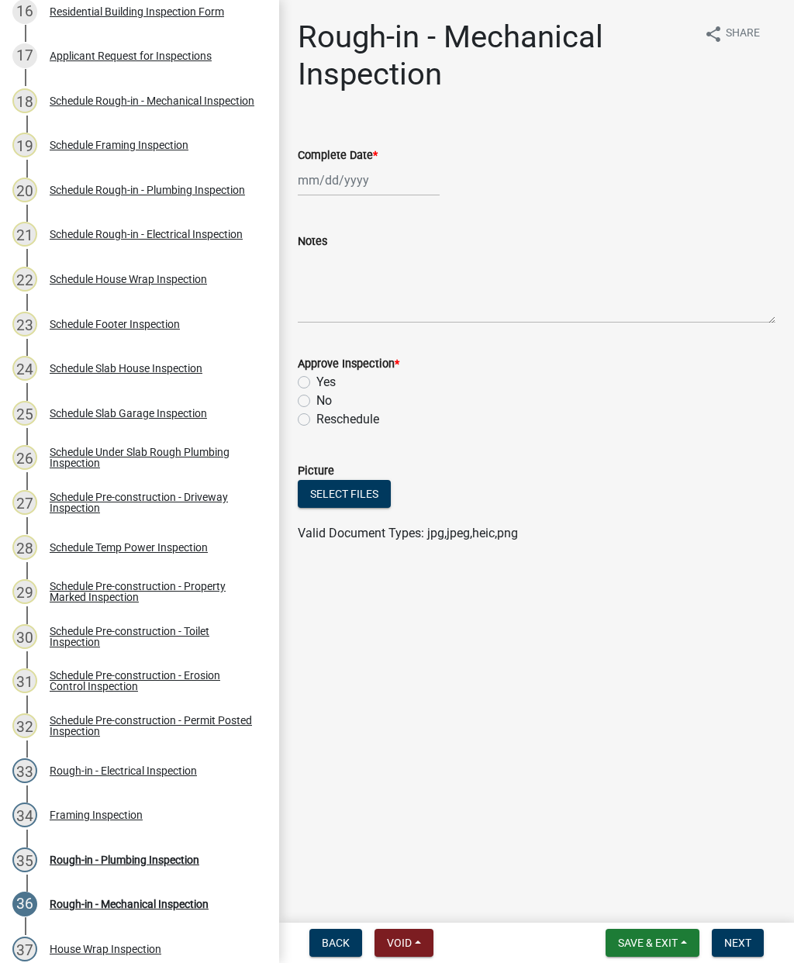
scroll to position [941, 0]
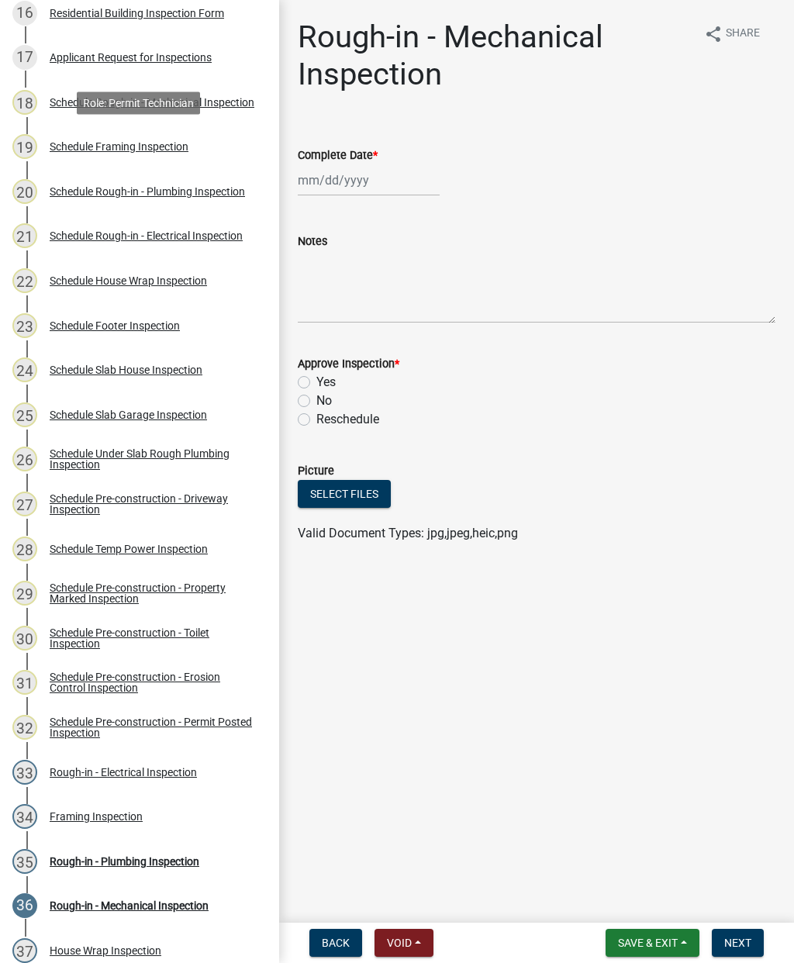
click at [106, 154] on div "19 Schedule Framing Inspection" at bounding box center [133, 146] width 242 height 25
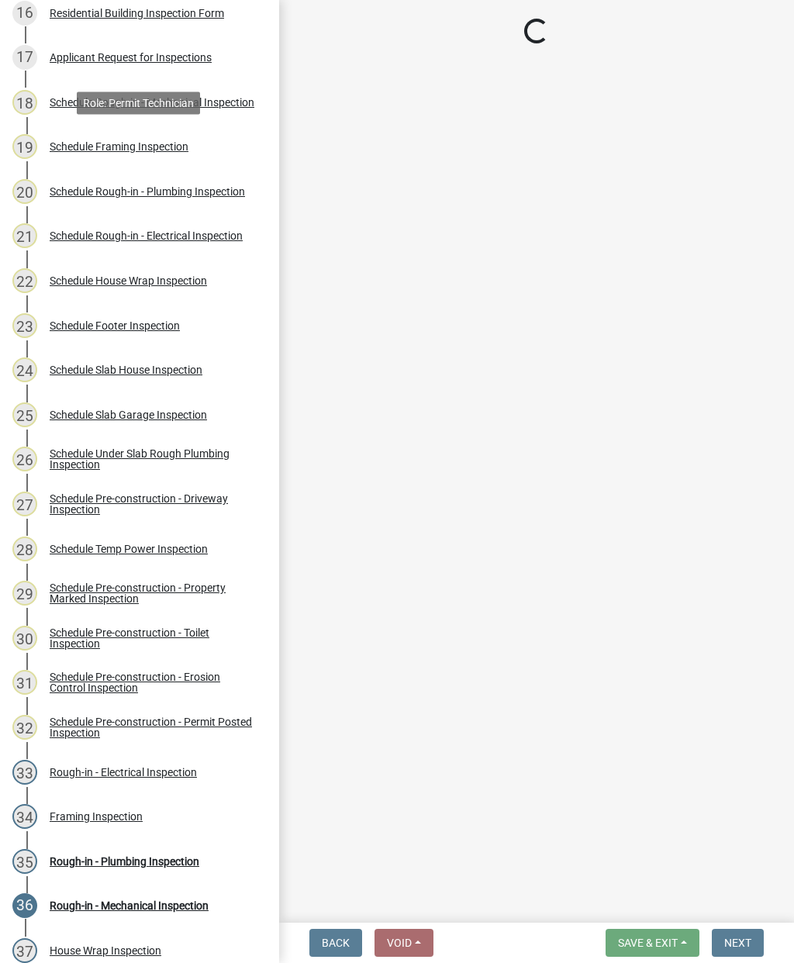
select select "07642ab0-564c-47bb-824b-0ccf2da83593"
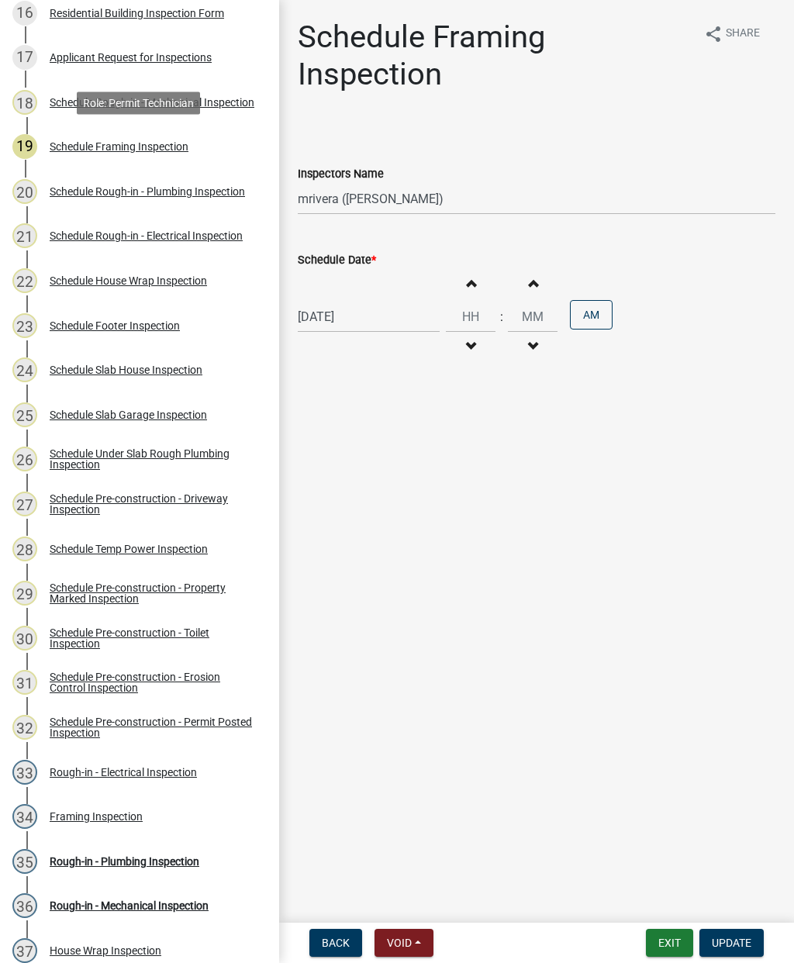
click at [737, 948] on span "Update" at bounding box center [732, 943] width 40 height 12
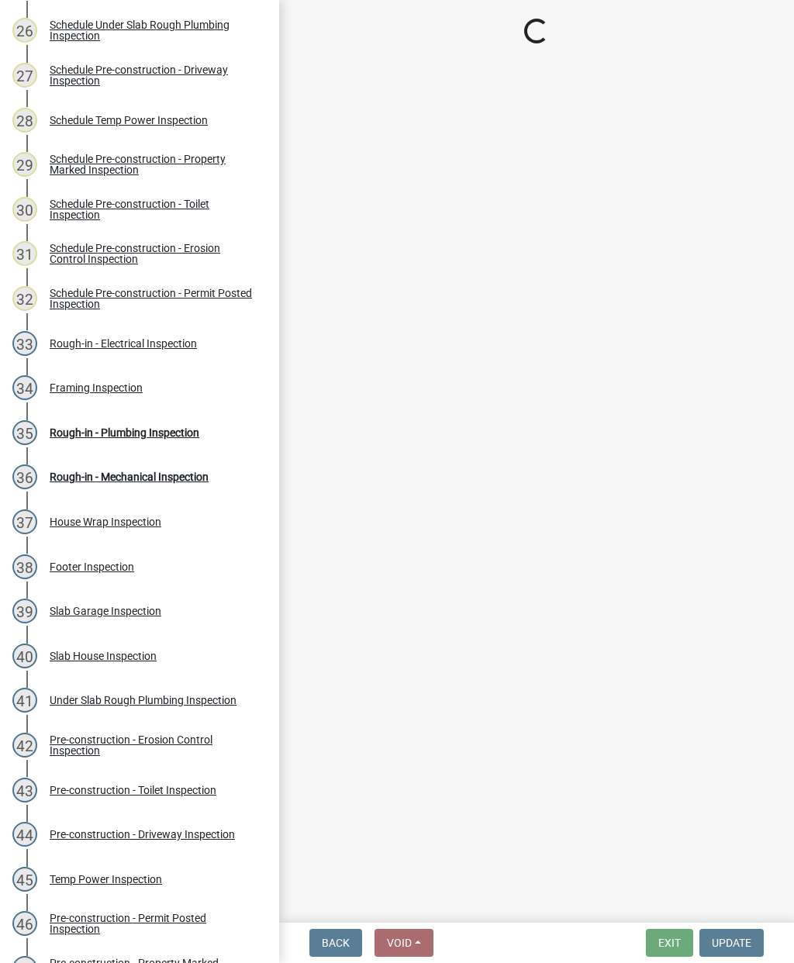
scroll to position [1371, 0]
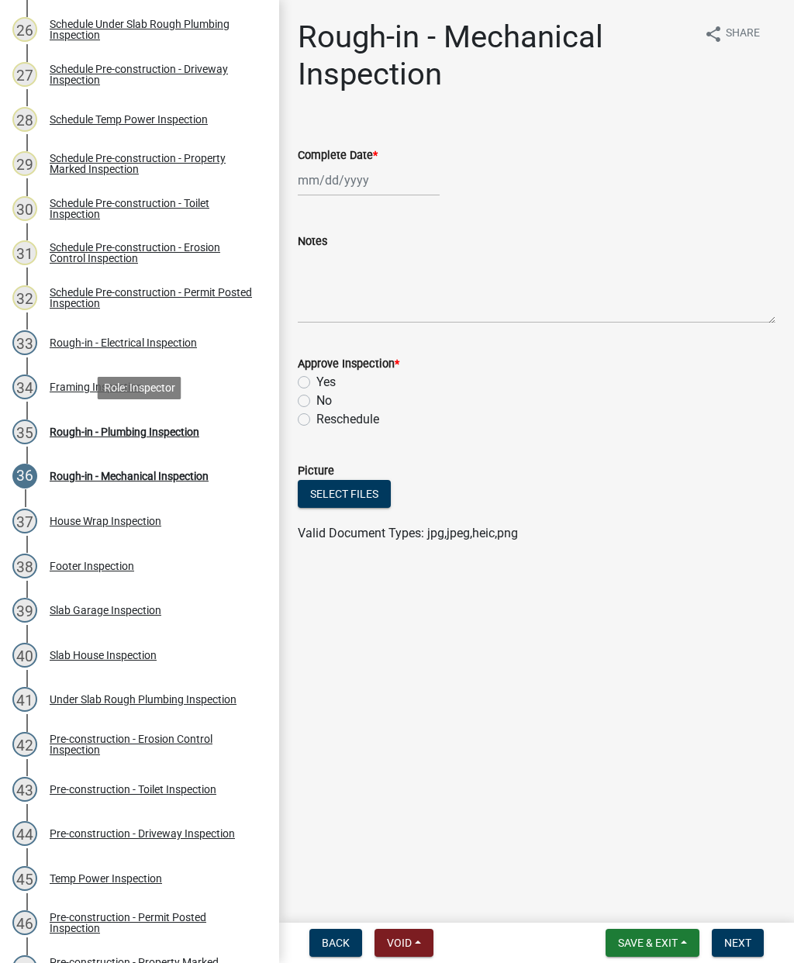
click at [129, 437] on div "35 Rough-in - Plumbing Inspection" at bounding box center [133, 432] width 242 height 25
click at [329, 188] on div at bounding box center [369, 180] width 142 height 32
select select "9"
select select "2025"
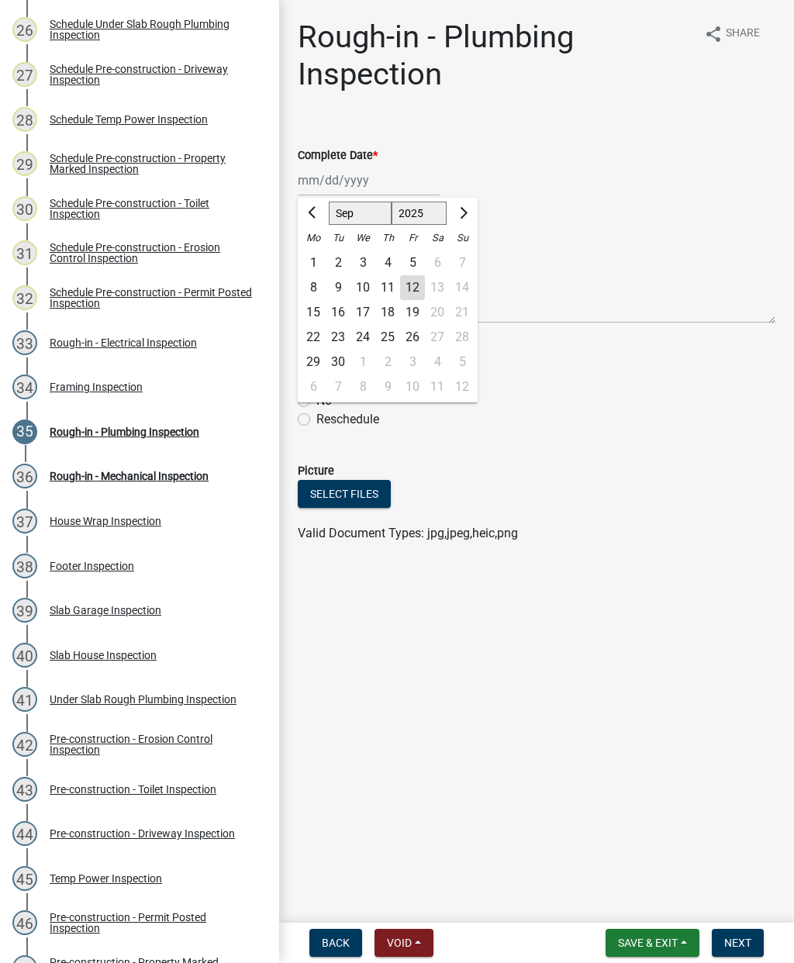
click at [382, 286] on div "11" at bounding box center [387, 287] width 25 height 25
type input "[DATE]"
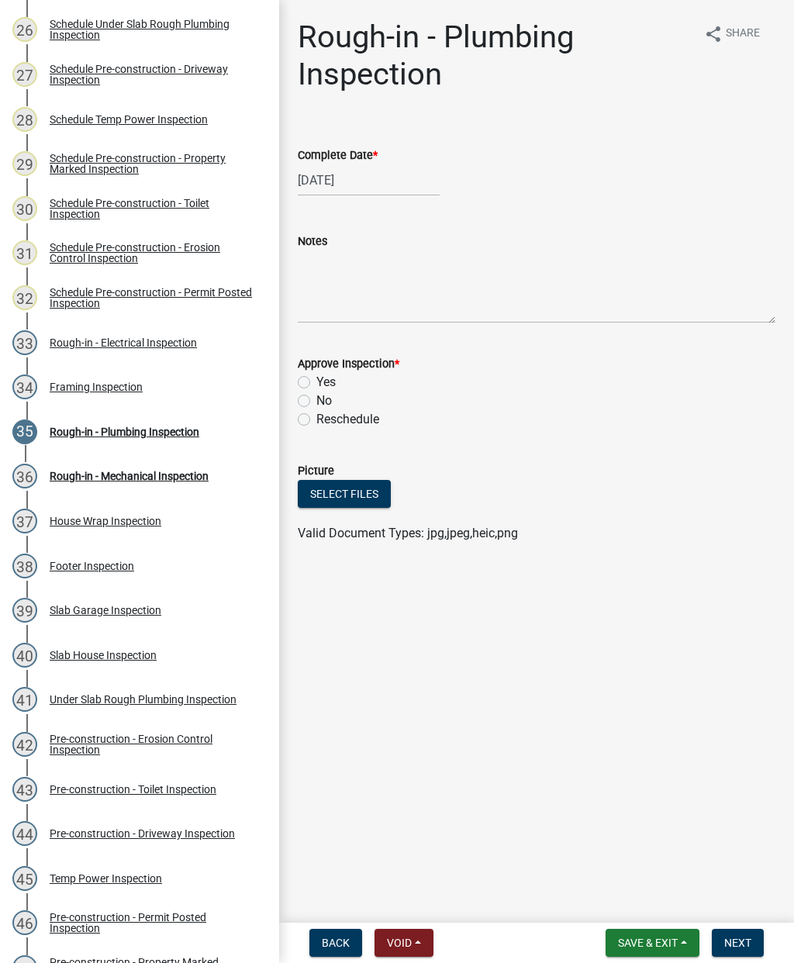
click at [316, 380] on label "Yes" at bounding box center [325, 382] width 19 height 19
click at [316, 380] on input "Yes" at bounding box center [321, 378] width 10 height 10
radio input "true"
click at [737, 947] on span "Next" at bounding box center [737, 943] width 27 height 12
click at [335, 188] on div at bounding box center [369, 180] width 142 height 32
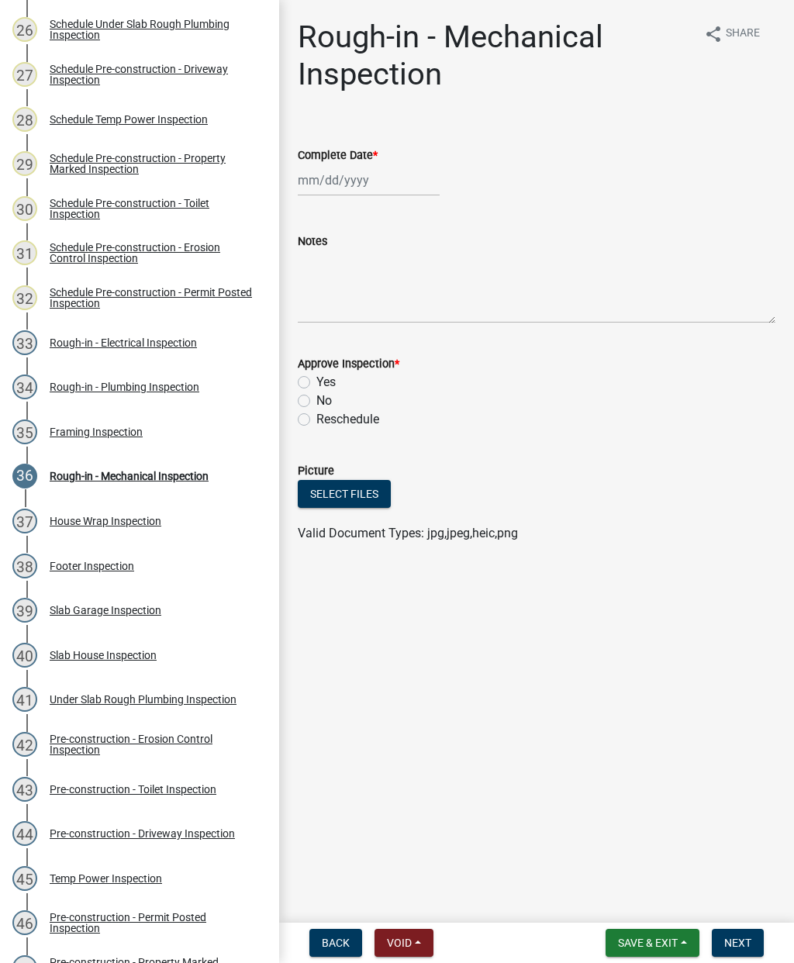
select select "9"
select select "2025"
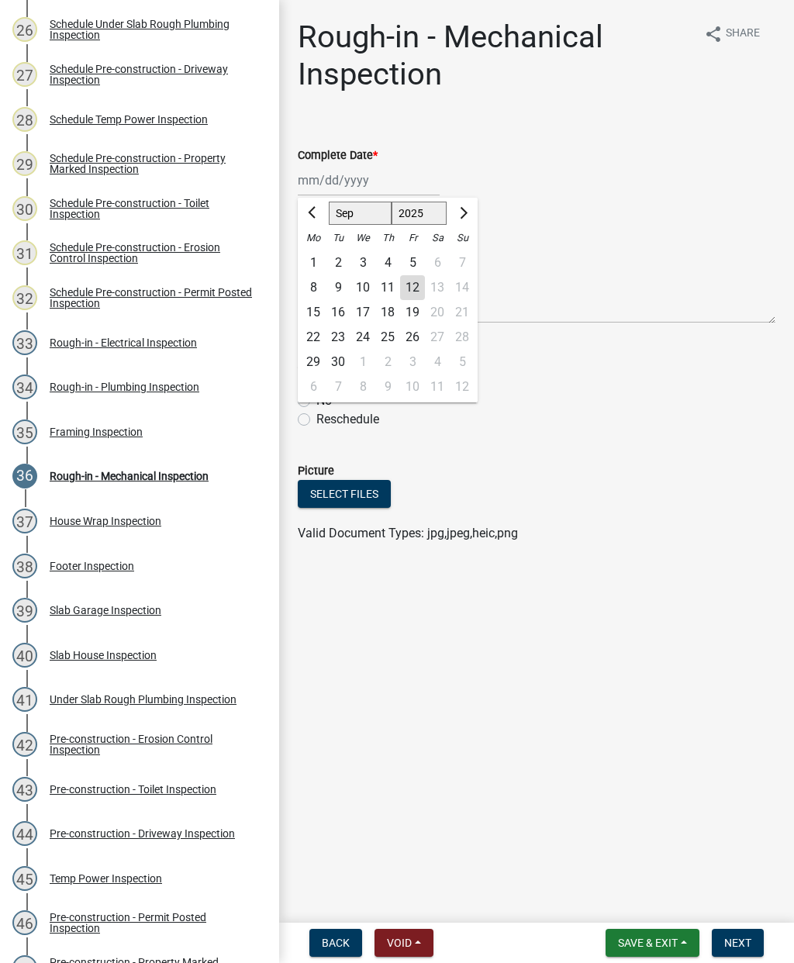
click at [385, 292] on div "11" at bounding box center [387, 287] width 25 height 25
type input "[DATE]"
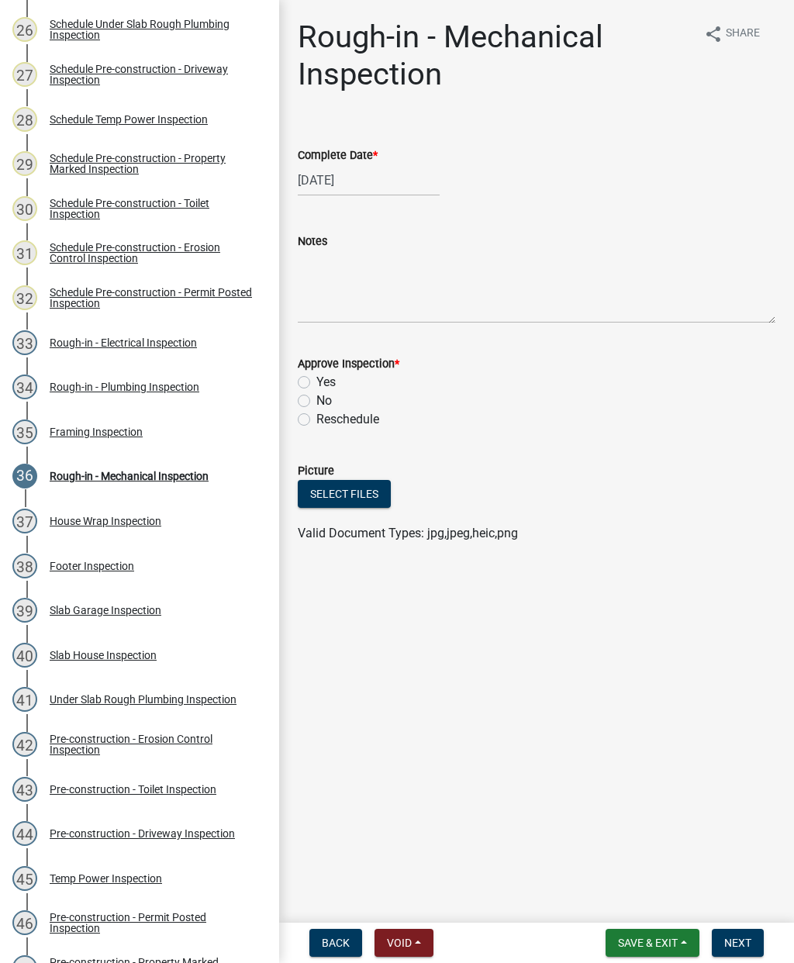
click at [316, 382] on label "Yes" at bounding box center [325, 382] width 19 height 19
click at [316, 382] on input "Yes" at bounding box center [321, 378] width 10 height 10
radio input "true"
click at [742, 944] on span "Next" at bounding box center [737, 943] width 27 height 12
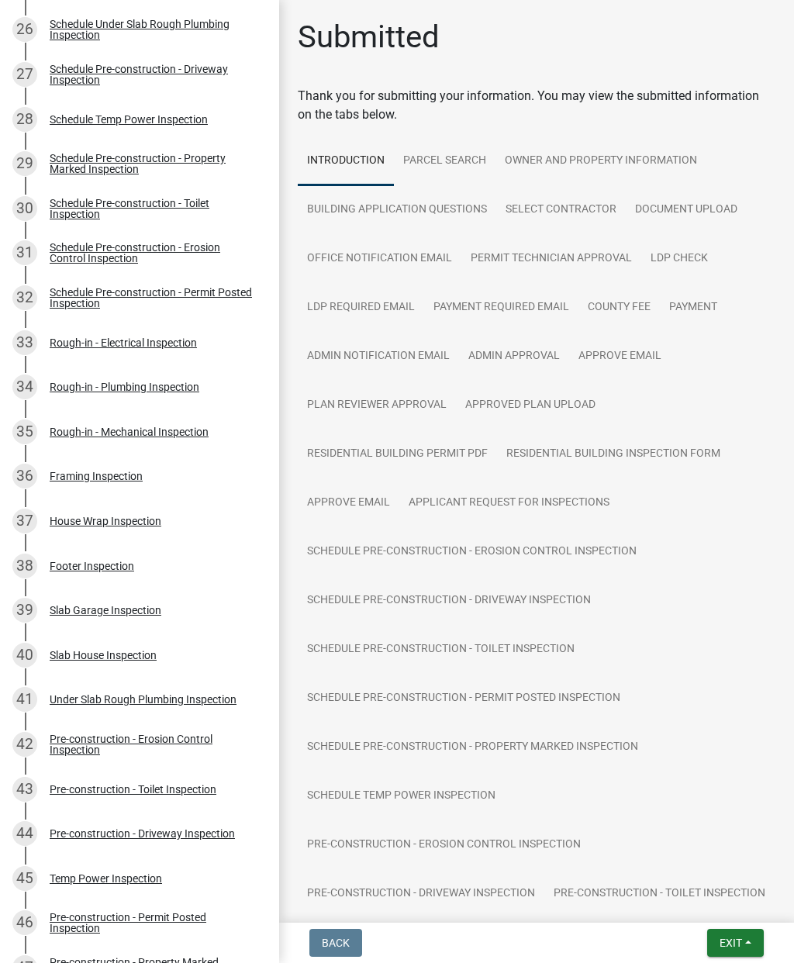
click at [734, 951] on button "Exit" at bounding box center [735, 943] width 57 height 28
click at [688, 904] on button "Save & Exit" at bounding box center [703, 902] width 124 height 37
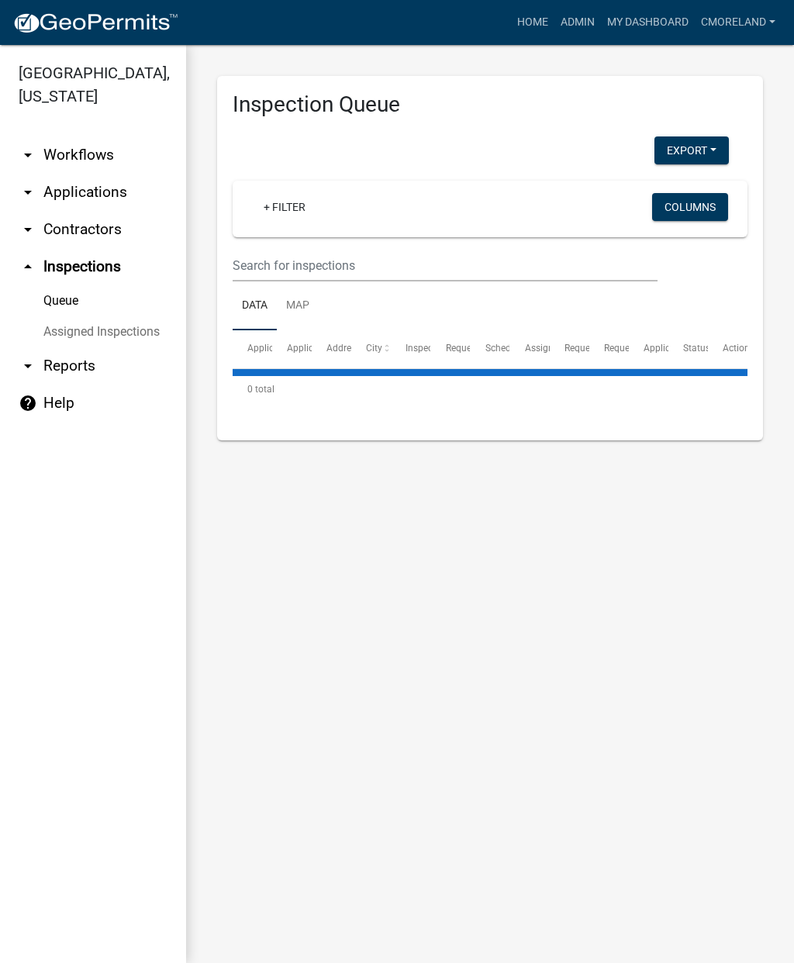
select select "2: 50"
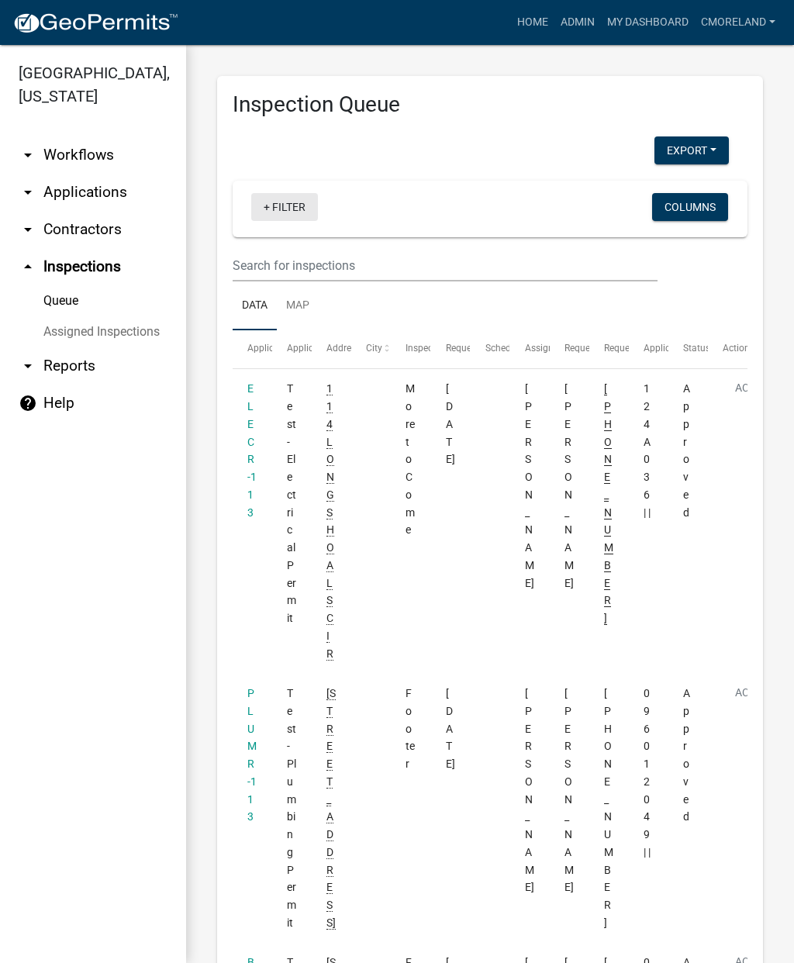
click at [286, 209] on link "+ Filter" at bounding box center [284, 207] width 67 height 28
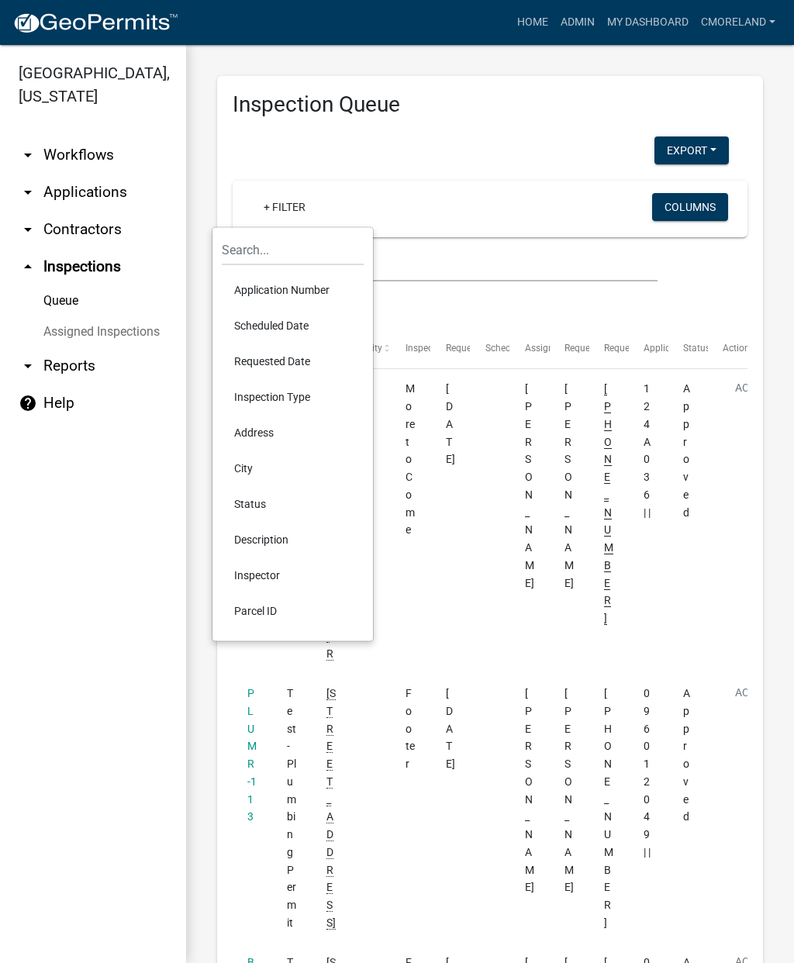
click at [271, 330] on li "Scheduled Date" at bounding box center [293, 326] width 142 height 36
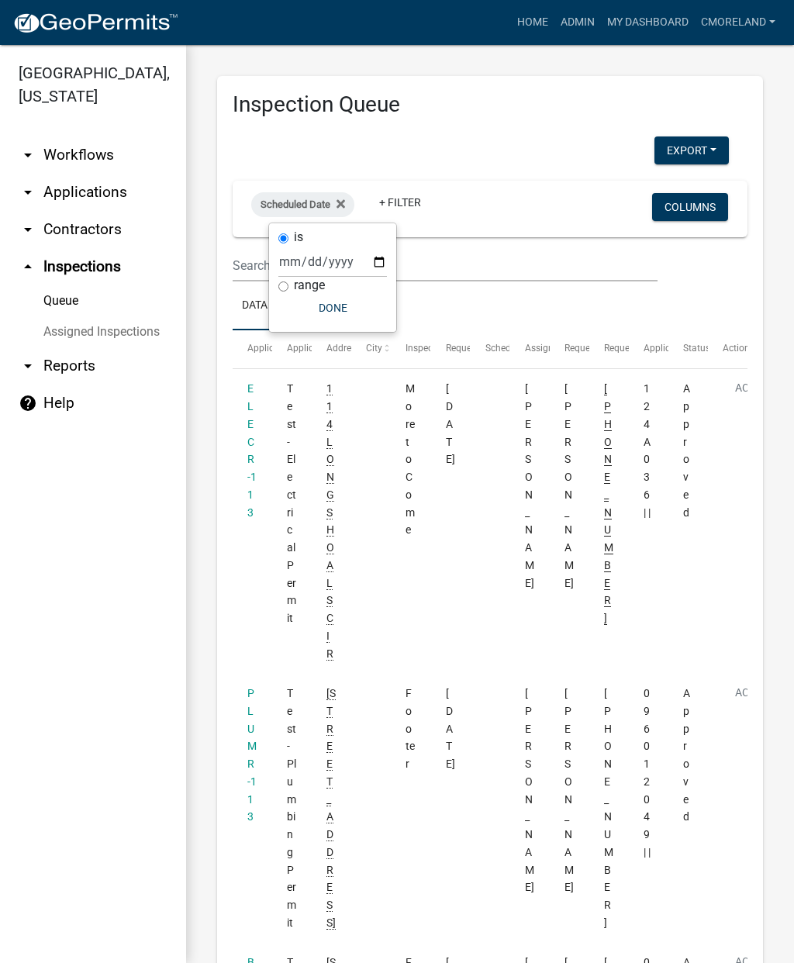
click at [339, 208] on fa-icon at bounding box center [337, 204] width 15 height 25
click at [284, 206] on link "+ Filter" at bounding box center [284, 207] width 67 height 28
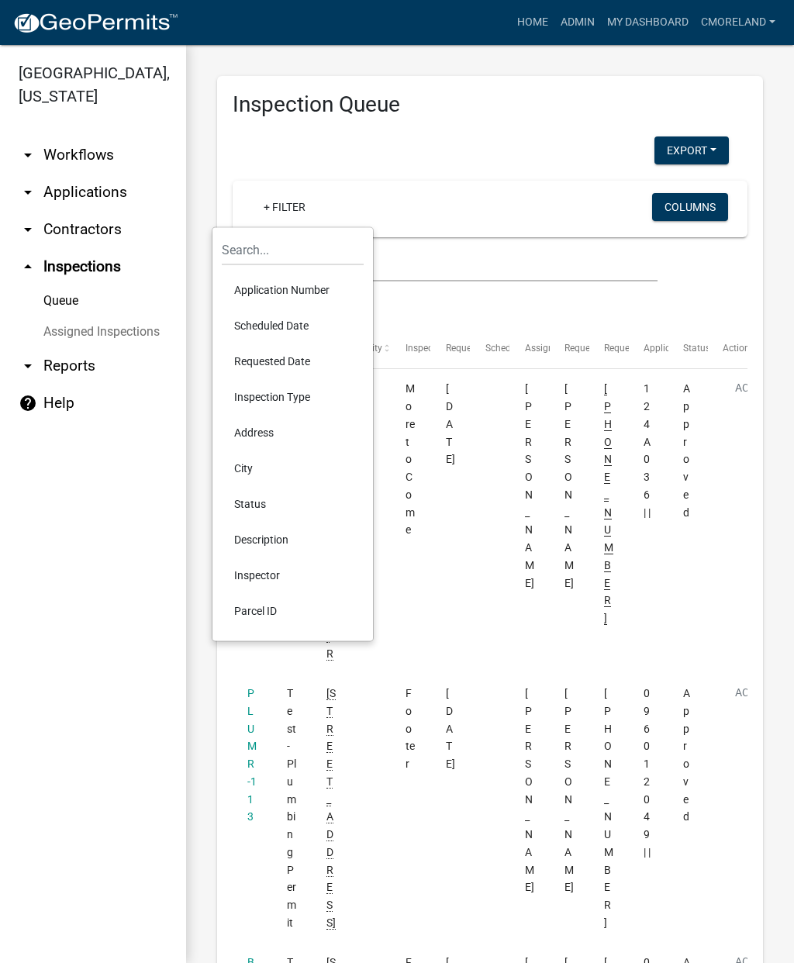
click at [263, 364] on li "Requested Date" at bounding box center [293, 362] width 142 height 36
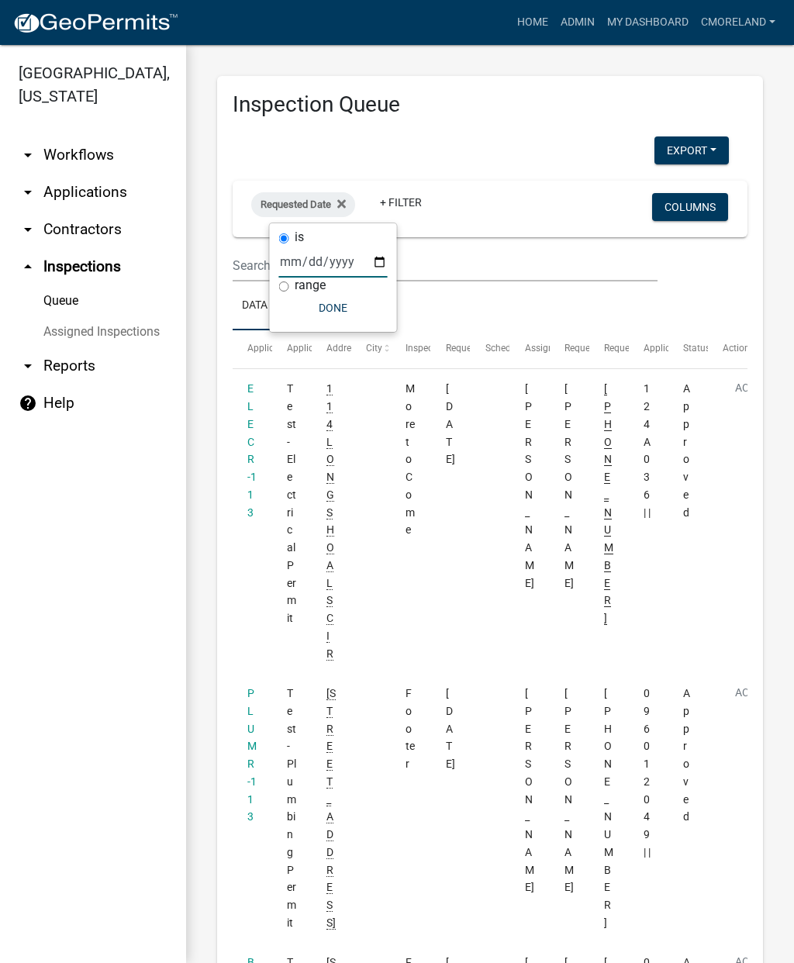
click at [306, 259] on input "date" at bounding box center [333, 262] width 109 height 32
type input "[DATE]"
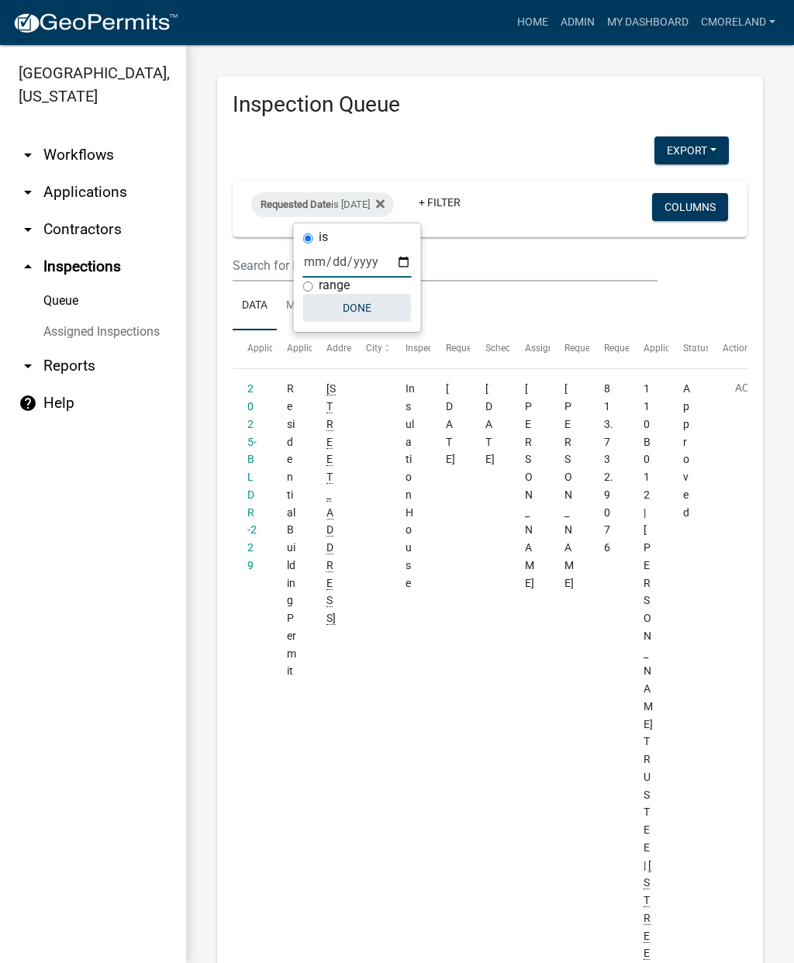
click at [340, 312] on button "Done" at bounding box center [357, 308] width 109 height 28
click at [340, 211] on div "Requested Date is [DATE]" at bounding box center [322, 204] width 143 height 25
click at [346, 261] on input "[DATE]" at bounding box center [357, 262] width 109 height 32
type input "[DATE]"
click at [339, 312] on button "Done" at bounding box center [357, 308] width 109 height 28
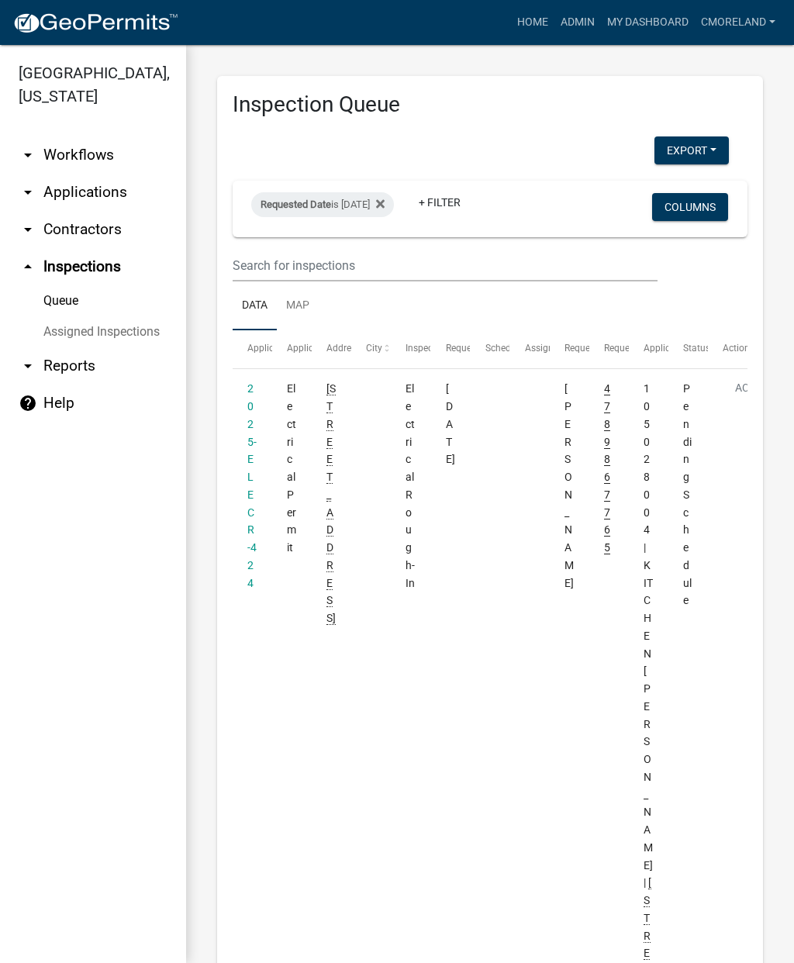
click at [344, 206] on div "Requested Date is [DATE]" at bounding box center [322, 204] width 143 height 25
click at [340, 253] on input "[DATE]" at bounding box center [357, 262] width 109 height 32
type input "[DATE]"
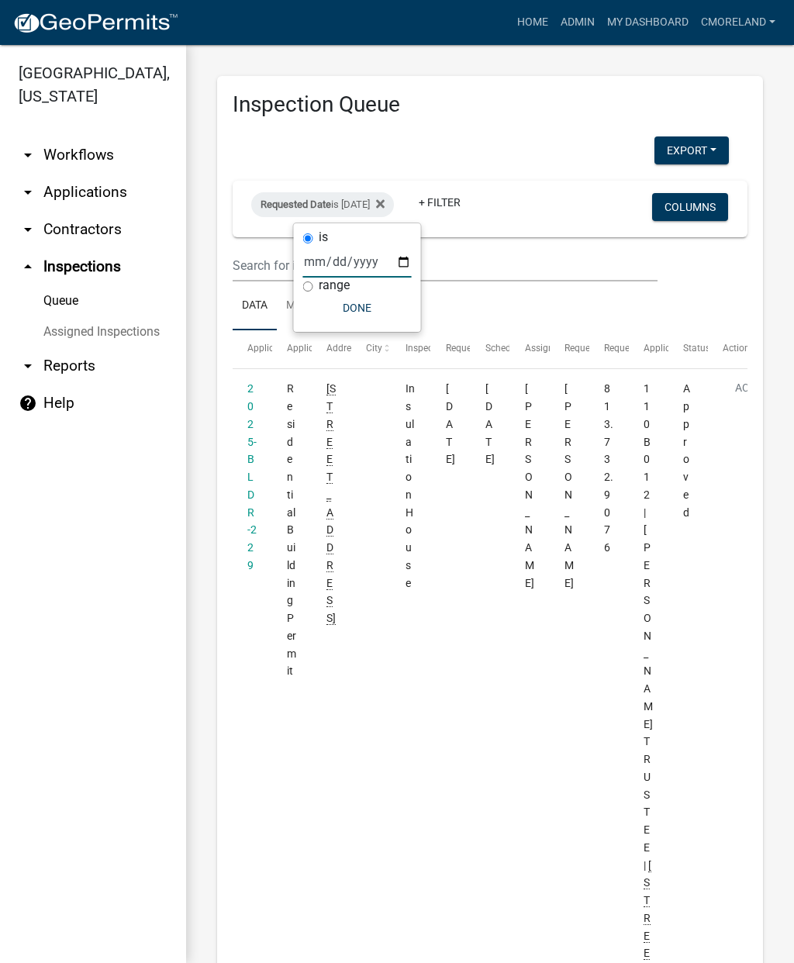
click at [338, 316] on button "Done" at bounding box center [357, 308] width 109 height 28
click at [357, 208] on div "Requested Date is [DATE]" at bounding box center [322, 204] width 143 height 25
click at [347, 254] on input "[DATE]" at bounding box center [357, 262] width 109 height 32
type input "[DATE]"
click at [333, 320] on button "Done" at bounding box center [357, 308] width 109 height 28
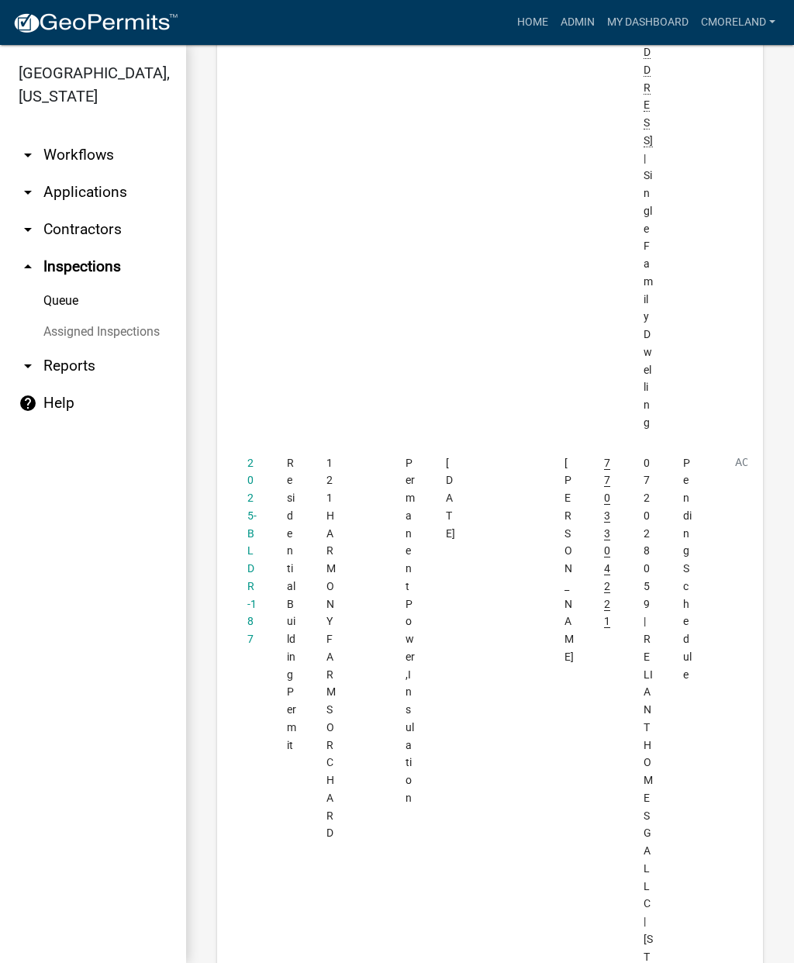
scroll to position [4410, 0]
click at [254, 442] on link "2025-BLDR-187" at bounding box center [251, 536] width 9 height 189
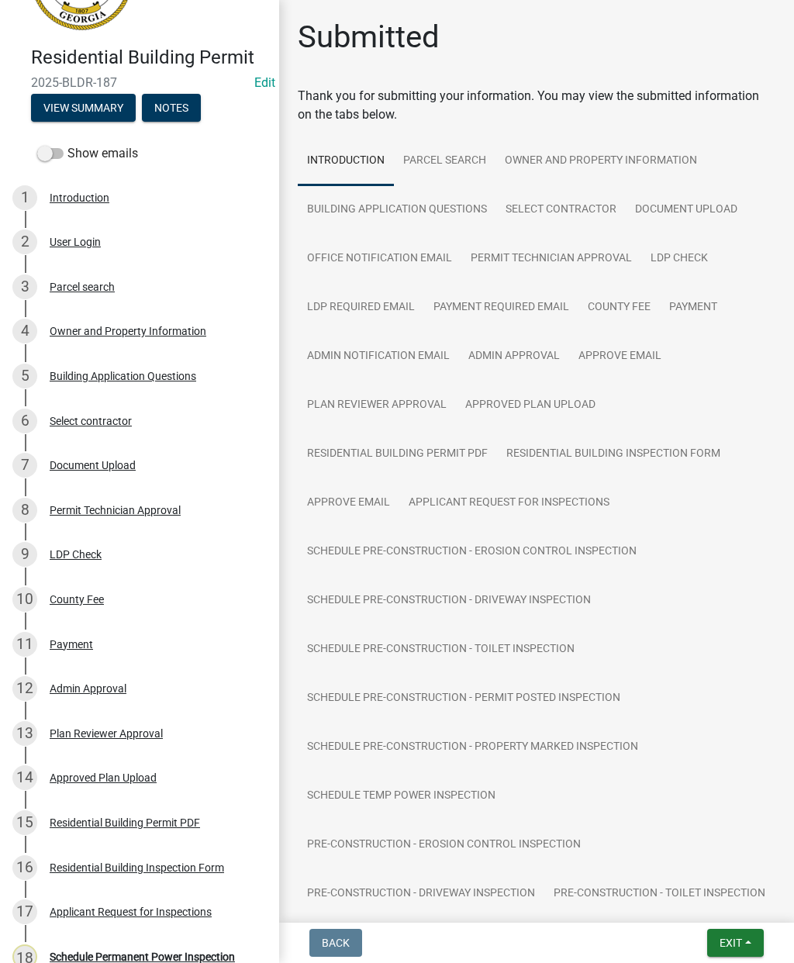
scroll to position [85, 0]
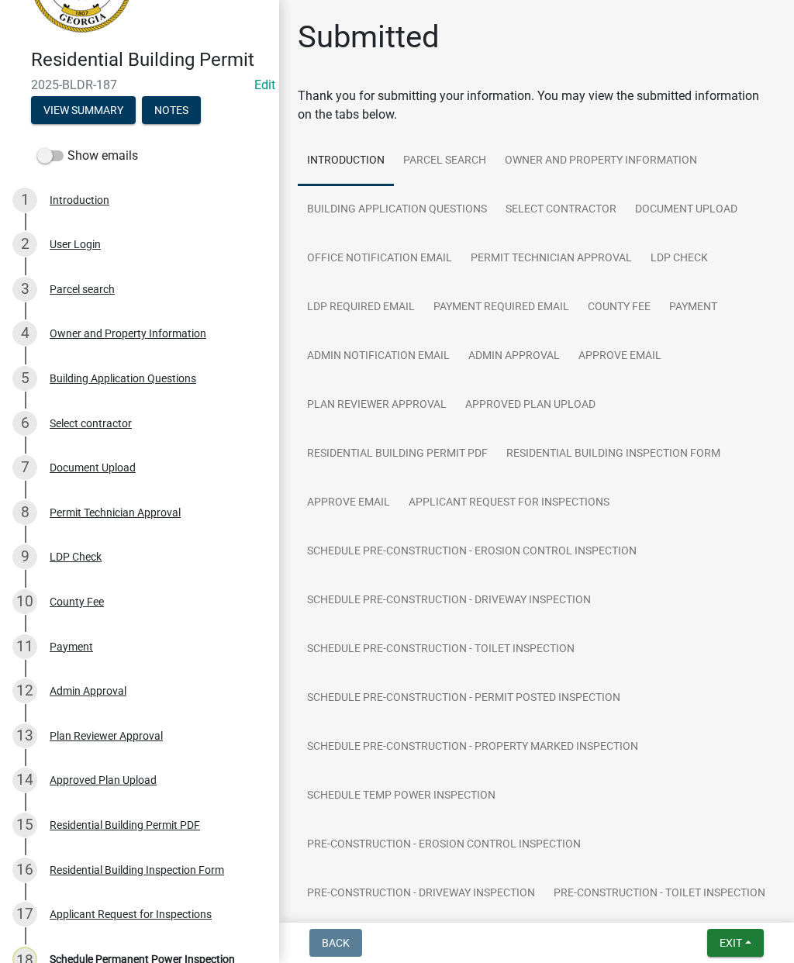
click at [130, 343] on div "4 Owner and Property Information" at bounding box center [133, 333] width 242 height 25
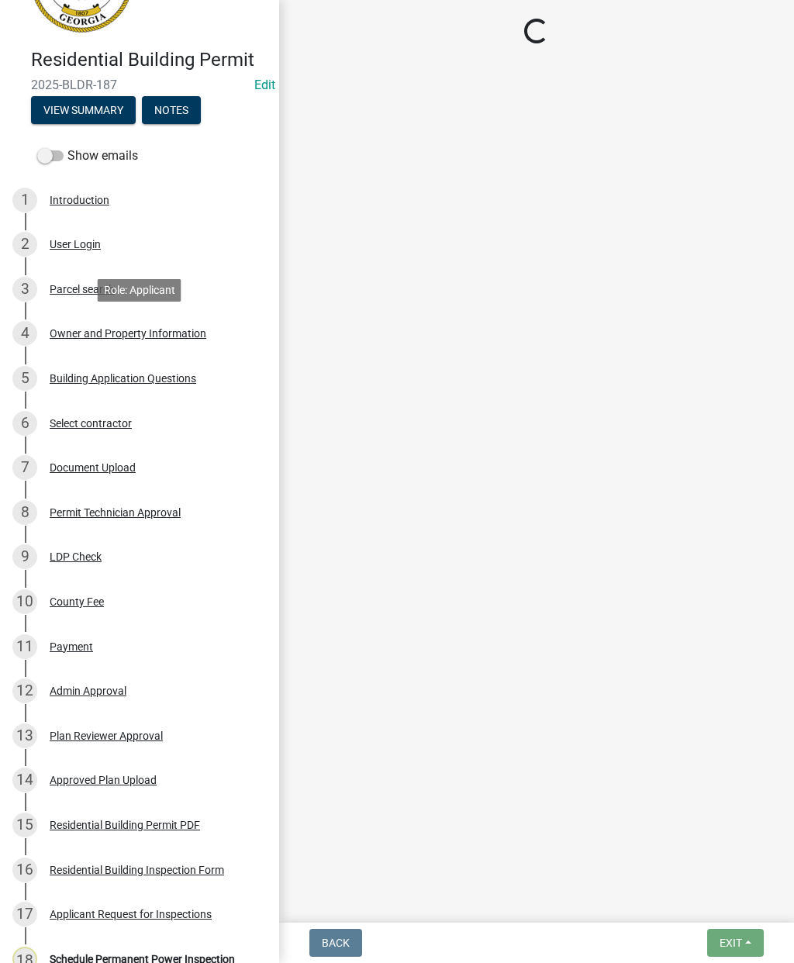
select select "0688c8c3-ca83-4764-a677-531fbc17e6cb"
select select "83394b22-4a11-496c-8e5c-75ade2e72faf"
select select "ece5c1a9-df30-4702-9587-5deee23533b7"
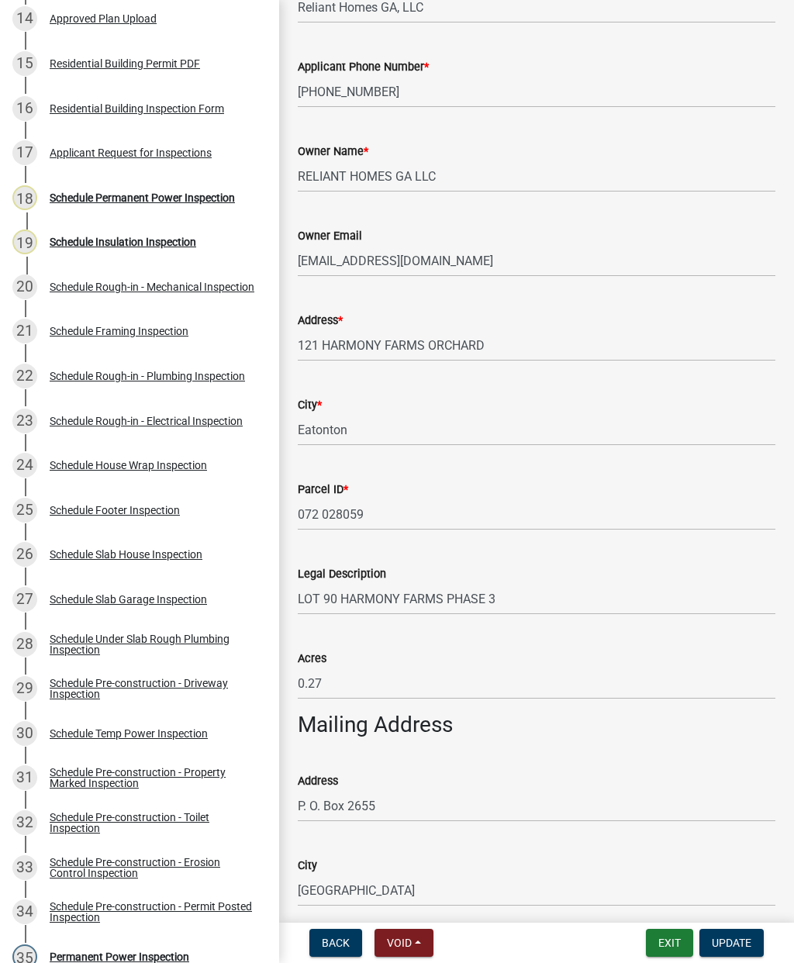
scroll to position [847, 0]
click at [136, 198] on div "Schedule Permanent Power Inspection" at bounding box center [142, 197] width 185 height 11
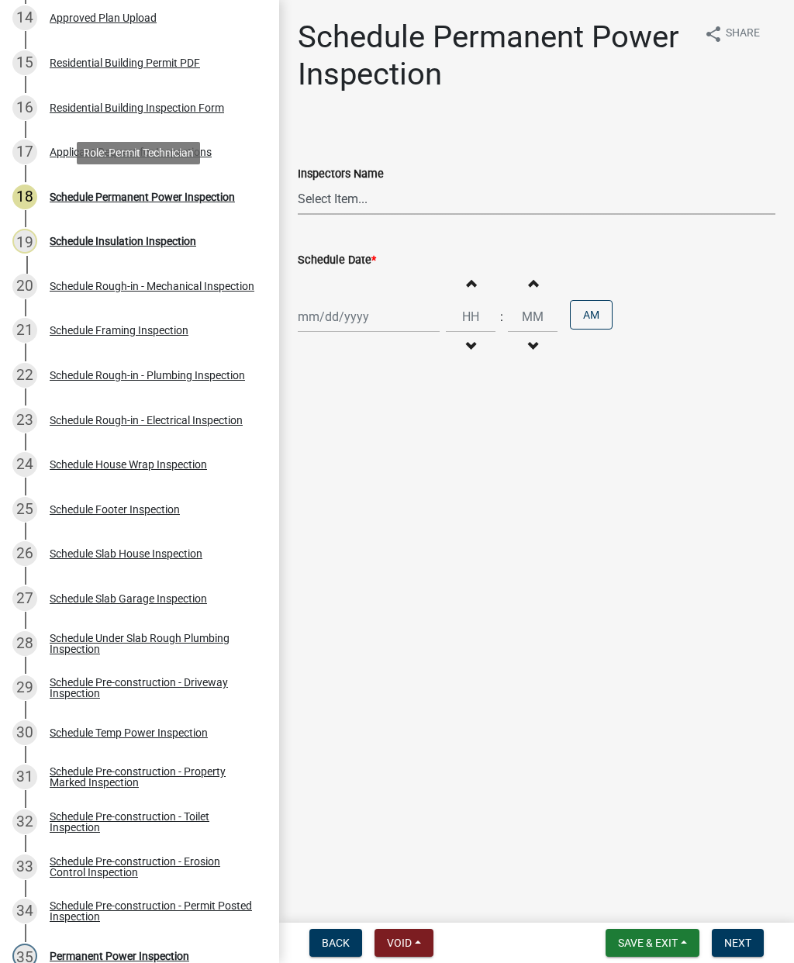
click at [335, 199] on select "Select Item... mrivera ([PERSON_NAME]) [PERSON_NAME] ([PERSON_NAME] ([PERSON_NA…" at bounding box center [537, 199] width 478 height 32
select select "07642ab0-564c-47bb-824b-0ccf2da83593"
click at [338, 313] on div at bounding box center [369, 317] width 142 height 32
select select "9"
select select "2025"
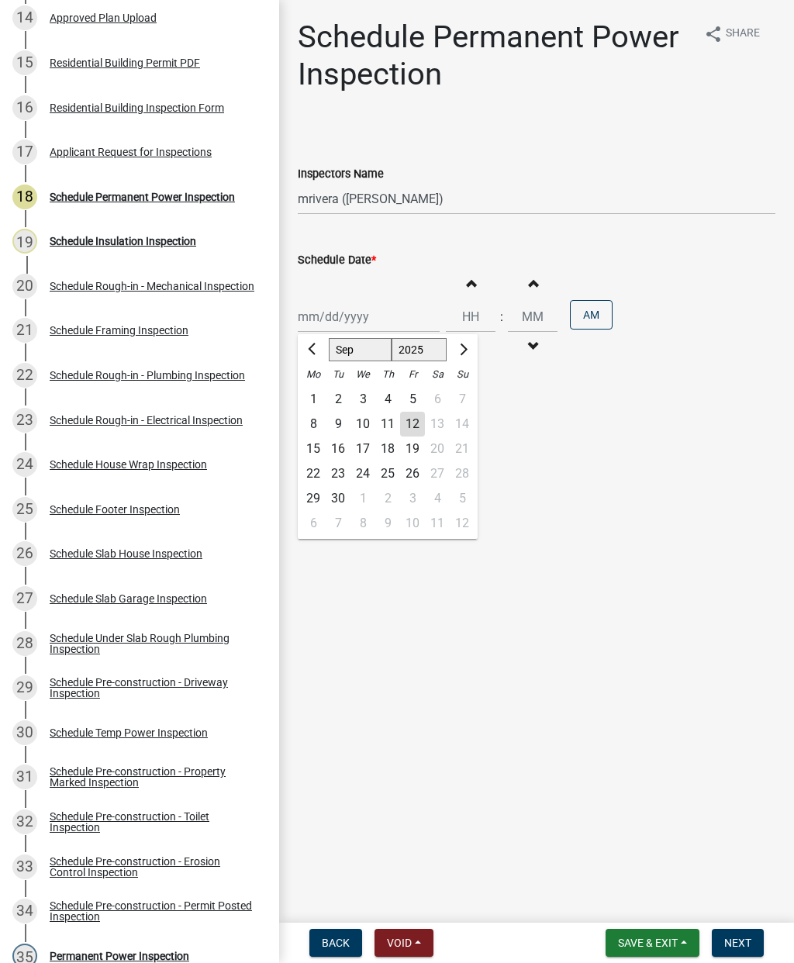
click at [316, 452] on div "15" at bounding box center [313, 449] width 25 height 25
type input "[DATE]"
click at [748, 937] on span "Next" at bounding box center [737, 943] width 27 height 12
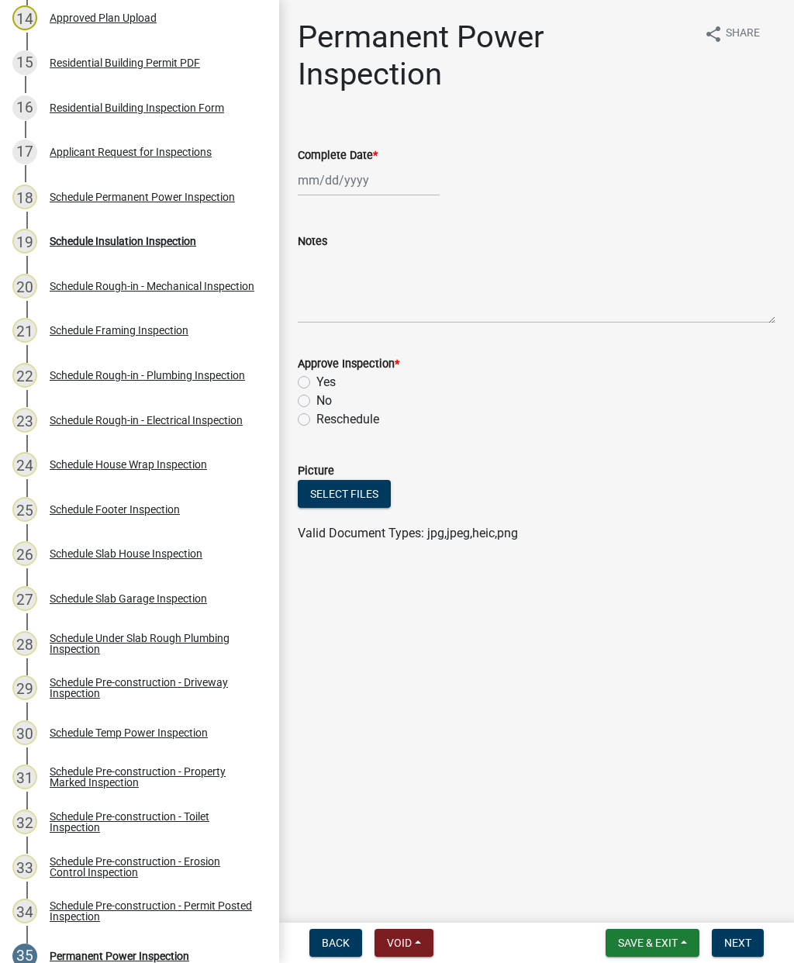
click at [99, 245] on div "Schedule Insulation Inspection" at bounding box center [123, 241] width 147 height 11
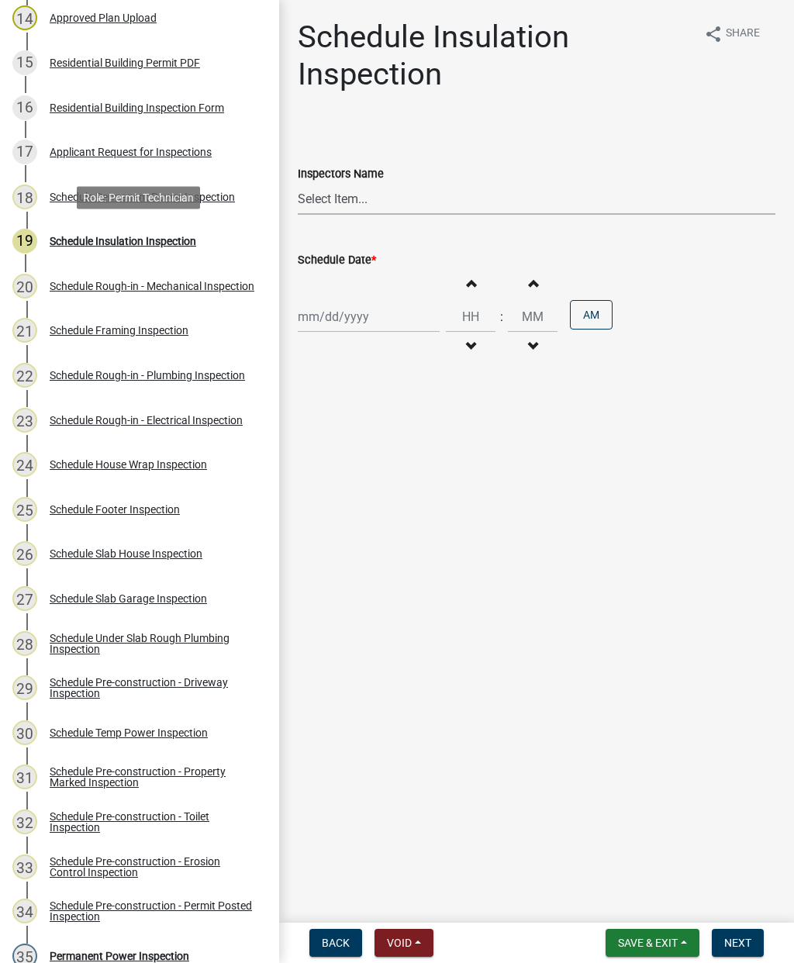
click at [353, 198] on select "Select Item... mrivera ([PERSON_NAME]) [PERSON_NAME] ([PERSON_NAME] ([PERSON_NA…" at bounding box center [537, 199] width 478 height 32
select select "07642ab0-564c-47bb-824b-0ccf2da83593"
click at [333, 325] on div at bounding box center [369, 317] width 142 height 32
select select "9"
select select "2025"
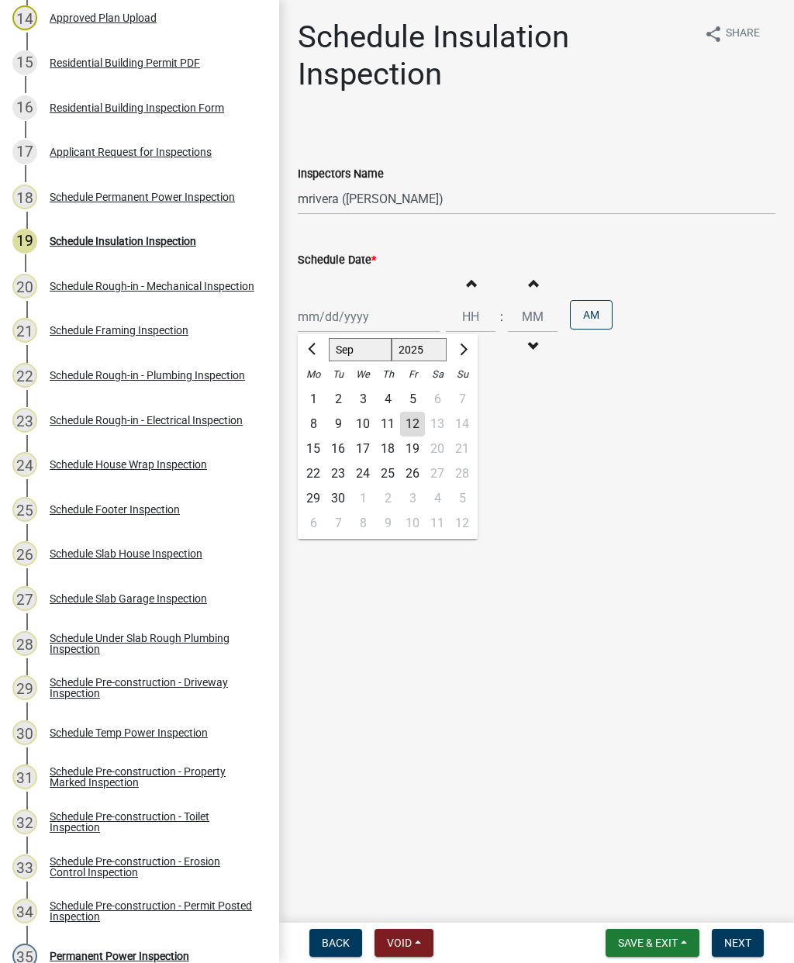
click at [313, 451] on div "15" at bounding box center [313, 449] width 25 height 25
type input "[DATE]"
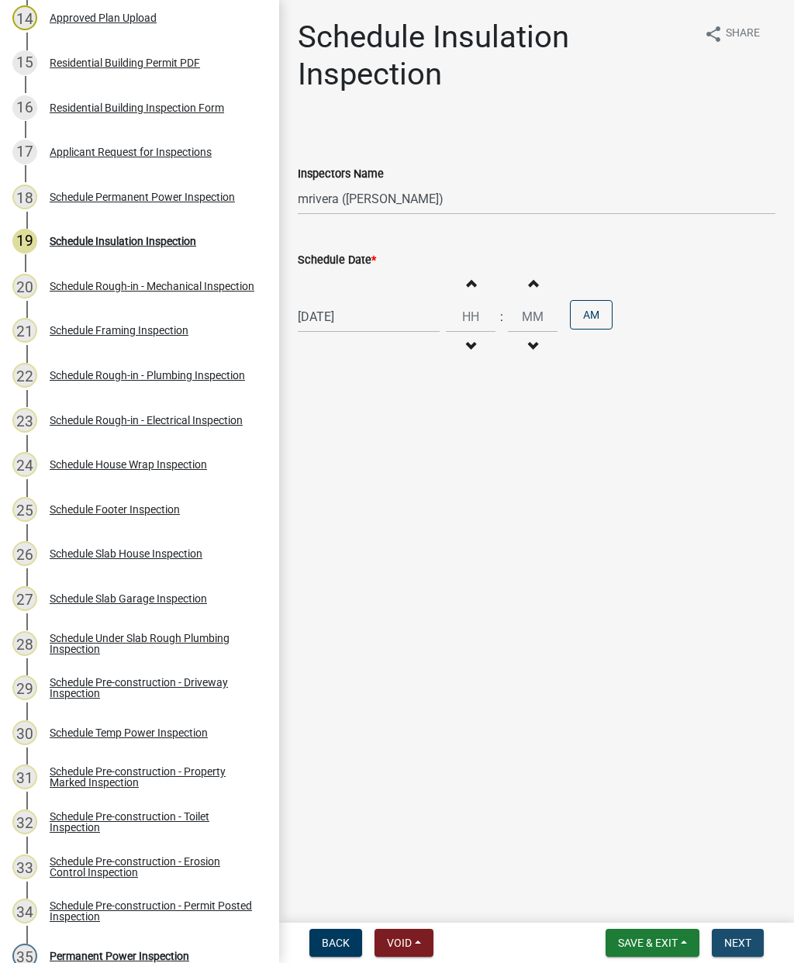
click at [744, 941] on span "Next" at bounding box center [737, 943] width 27 height 12
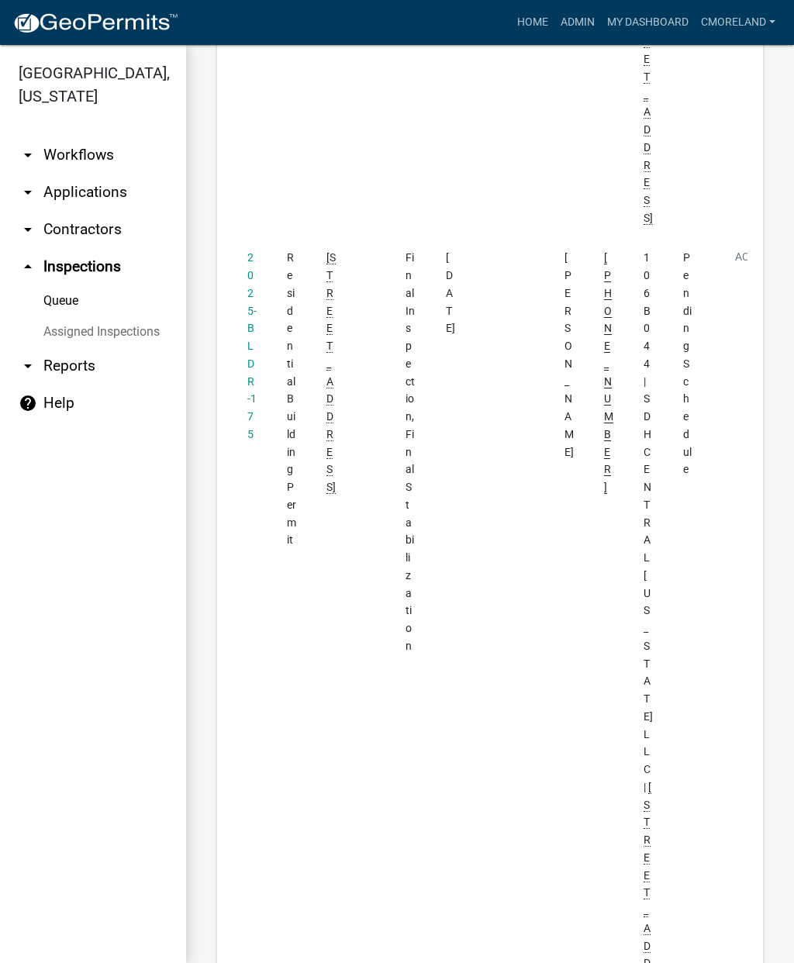
scroll to position [911, 0]
click at [252, 252] on link "2025-BLDR-175" at bounding box center [251, 346] width 9 height 189
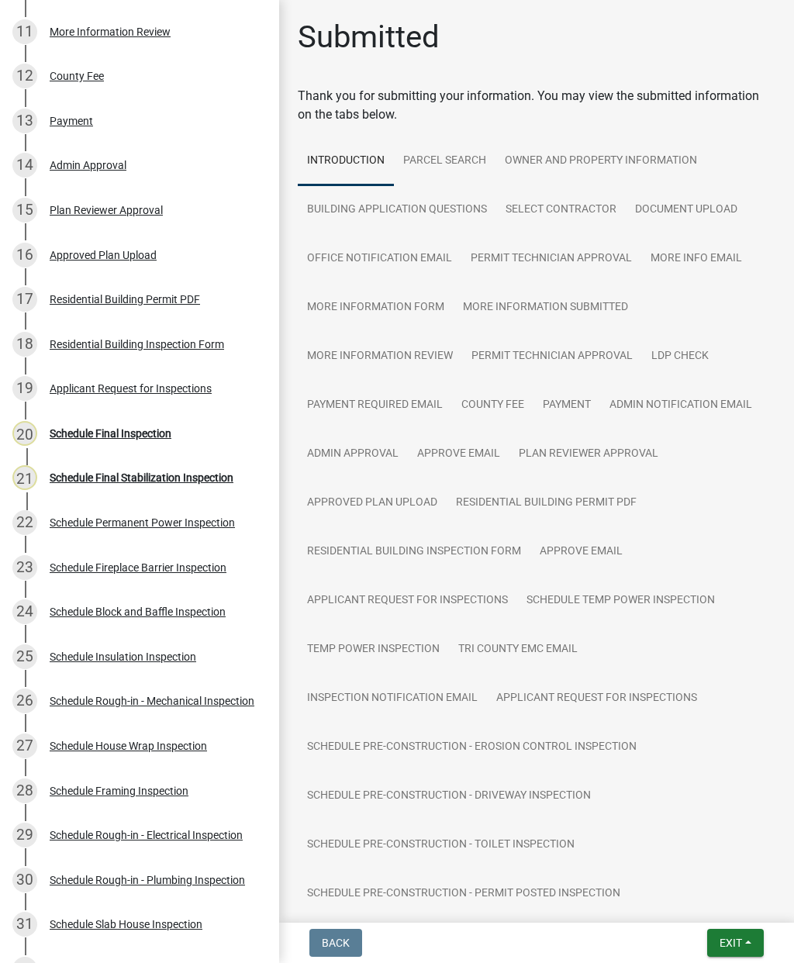
scroll to position [698, 0]
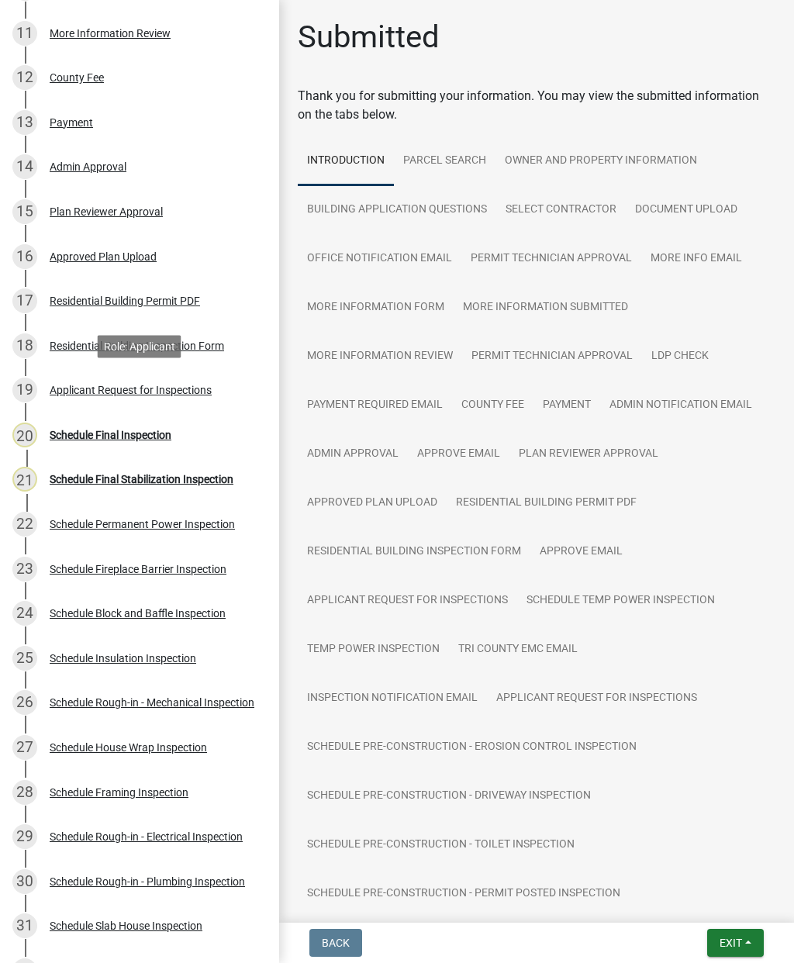
click at [123, 393] on div "Applicant Request for Inspections" at bounding box center [131, 390] width 162 height 11
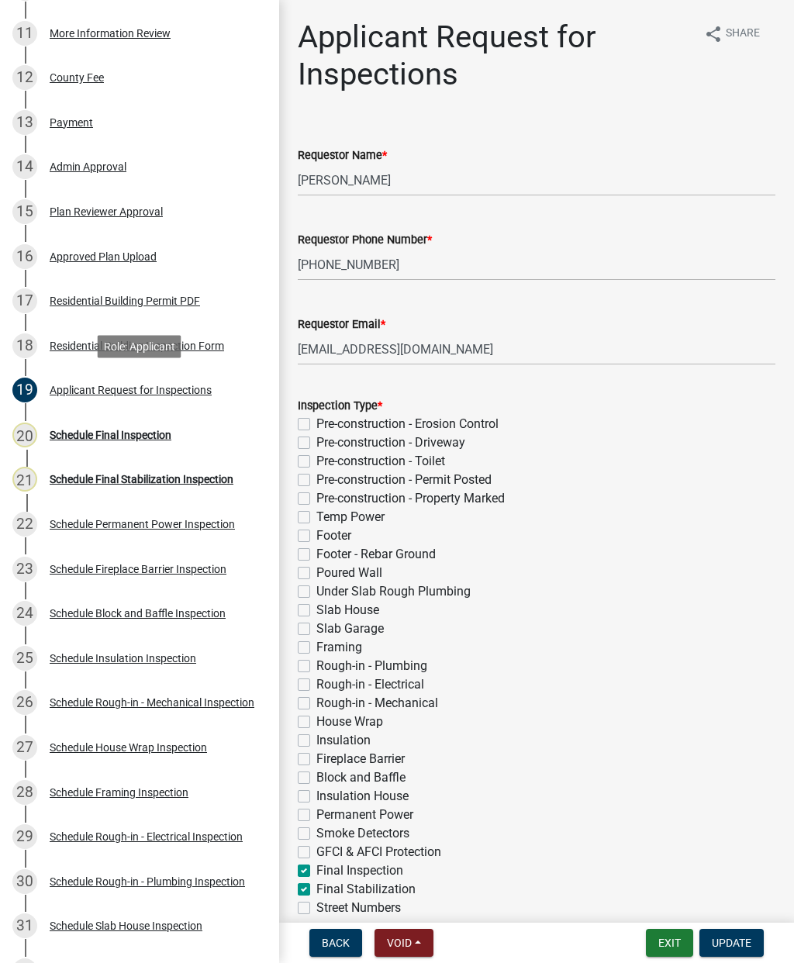
click at [109, 435] on div "Schedule Final Inspection" at bounding box center [111, 435] width 122 height 11
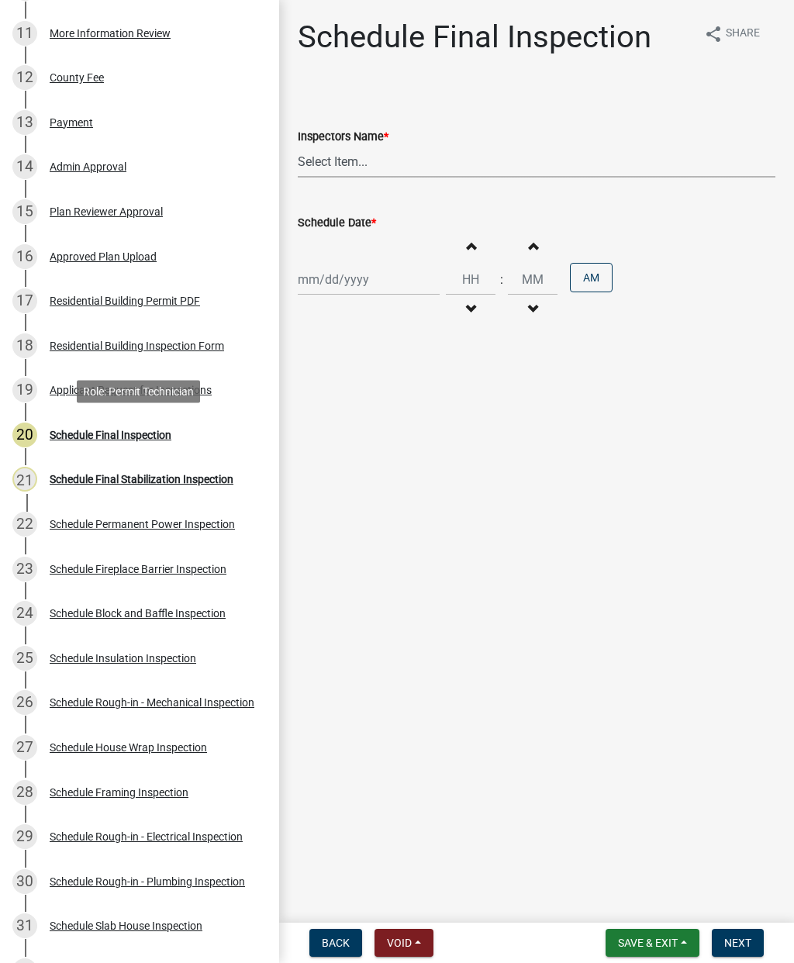
click at [326, 163] on select "Select Item... mrivera ([PERSON_NAME]) [PERSON_NAME] ([PERSON_NAME] ([PERSON_NA…" at bounding box center [537, 162] width 478 height 32
select select "07642ab0-564c-47bb-824b-0ccf2da83593"
click at [340, 274] on div at bounding box center [369, 280] width 142 height 32
select select "9"
select select "2025"
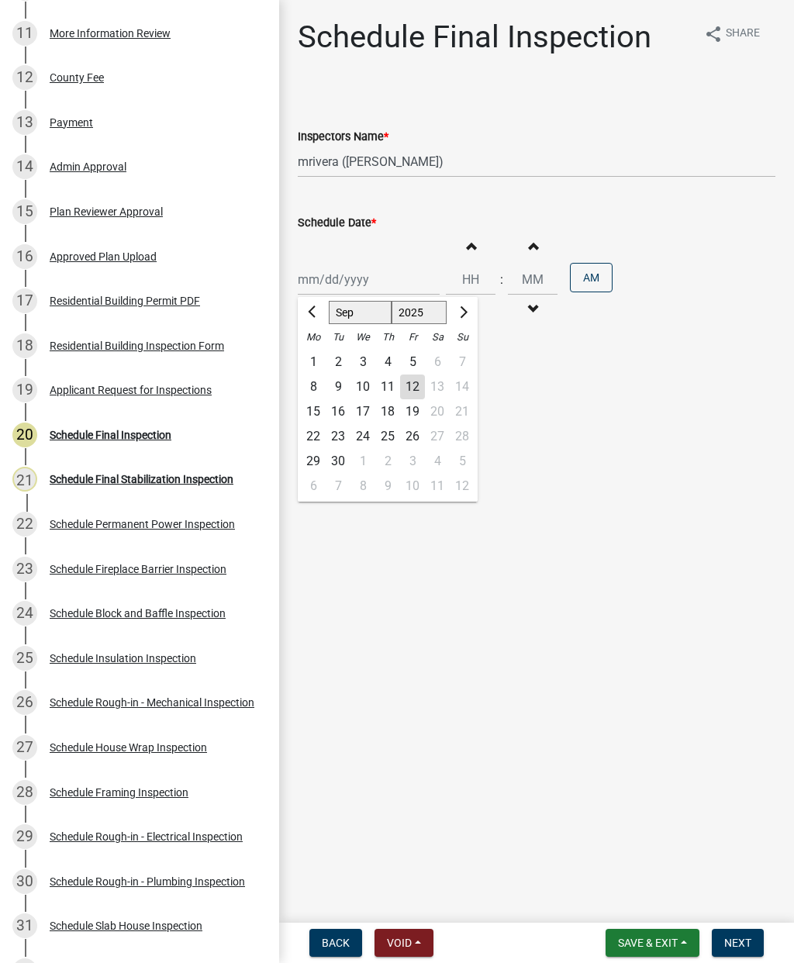
click at [313, 405] on div "15" at bounding box center [313, 411] width 25 height 25
type input "[DATE]"
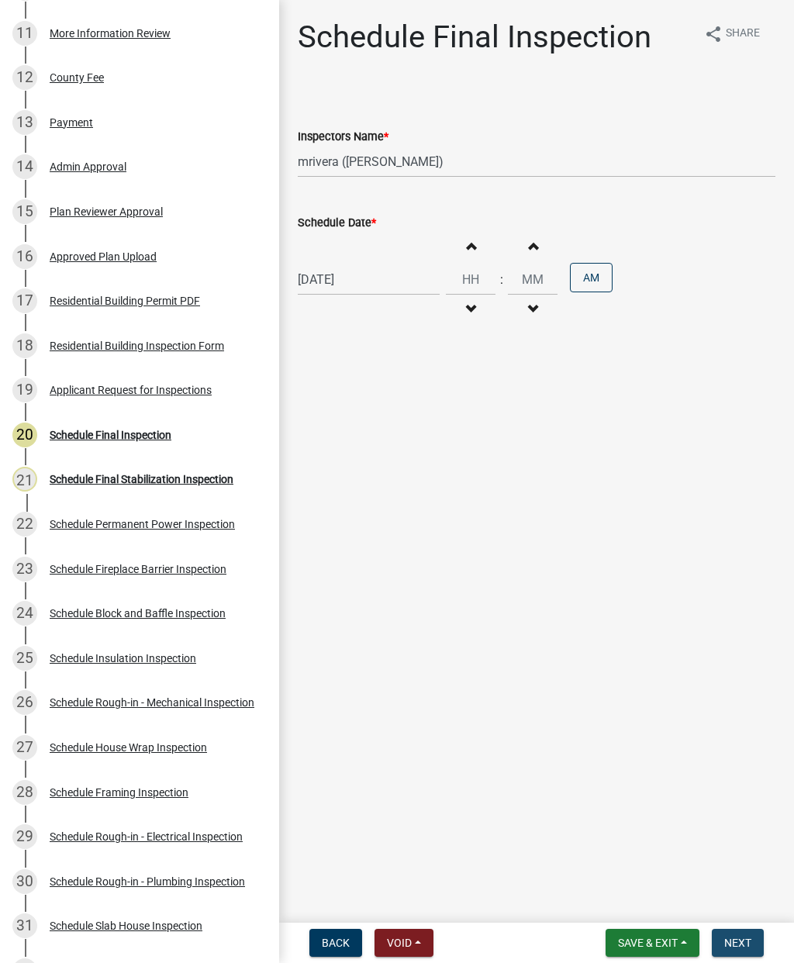
click at [736, 945] on span "Next" at bounding box center [737, 943] width 27 height 12
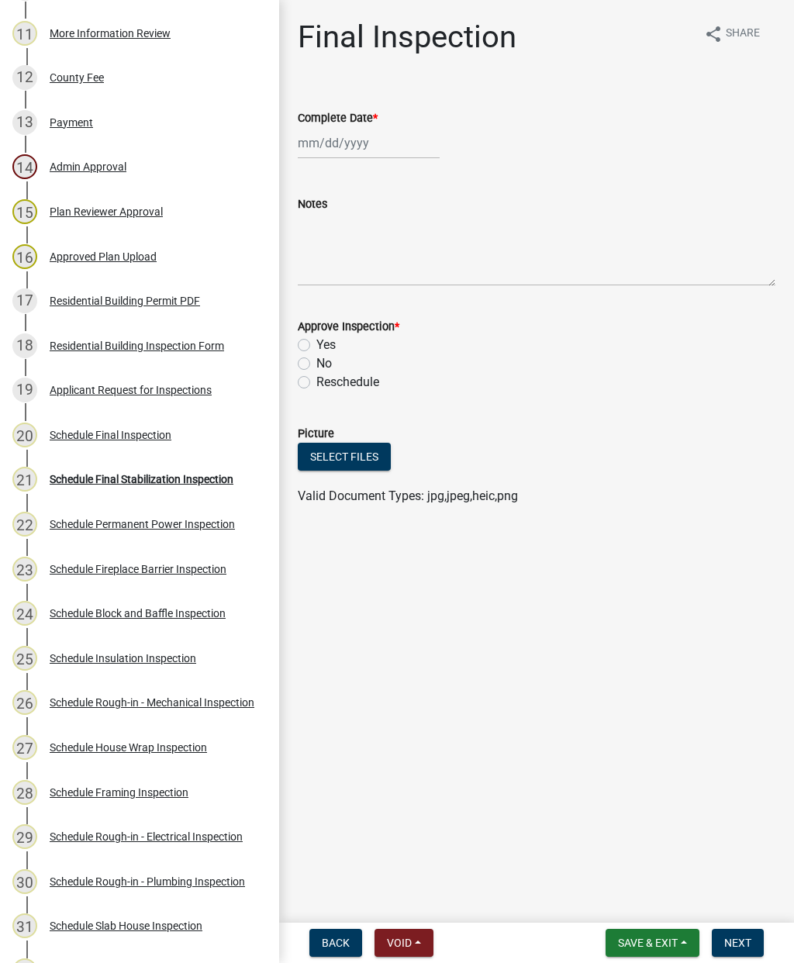
click at [112, 480] on div "Schedule Final Stabilization Inspection" at bounding box center [142, 479] width 184 height 11
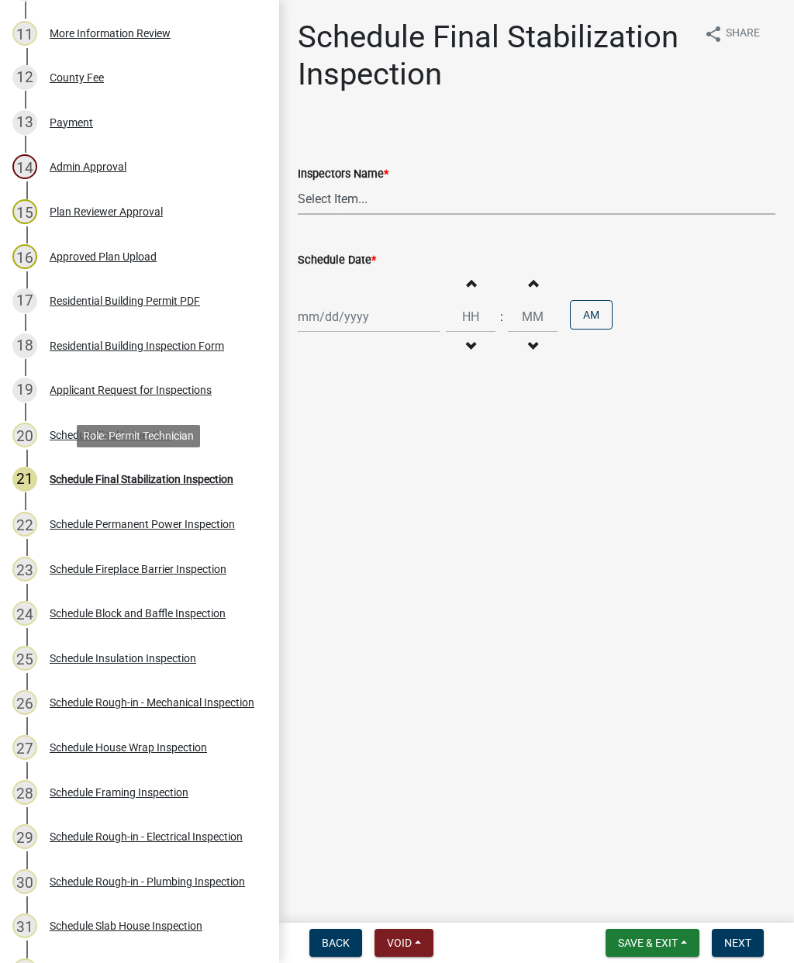
click at [346, 202] on select "Select Item... mrivera ([PERSON_NAME]) [PERSON_NAME] ([PERSON_NAME] ([PERSON_NA…" at bounding box center [537, 199] width 478 height 32
select select "07642ab0-564c-47bb-824b-0ccf2da83593"
click at [333, 322] on div at bounding box center [369, 317] width 142 height 32
select select "9"
select select "2025"
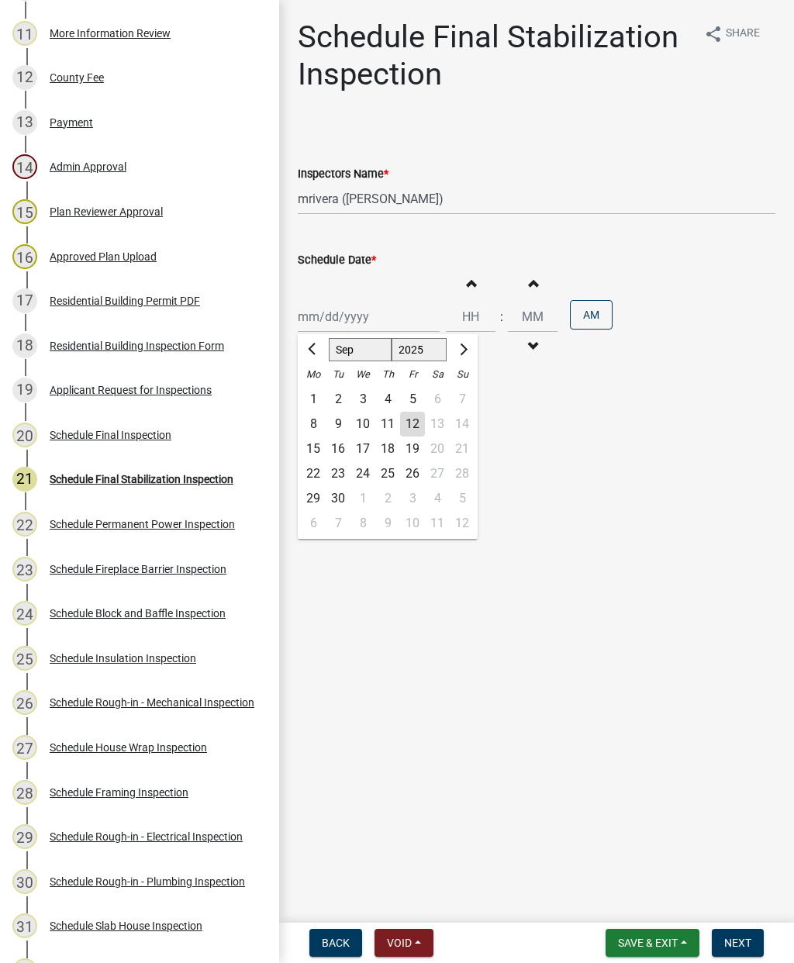
click at [314, 444] on div "15" at bounding box center [313, 449] width 25 height 25
type input "[DATE]"
click at [738, 938] on span "Next" at bounding box center [737, 943] width 27 height 12
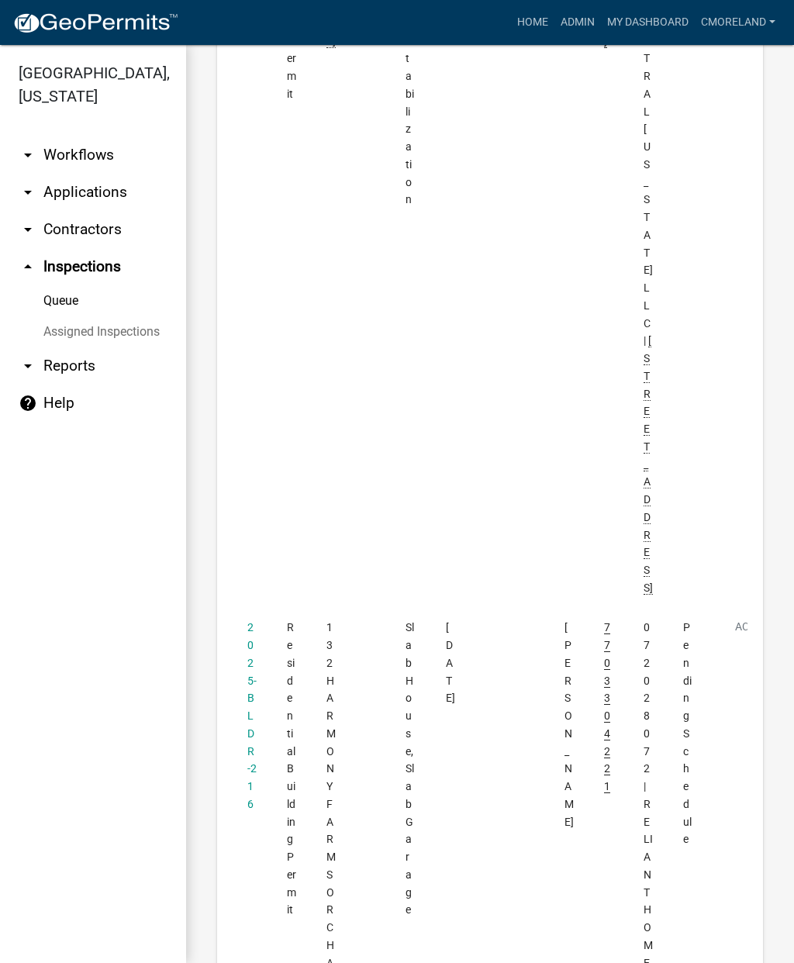
scroll to position [2181, 0]
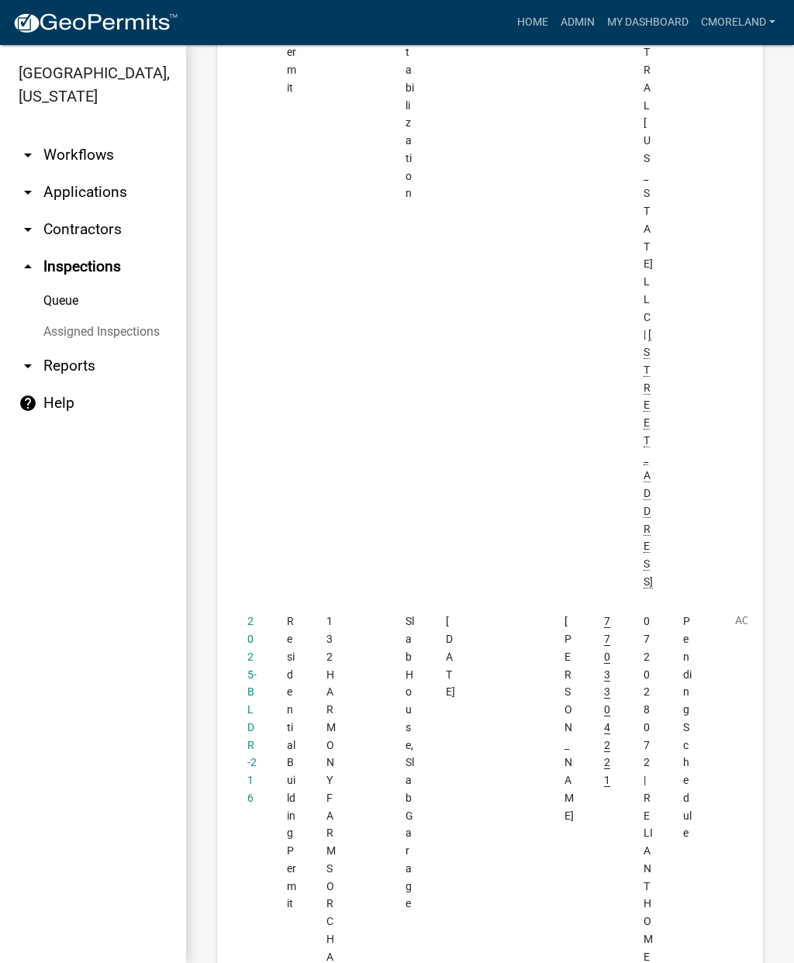
click at [248, 615] on link "2025-BLDR-216" at bounding box center [251, 709] width 9 height 189
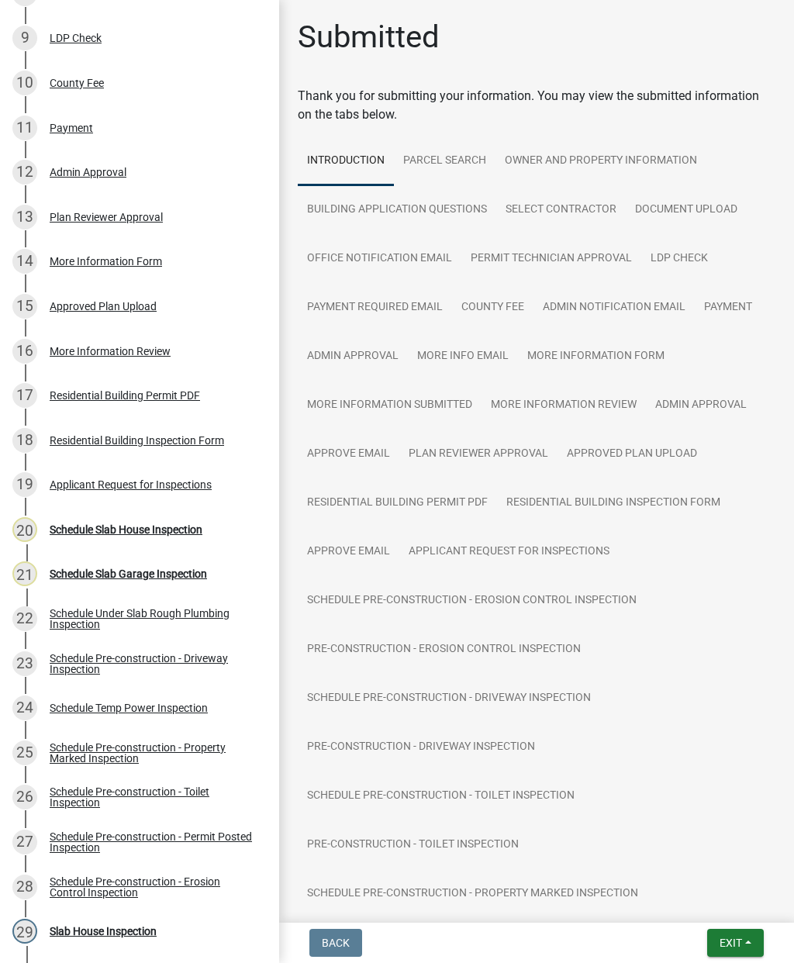
scroll to position [604, 0]
click at [113, 536] on div "20 Schedule Slab House Inspection" at bounding box center [133, 528] width 242 height 25
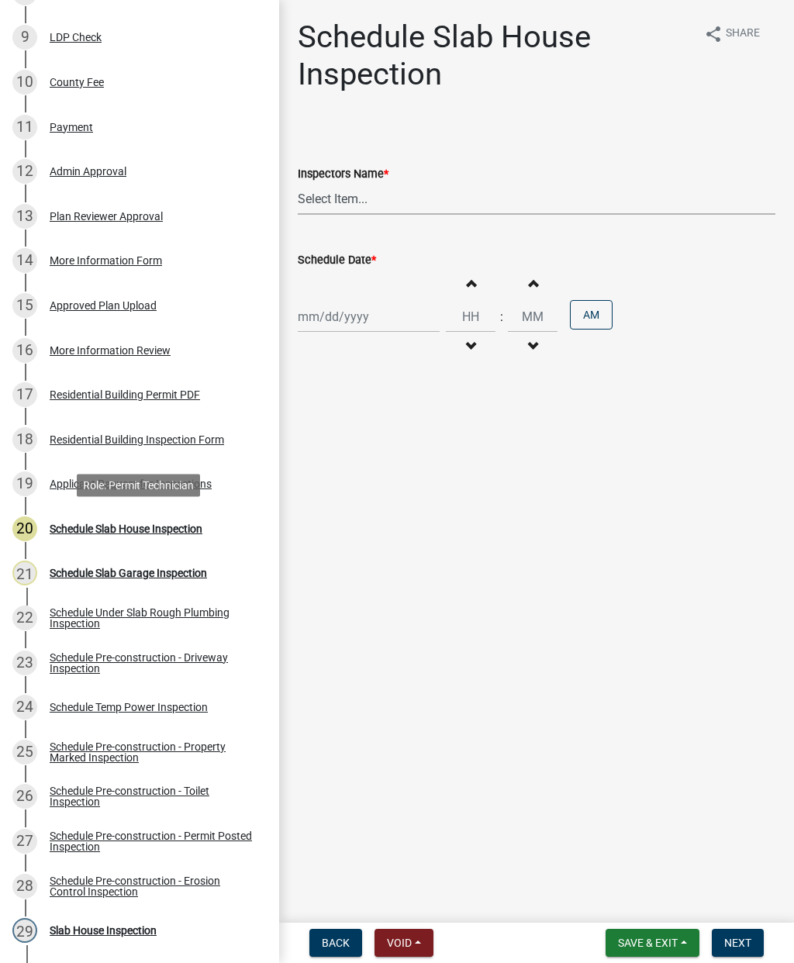
click at [340, 201] on select "Select Item... mrivera ([PERSON_NAME]) [PERSON_NAME] ([PERSON_NAME] ([PERSON_NA…" at bounding box center [537, 199] width 478 height 32
select select "07642ab0-564c-47bb-824b-0ccf2da83593"
click at [332, 325] on div at bounding box center [369, 317] width 142 height 32
select select "9"
select select "2025"
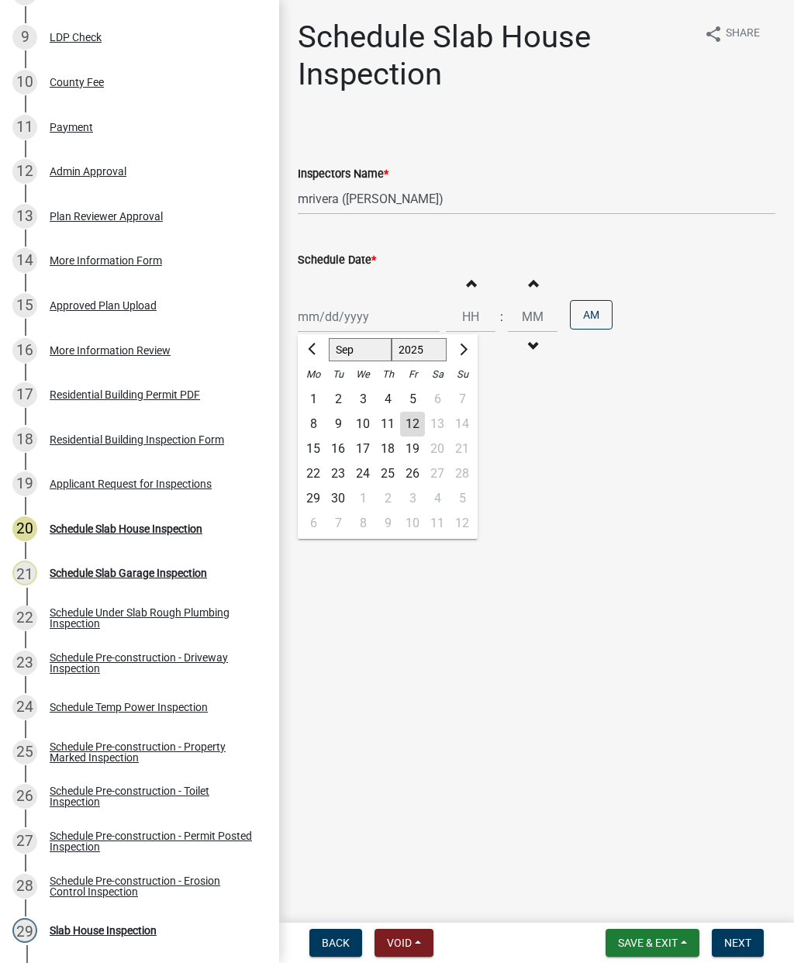
click at [309, 449] on div "15" at bounding box center [313, 449] width 25 height 25
type input "[DATE]"
click at [746, 937] on span "Next" at bounding box center [737, 943] width 27 height 12
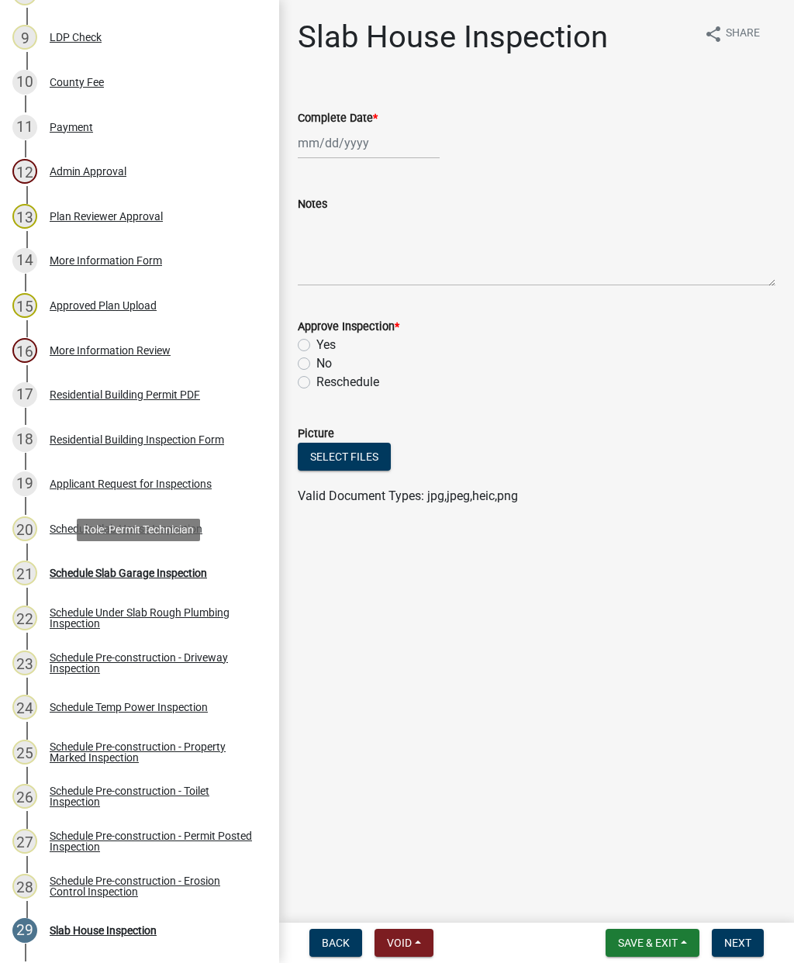
click at [115, 578] on div "Schedule Slab Garage Inspection" at bounding box center [128, 573] width 157 height 11
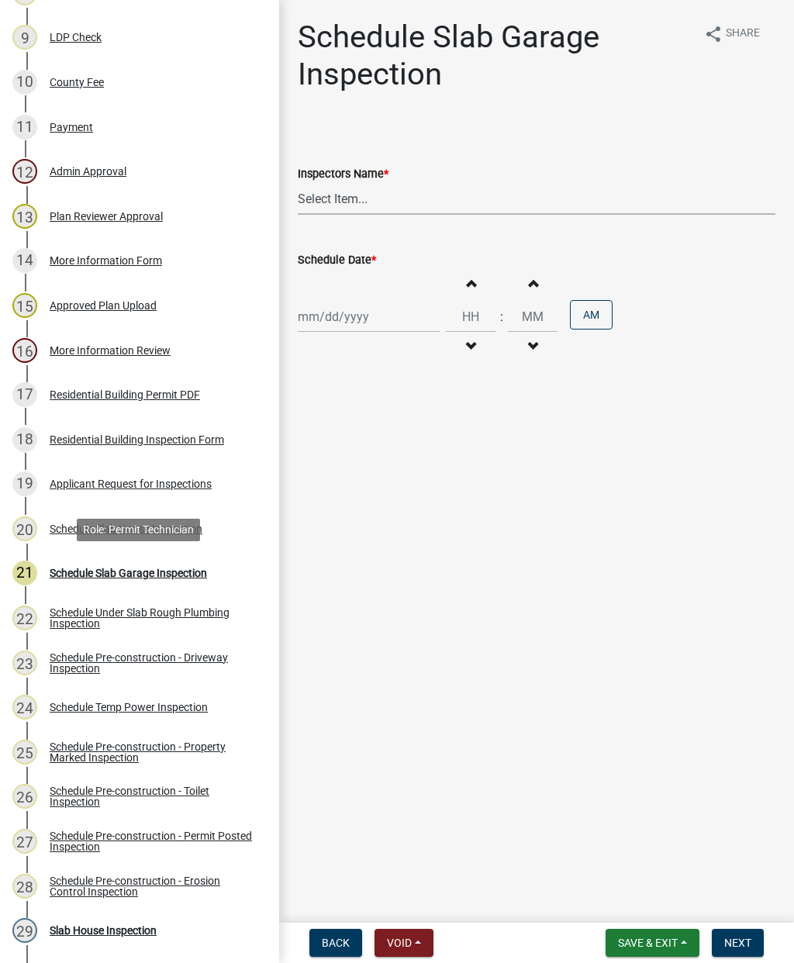
click at [335, 197] on select "Select Item... mrivera ([PERSON_NAME]) [PERSON_NAME] ([PERSON_NAME] ([PERSON_NA…" at bounding box center [537, 199] width 478 height 32
select select "07642ab0-564c-47bb-824b-0ccf2da83593"
click at [335, 317] on div at bounding box center [369, 317] width 142 height 32
select select "9"
select select "2025"
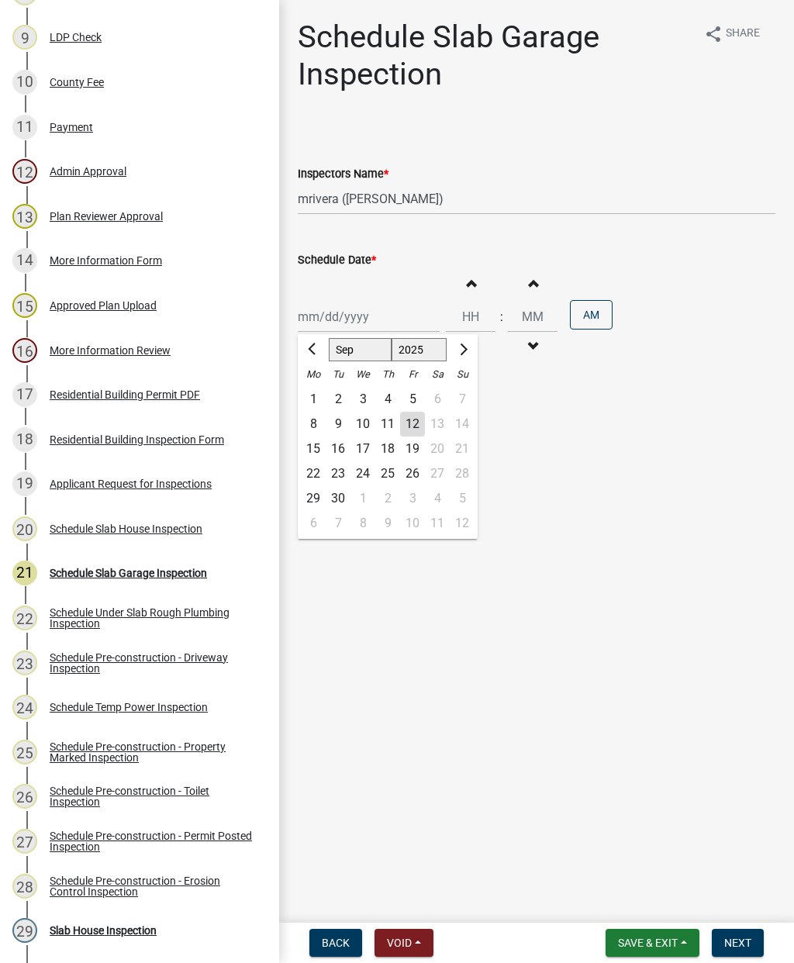
click at [313, 451] on div "15" at bounding box center [313, 449] width 25 height 25
type input "[DATE]"
click at [740, 948] on span "Next" at bounding box center [737, 943] width 27 height 12
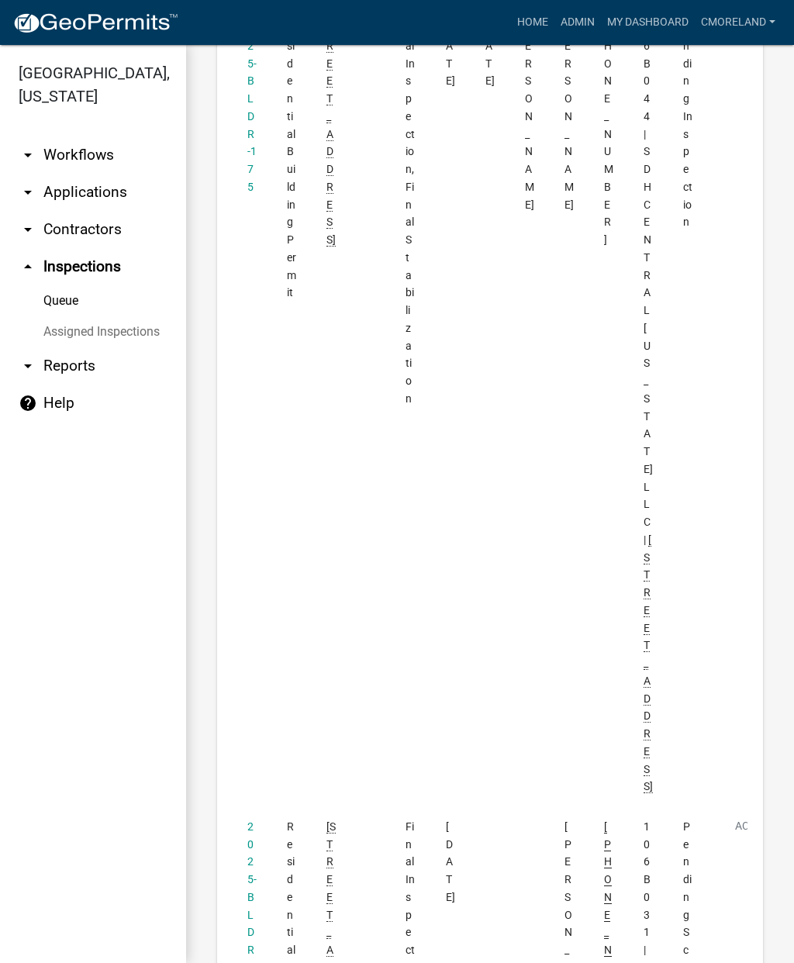
scroll to position [1180, 0]
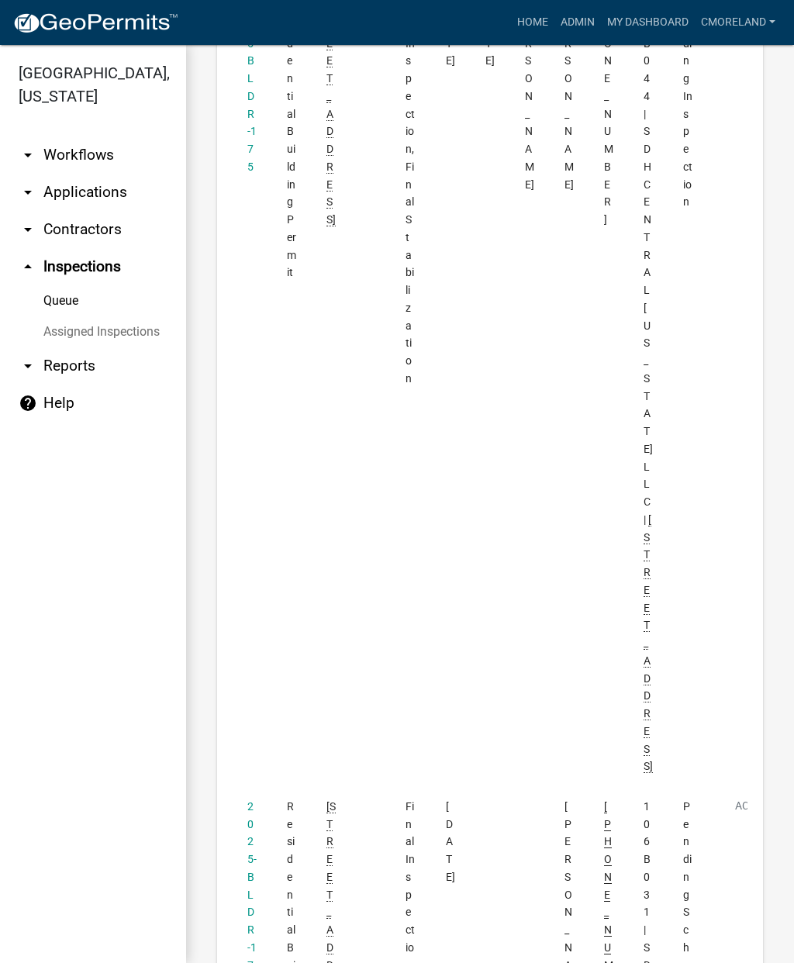
click at [249, 800] on link "2025-BLDR-172" at bounding box center [251, 894] width 9 height 189
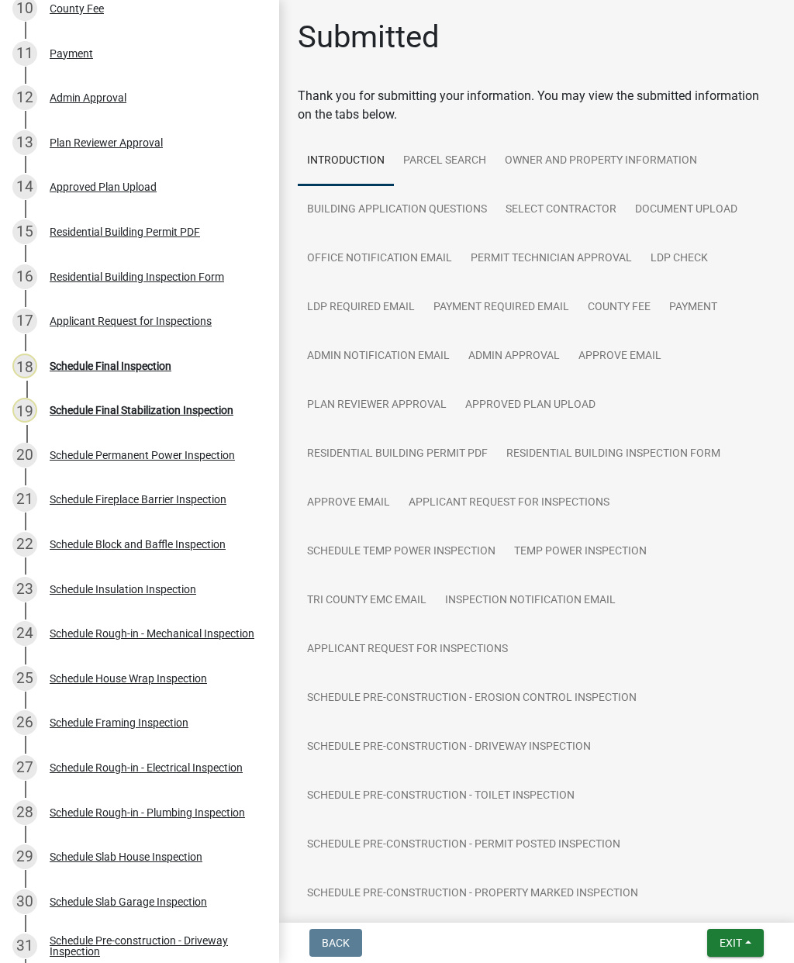
scroll to position [655, 0]
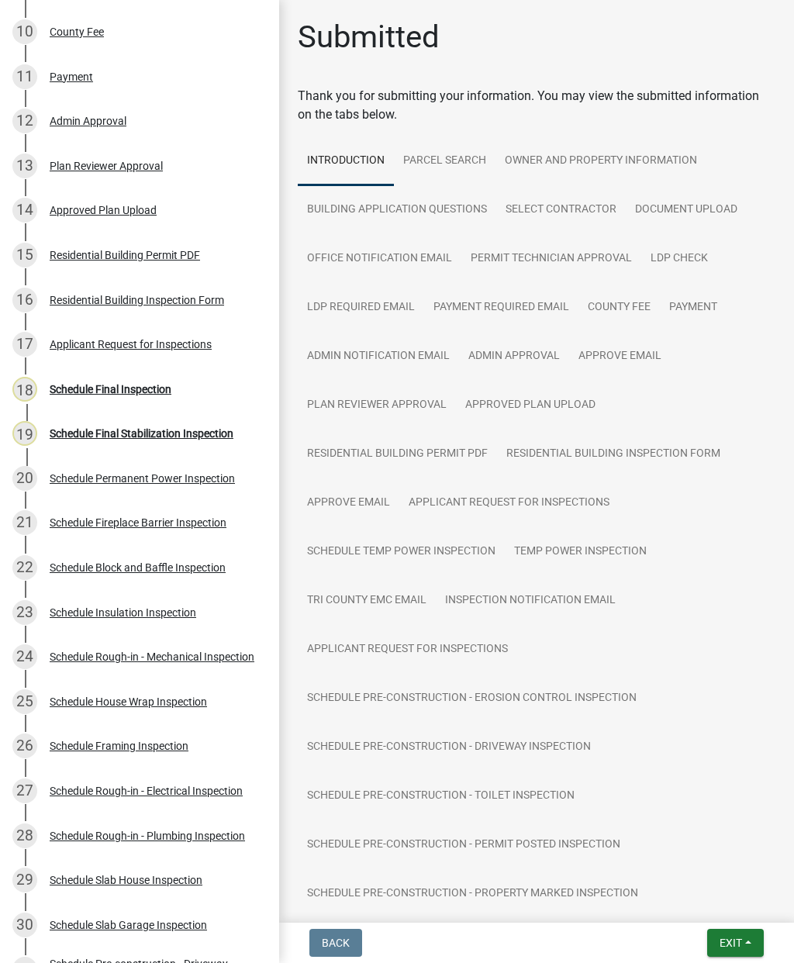
click at [111, 396] on div "18 Schedule Final Inspection" at bounding box center [133, 389] width 242 height 25
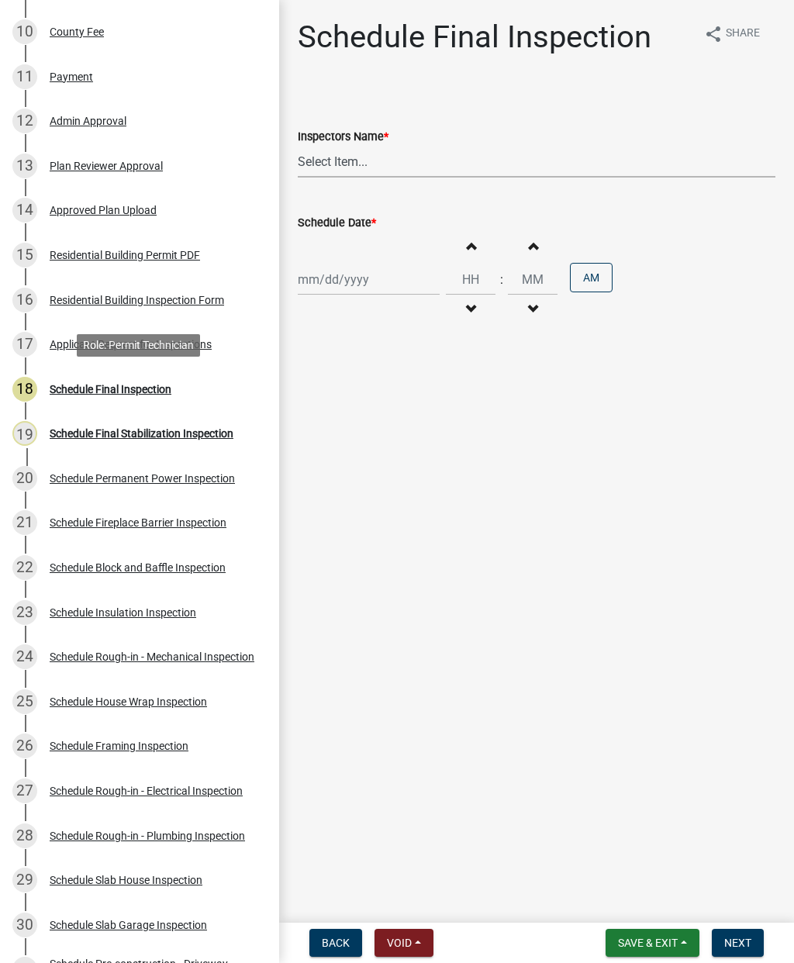
click at [348, 161] on select "Select Item... mrivera ([PERSON_NAME]) [PERSON_NAME] ([PERSON_NAME] ([PERSON_NA…" at bounding box center [537, 162] width 478 height 32
select select "07642ab0-564c-47bb-824b-0ccf2da83593"
click at [335, 292] on div at bounding box center [369, 280] width 142 height 32
select select "9"
select select "2025"
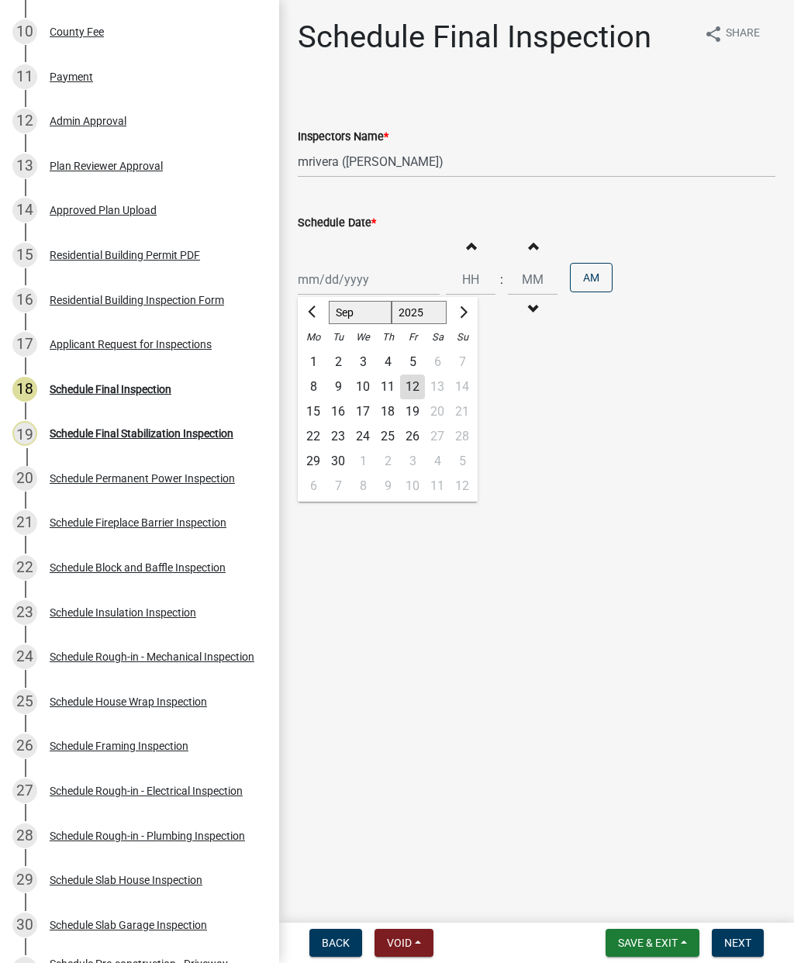
click at [315, 416] on div "15" at bounding box center [313, 411] width 25 height 25
type input "[DATE]"
click at [741, 949] on span "Next" at bounding box center [737, 943] width 27 height 12
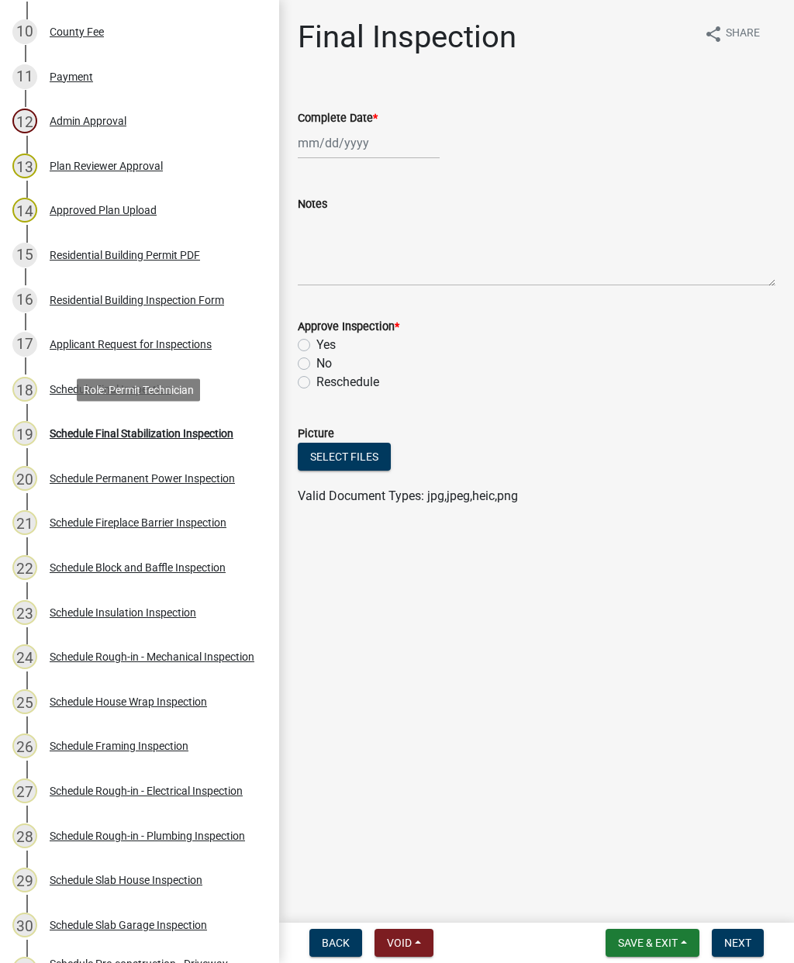
click at [123, 438] on div "Schedule Final Stabilization Inspection" at bounding box center [142, 433] width 184 height 11
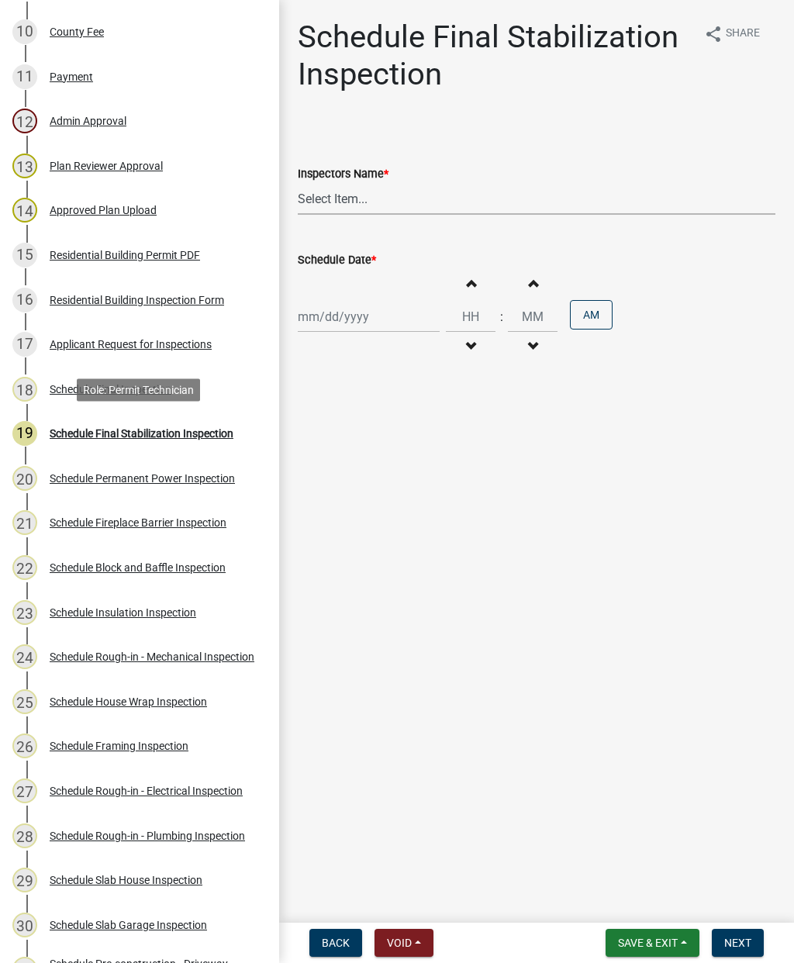
click at [342, 198] on select "Select Item... mrivera ([PERSON_NAME]) [PERSON_NAME] ([PERSON_NAME] ([PERSON_NA…" at bounding box center [537, 199] width 478 height 32
select select "07642ab0-564c-47bb-824b-0ccf2da83593"
click at [338, 318] on div at bounding box center [369, 317] width 142 height 32
select select "9"
select select "2025"
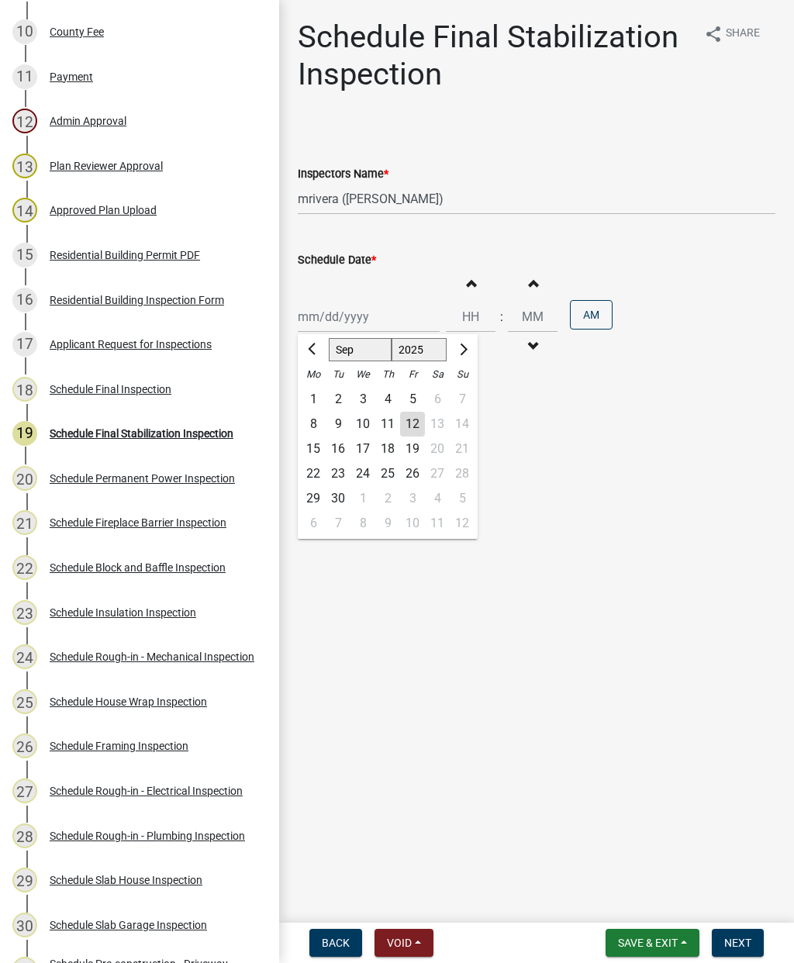
click at [313, 454] on div "15" at bounding box center [313, 449] width 25 height 25
type input "[DATE]"
click at [736, 948] on span "Next" at bounding box center [737, 943] width 27 height 12
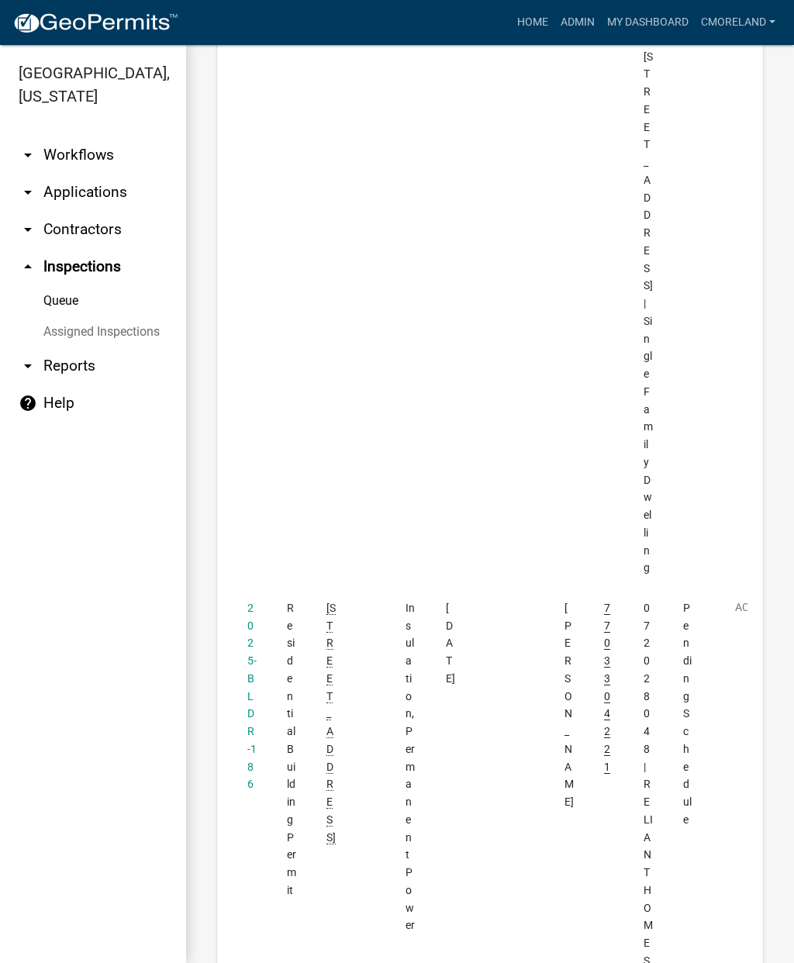
scroll to position [3228, 0]
click at [253, 596] on link "2025-BLDR-186" at bounding box center [251, 690] width 9 height 189
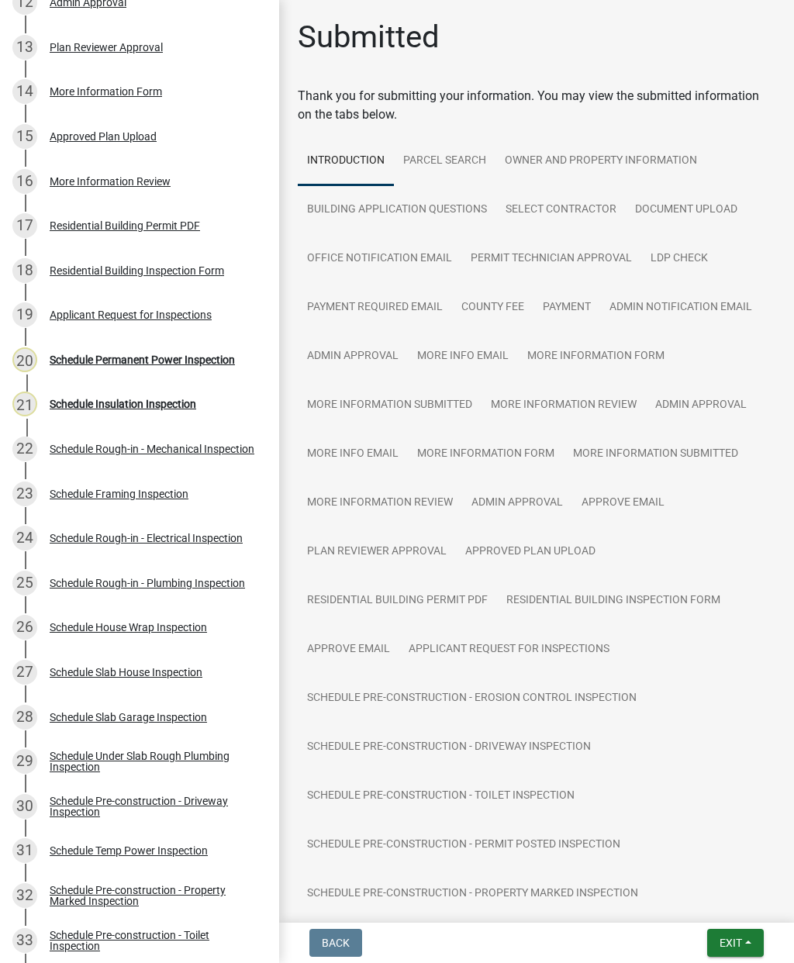
scroll to position [753, 0]
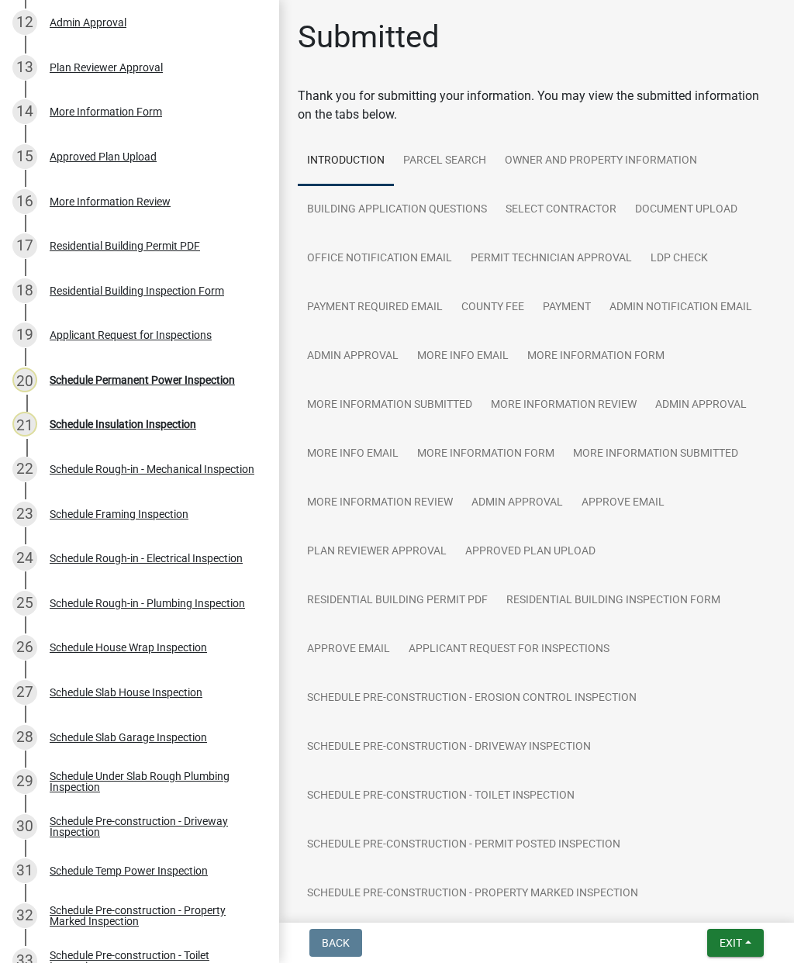
click at [123, 431] on div "21 Schedule Insulation Inspection" at bounding box center [133, 424] width 242 height 25
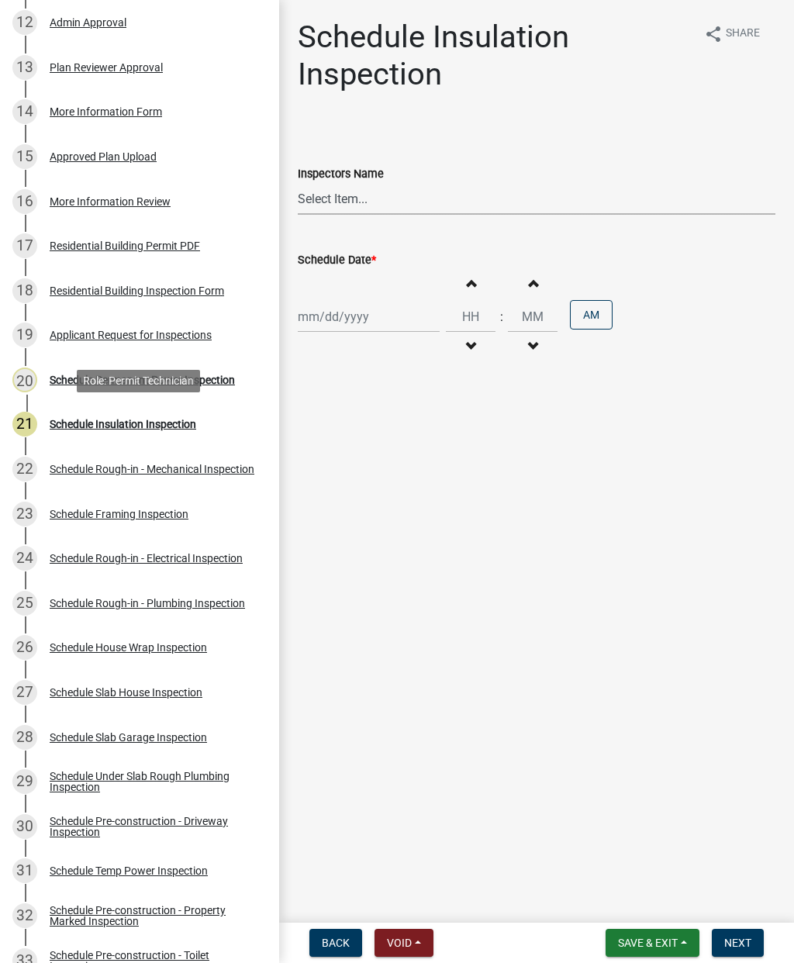
click at [342, 195] on select "Select Item... mrivera ([PERSON_NAME]) [PERSON_NAME] ([PERSON_NAME] ([PERSON_NA…" at bounding box center [537, 199] width 478 height 32
select select "07642ab0-564c-47bb-824b-0ccf2da83593"
click at [337, 313] on div at bounding box center [369, 317] width 142 height 32
select select "9"
select select "2025"
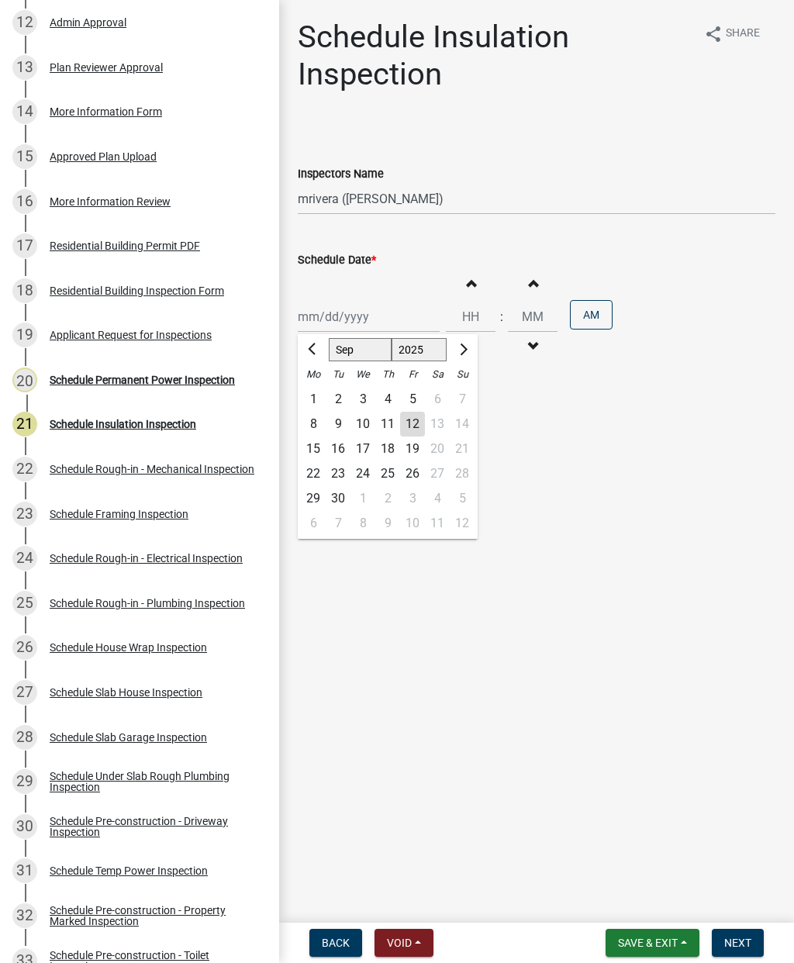
click at [312, 444] on div "15" at bounding box center [313, 449] width 25 height 25
type input "[DATE]"
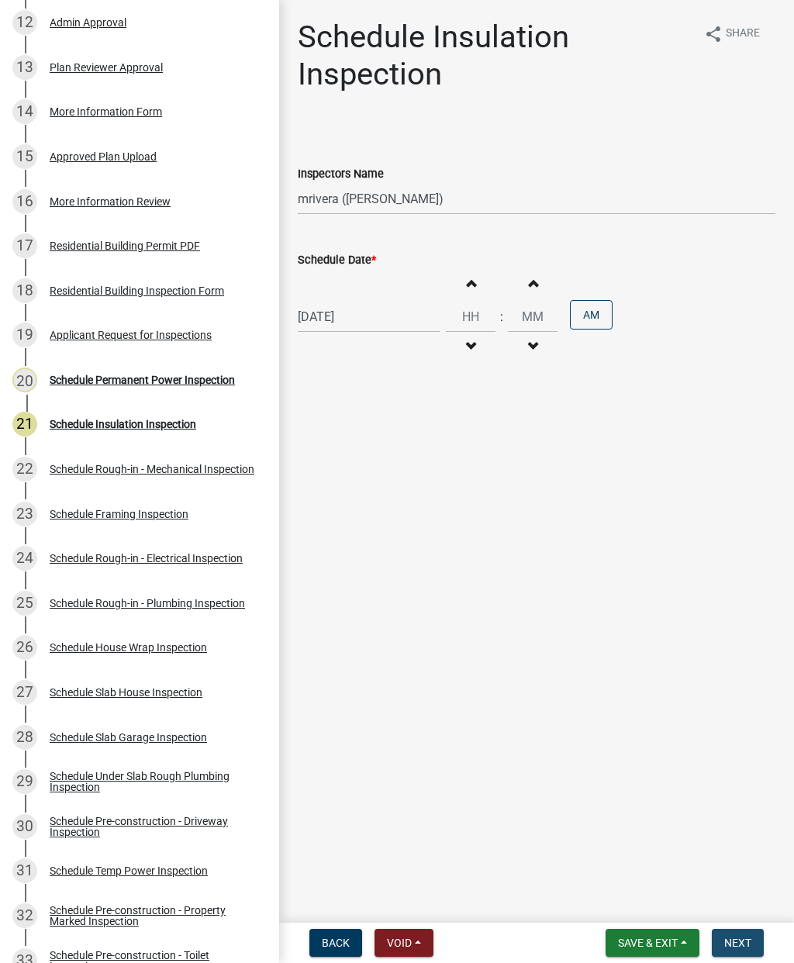
click at [741, 938] on span "Next" at bounding box center [737, 943] width 27 height 12
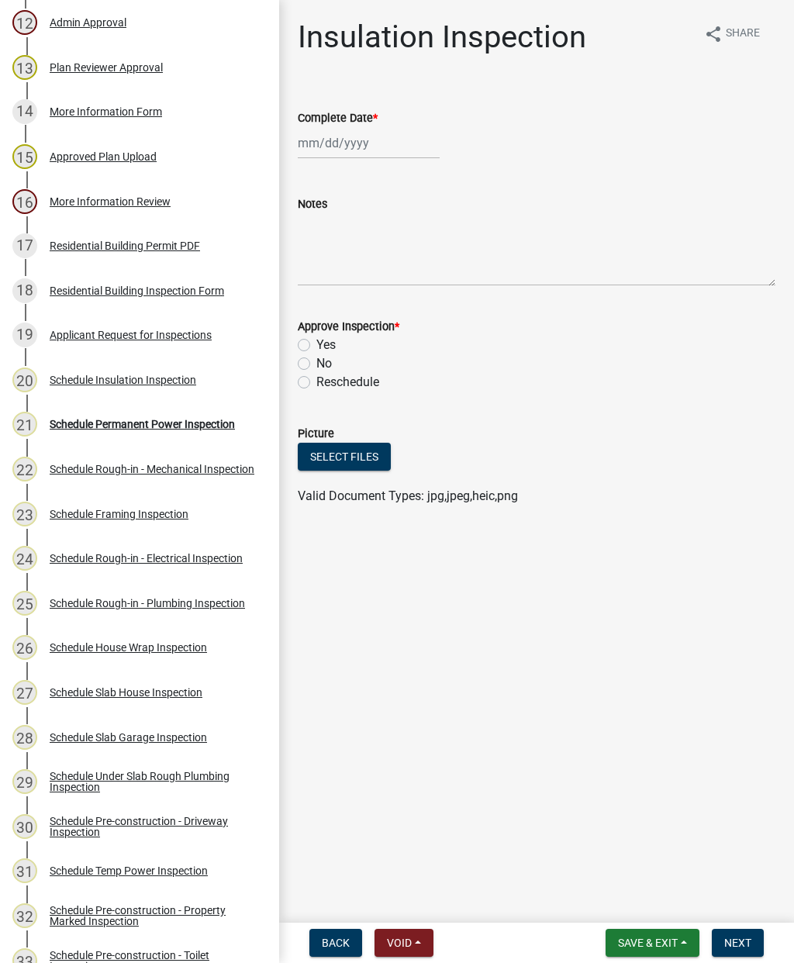
click at [122, 419] on div "Schedule Permanent Power Inspection" at bounding box center [142, 424] width 185 height 11
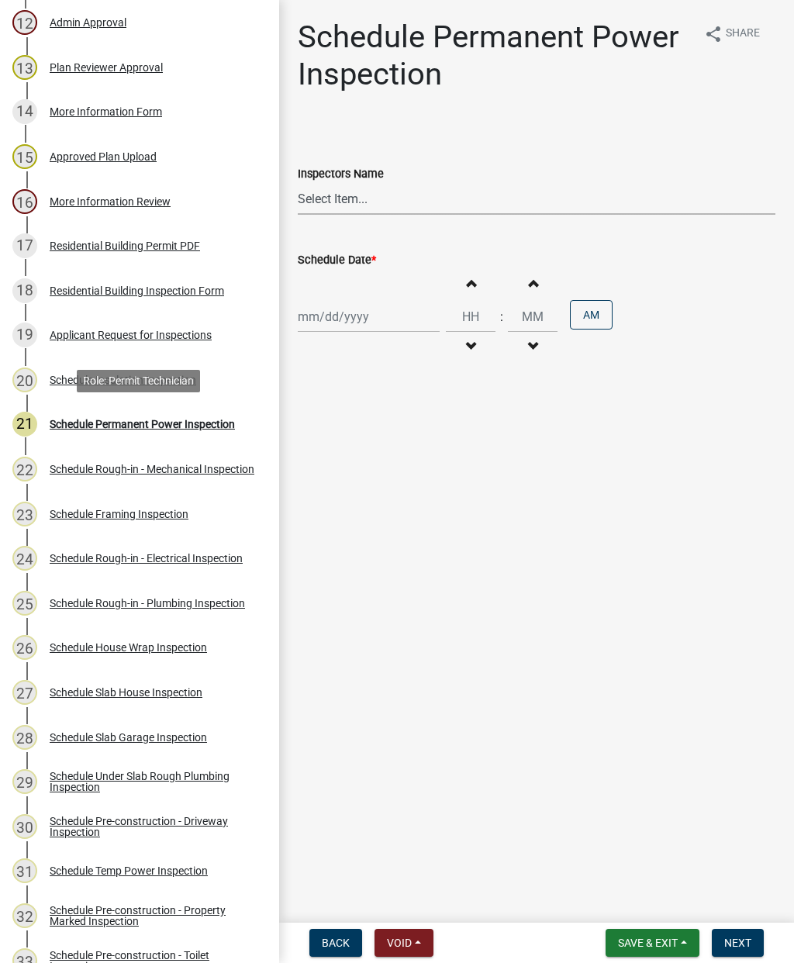
click at [322, 197] on select "Select Item... mrivera ([PERSON_NAME]) [PERSON_NAME] ([PERSON_NAME] ([PERSON_NA…" at bounding box center [537, 199] width 478 height 32
select select "07642ab0-564c-47bb-824b-0ccf2da83593"
click at [339, 323] on div at bounding box center [369, 317] width 142 height 32
select select "9"
select select "2025"
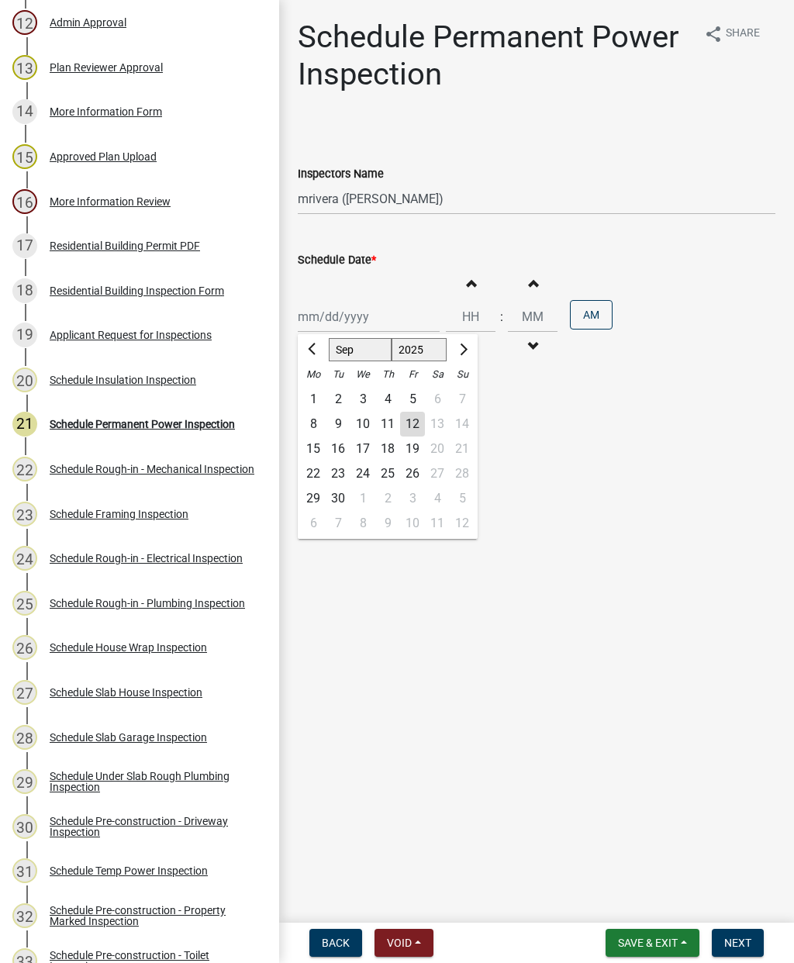
click at [305, 450] on div "15" at bounding box center [313, 449] width 25 height 25
type input "[DATE]"
click at [740, 945] on span "Next" at bounding box center [737, 943] width 27 height 12
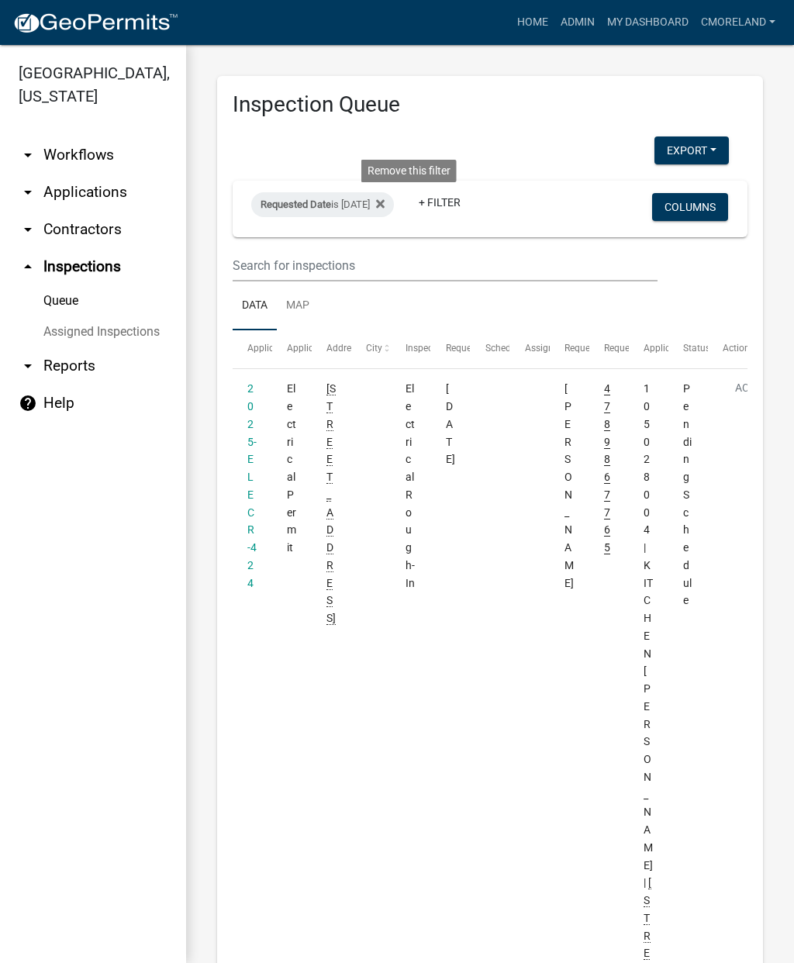
click at [385, 209] on icon at bounding box center [380, 204] width 9 height 12
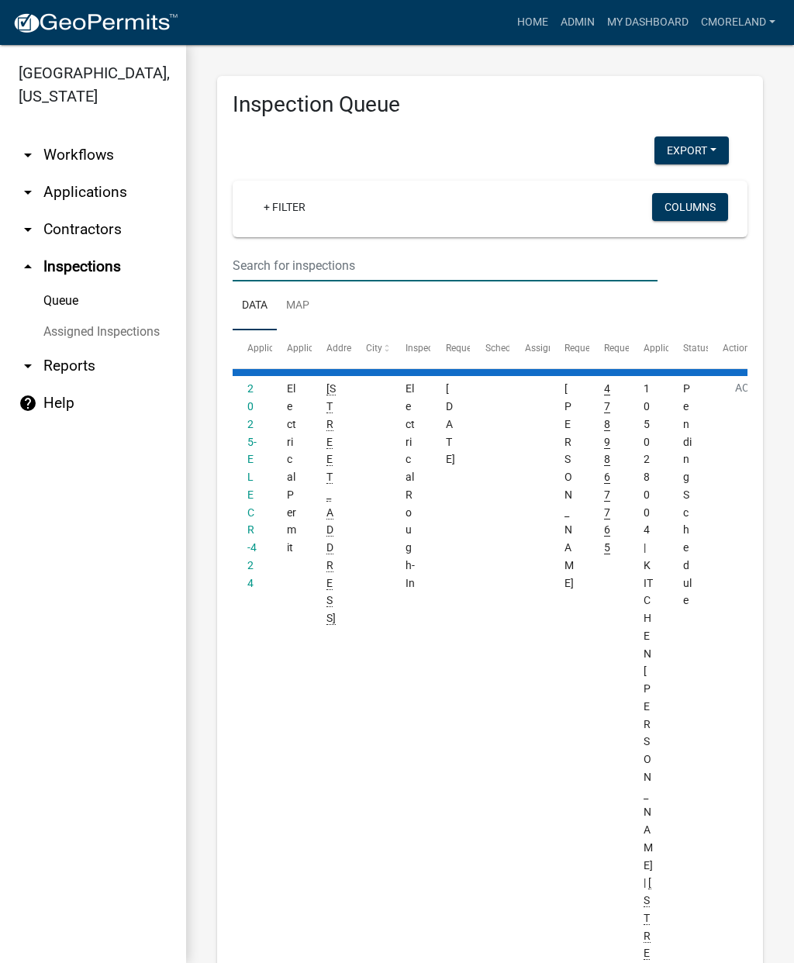
click at [282, 261] on input "text" at bounding box center [445, 266] width 425 height 32
select select "2: 50"
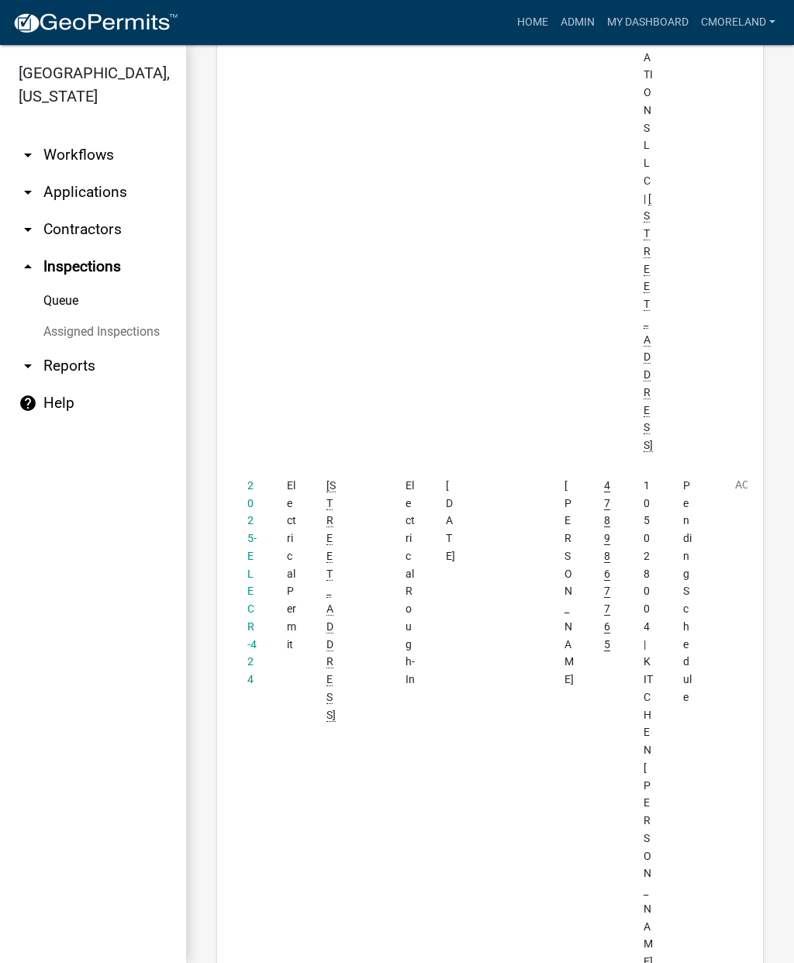
scroll to position [4497, 0]
type input "372 wards chapel"
click at [247, 478] on link "2025-ELECR-424" at bounding box center [251, 581] width 9 height 206
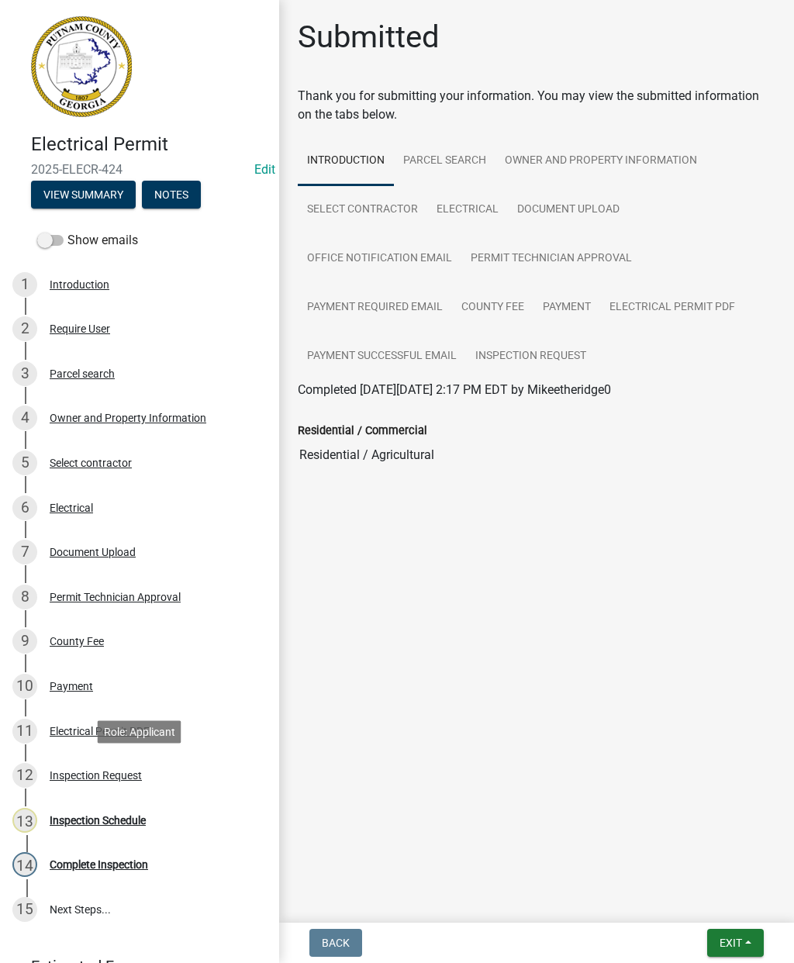
click at [92, 775] on div "Inspection Request" at bounding box center [96, 775] width 92 height 11
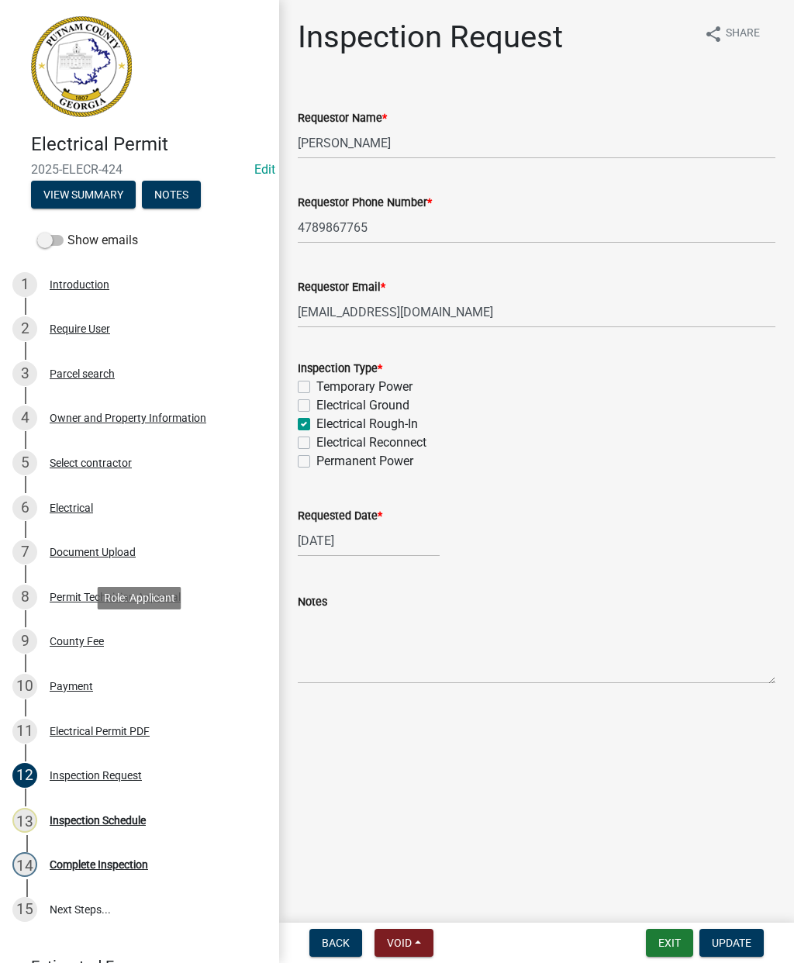
click at [193, 661] on link "9 County Fee" at bounding box center [139, 642] width 279 height 45
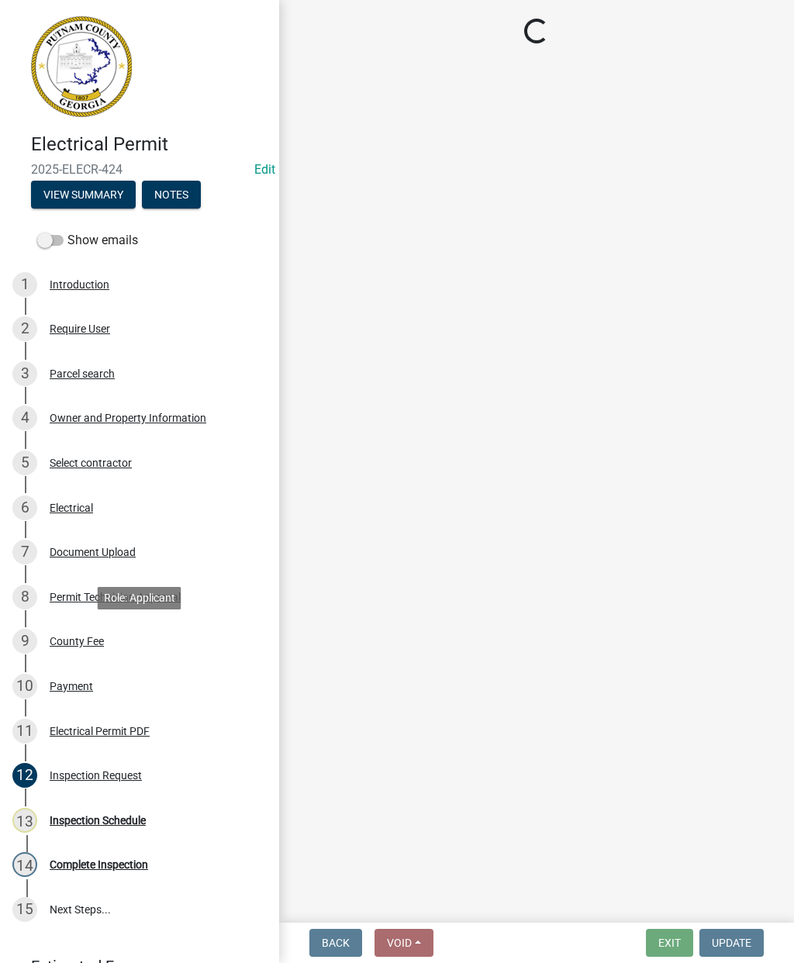
click at [124, 731] on div "Electrical Permit PDF" at bounding box center [100, 731] width 100 height 11
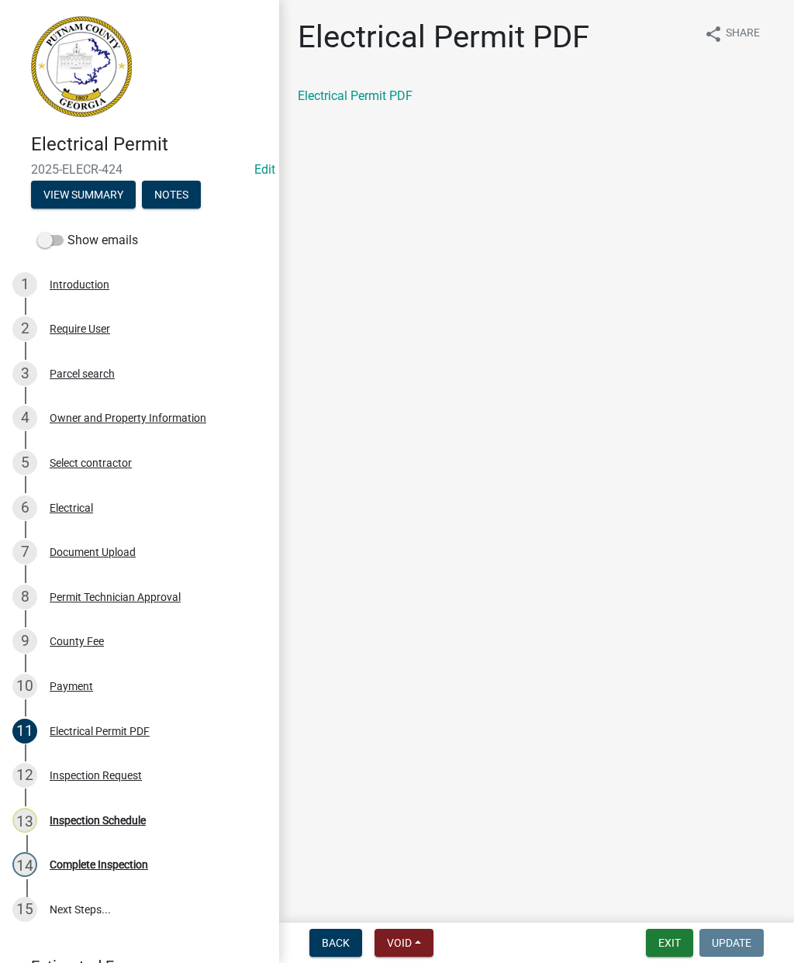
click at [364, 100] on link "Electrical Permit PDF" at bounding box center [355, 95] width 115 height 15
click at [123, 782] on div "12 Inspection Request" at bounding box center [133, 775] width 242 height 25
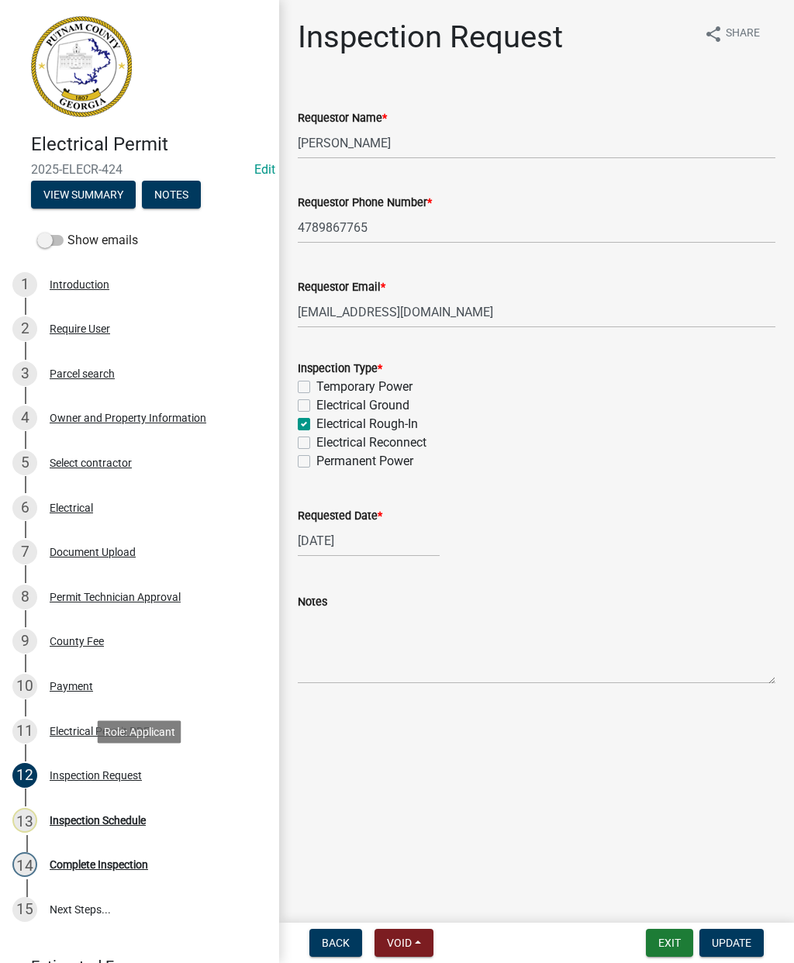
click at [316, 389] on label "Temporary Power" at bounding box center [364, 387] width 96 height 19
click at [316, 388] on input "Temporary Power" at bounding box center [321, 383] width 10 height 10
checkbox input "true"
checkbox input "false"
checkbox input "true"
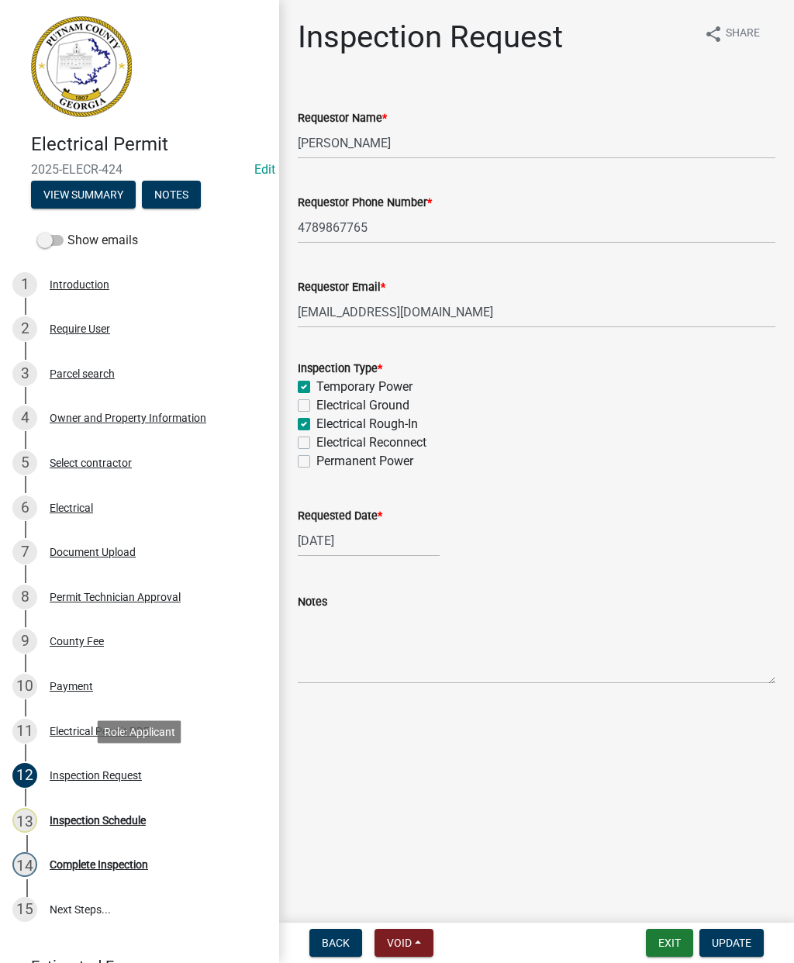
checkbox input "false"
click at [316, 421] on label "Electrical Rough-In" at bounding box center [367, 424] width 102 height 19
click at [316, 421] on input "Electrical Rough-In" at bounding box center [321, 420] width 10 height 10
checkbox input "false"
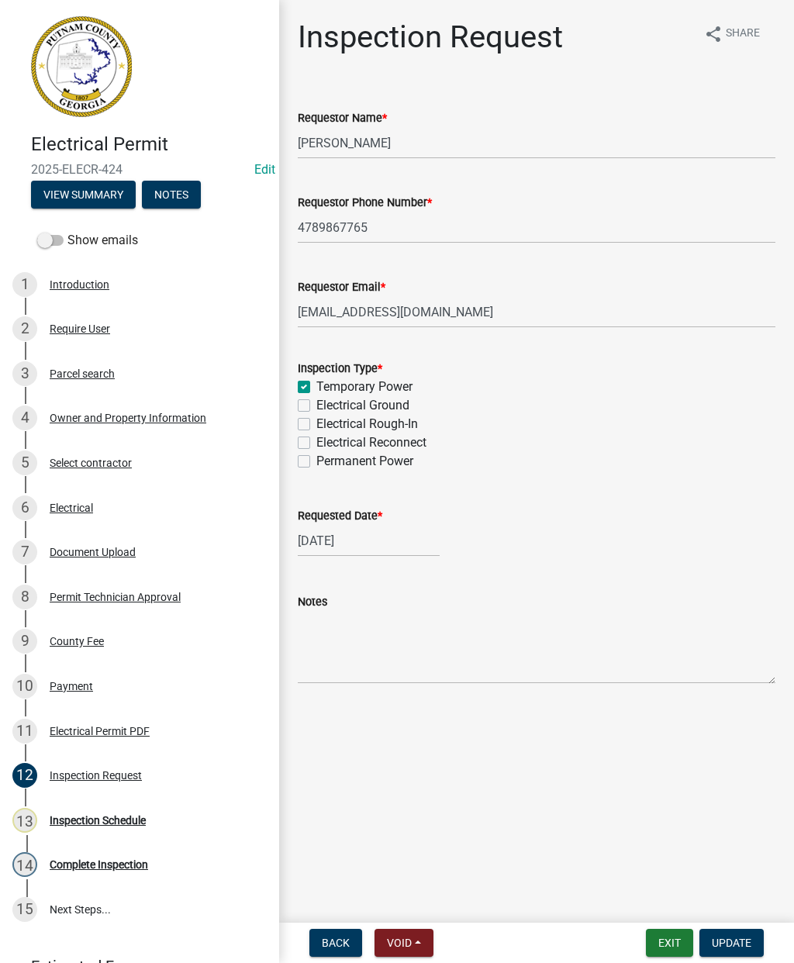
checkbox input "true"
checkbox input "false"
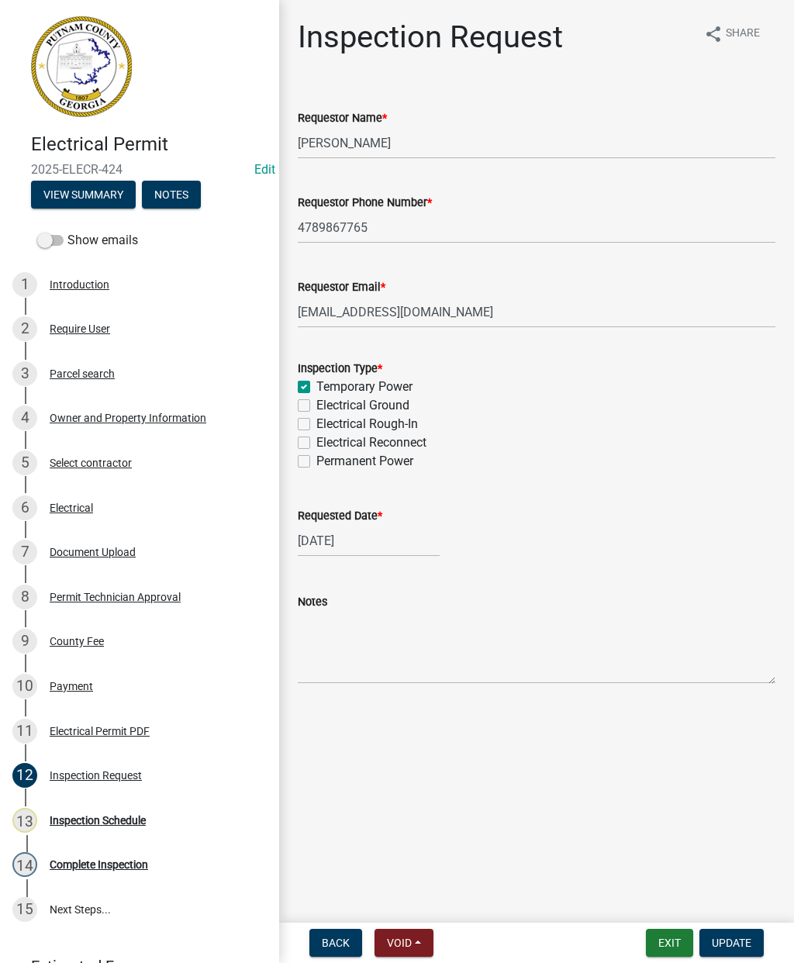
click at [748, 934] on button "Update" at bounding box center [731, 943] width 64 height 28
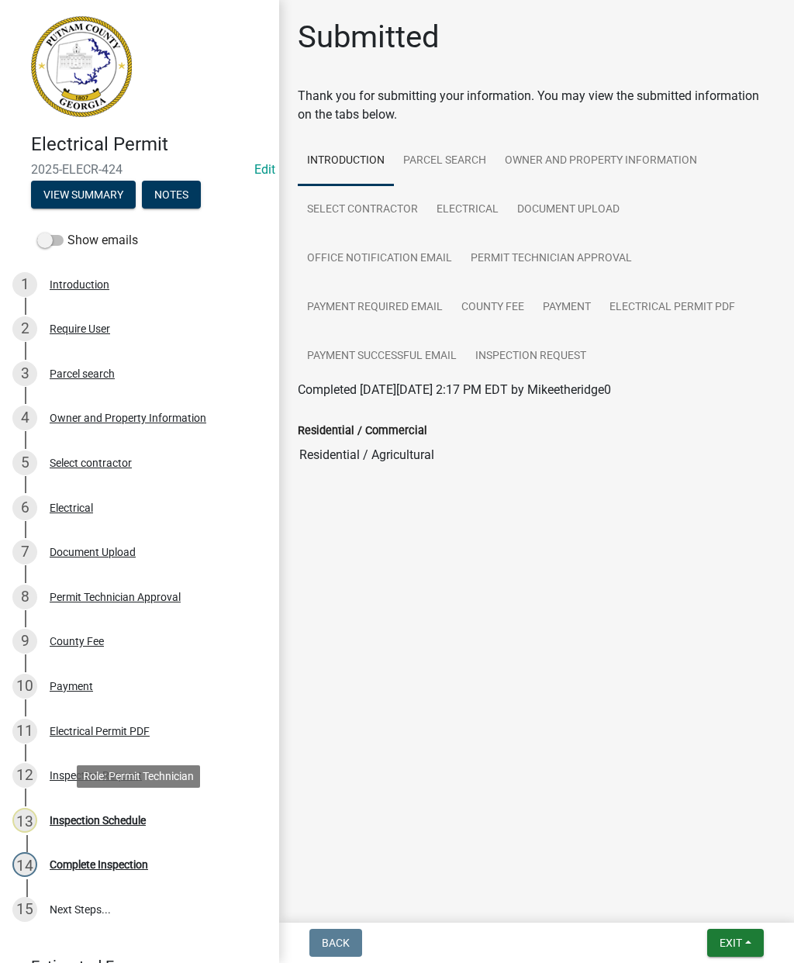
click at [98, 817] on div "Inspection Schedule" at bounding box center [98, 820] width 96 height 11
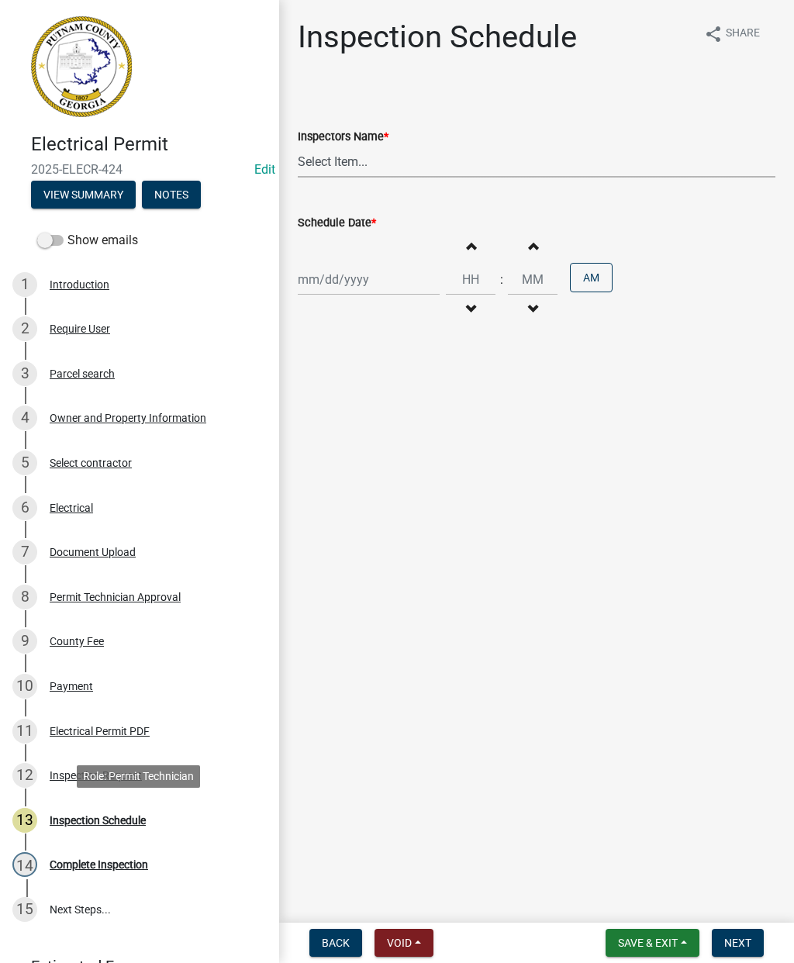
click at [333, 168] on select "Select Item... mrivera ([PERSON_NAME]) [PERSON_NAME] ([PERSON_NAME] ([PERSON_NA…" at bounding box center [537, 162] width 478 height 32
select select "a0ea4169-8540-4a2c-b9f4-cf4c1ffdeb95"
click at [344, 282] on div at bounding box center [369, 280] width 142 height 32
select select "9"
select select "2025"
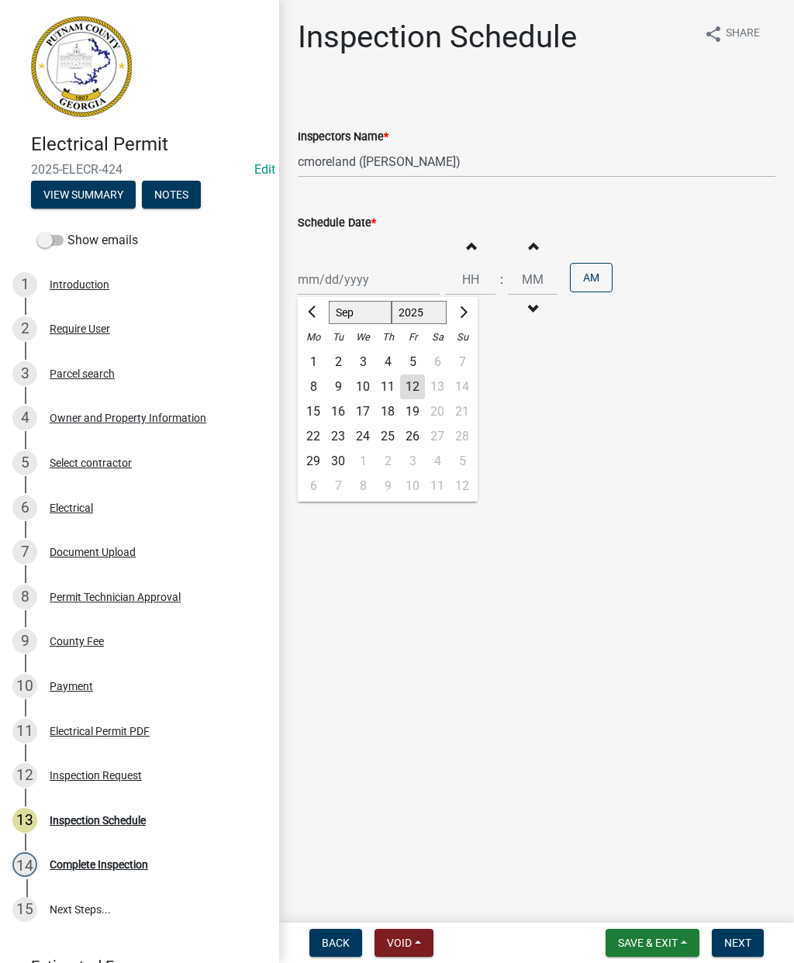
click at [316, 409] on div "15" at bounding box center [313, 411] width 25 height 25
type input "[DATE]"
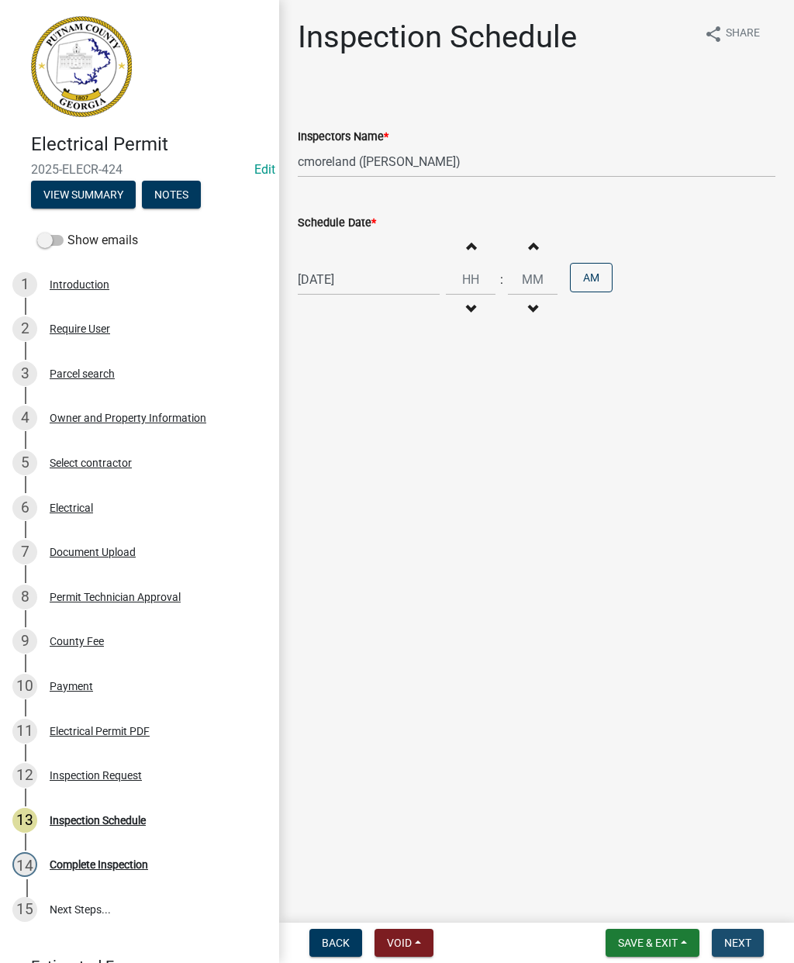
click at [744, 934] on button "Next" at bounding box center [738, 943] width 52 height 28
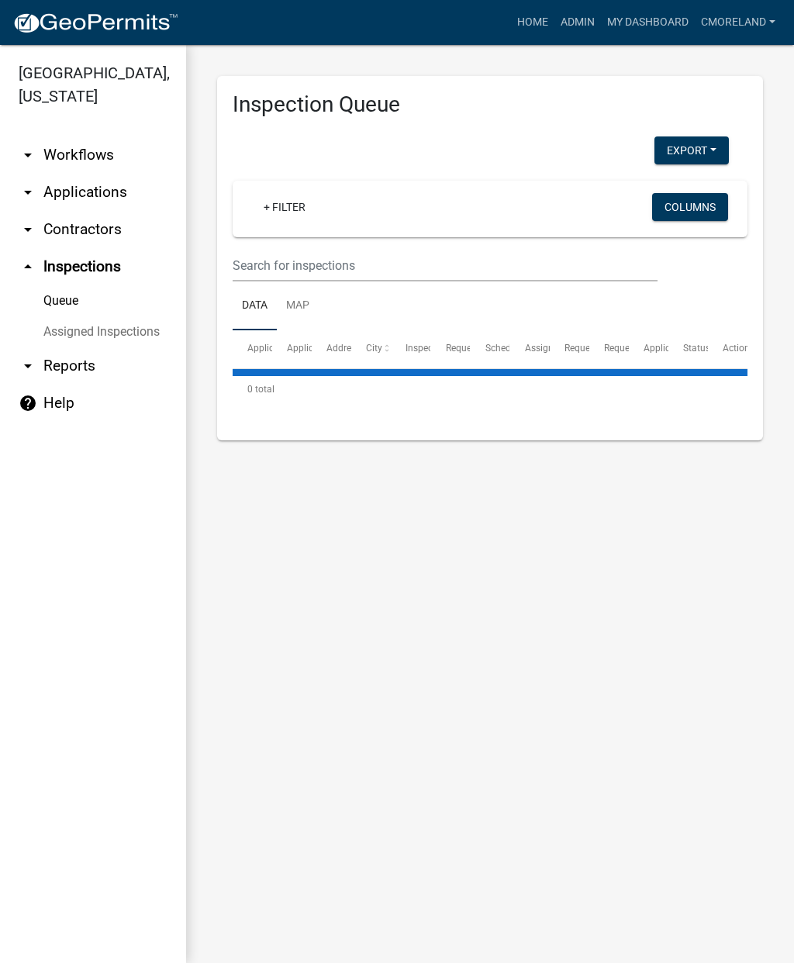
select select "2: 50"
